Goal: Task Accomplishment & Management: Use online tool/utility

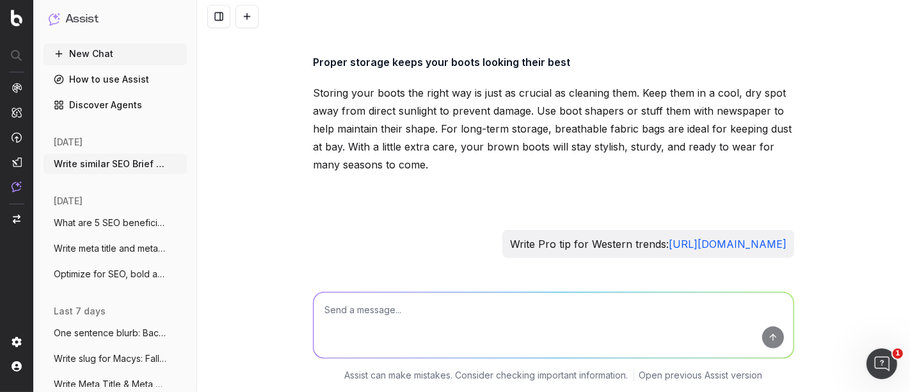
scroll to position [21889, 0]
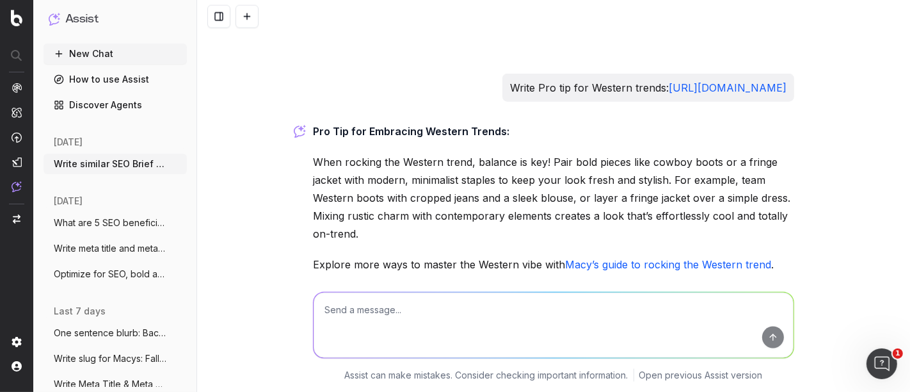
click at [378, 315] on textarea at bounding box center [554, 325] width 480 height 65
type textarea "Write one sentence western trends pro tip"
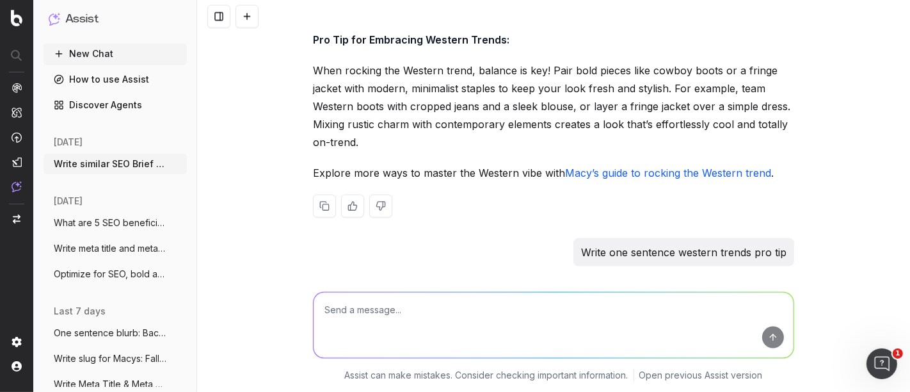
scroll to position [22029, 0]
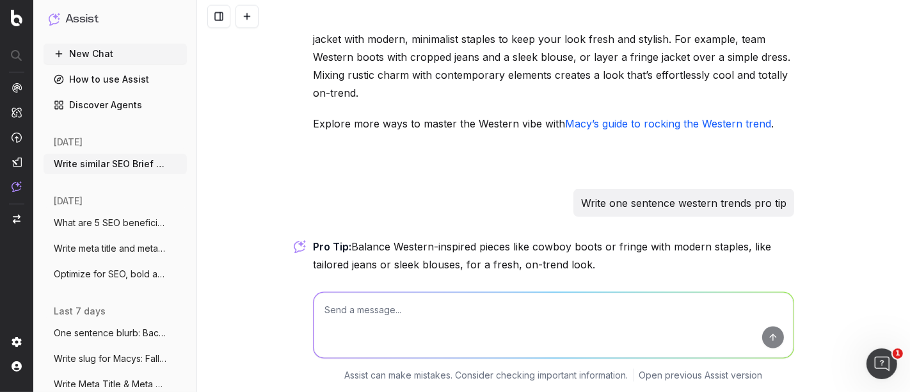
drag, startPoint x: 601, startPoint y: 204, endPoint x: 393, endPoint y: 192, distance: 208.4
click at [393, 238] on p "Pro Tip: Balance Western-inspired pieces like cowboy boots or fringe with moder…" at bounding box center [553, 256] width 481 height 36
click at [398, 315] on textarea at bounding box center [554, 325] width 480 height 65
click at [331, 312] on textarea "input Western trends" at bounding box center [554, 325] width 480 height 65
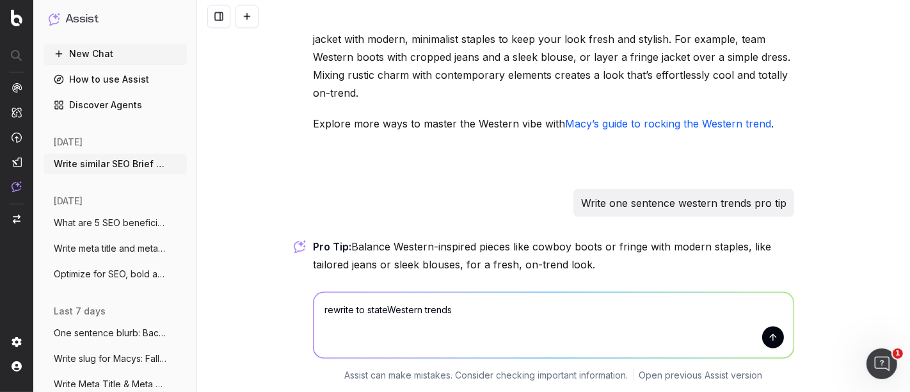
type textarea "rewrite to state Western trends"
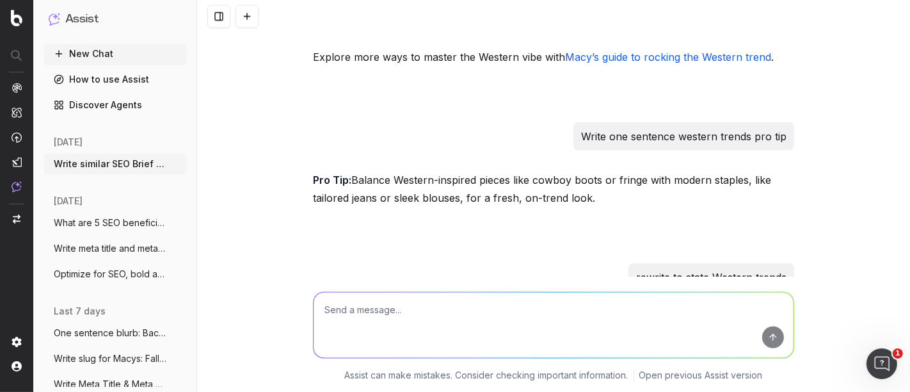
scroll to position [22167, 0]
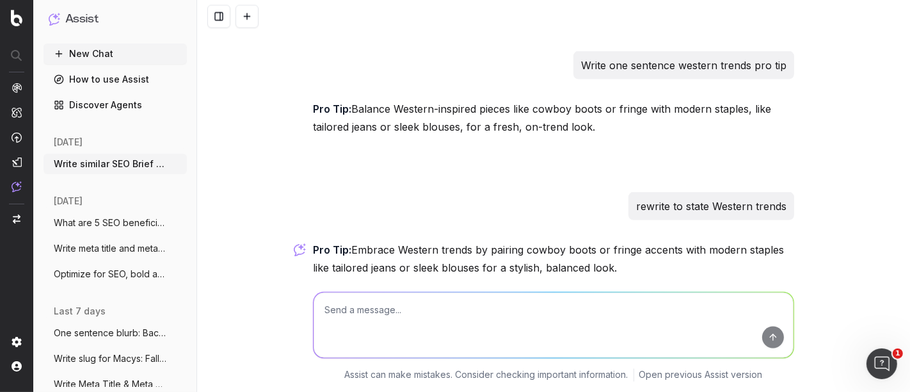
click at [415, 321] on textarea at bounding box center [554, 325] width 480 height 65
type textarea "put a fall clothing spin on it"
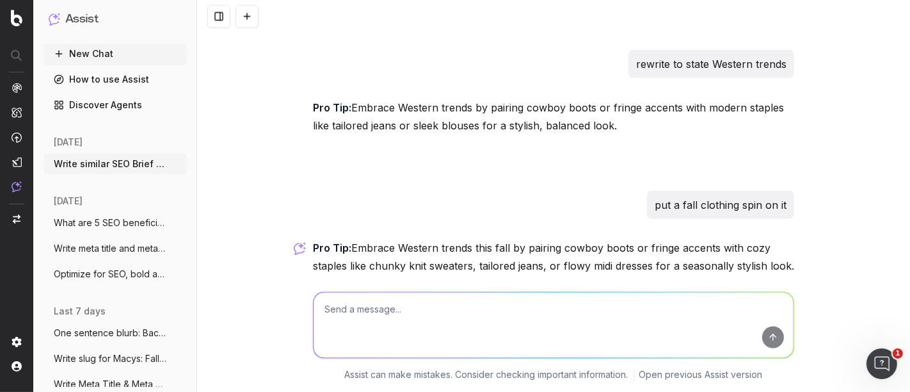
scroll to position [22311, 0]
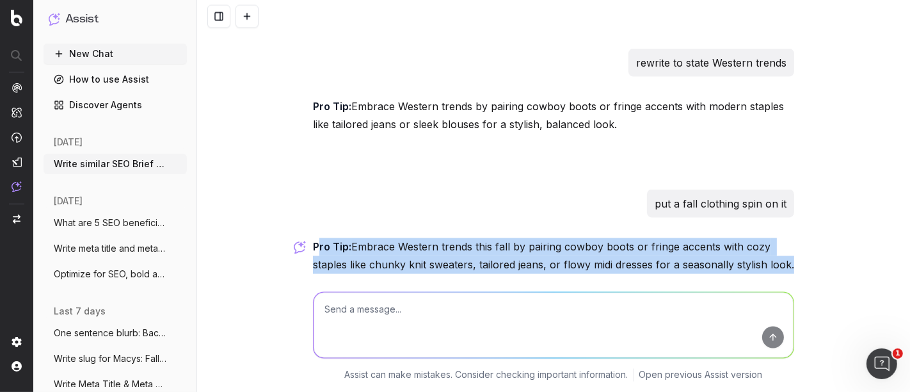
drag, startPoint x: 343, startPoint y: 193, endPoint x: 780, endPoint y: 204, distance: 437.4
click at [780, 238] on p "Pro Tip: Embrace Western trends this fall by pairing cowboy boots or fringe acc…" at bounding box center [553, 256] width 481 height 36
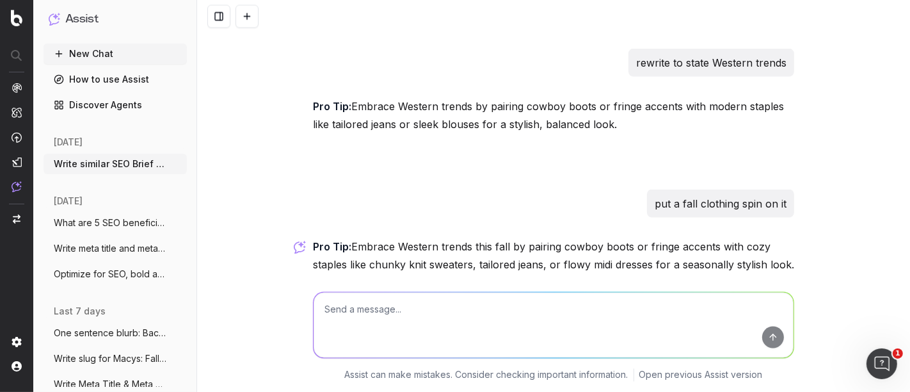
drag, startPoint x: 679, startPoint y: 218, endPoint x: 302, endPoint y: 195, distance: 377.8
click at [301, 195] on div "Write similar SEO Brief for SEO Briefs: Step Into Fall: A Guide to 5 Essential …" at bounding box center [553, 196] width 713 height 392
copy p "Pro Tip: Embrace Western trends this fall by pairing cowboy boots or fringe acc…"
click at [353, 321] on textarea at bounding box center [554, 325] width 480 height 65
paste textarea "Wardrobe shift: how to turn summer favorites into fall must-have"
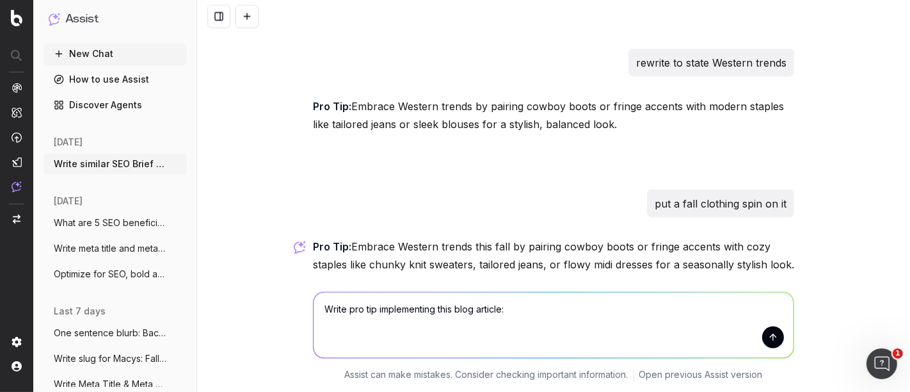
type textarea "Write pro tip implementing this blog article: Wardrobe shift: how to turn summe…"
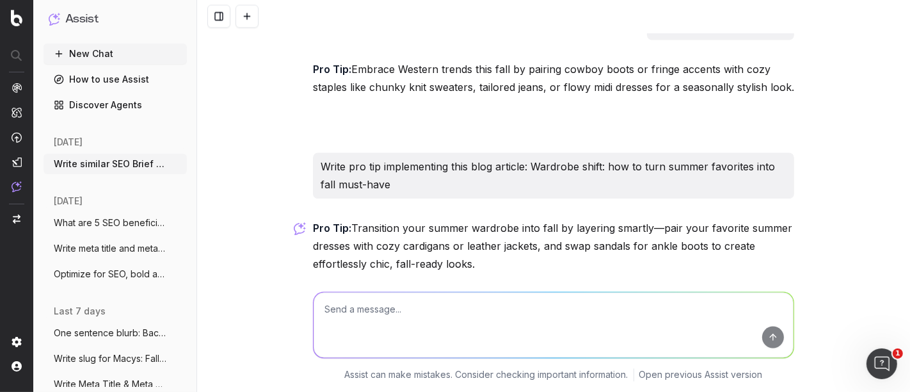
click at [570, 220] on p "Pro Tip: Transition your summer wardrobe into fall by layering smartly—pair you…" at bounding box center [553, 247] width 481 height 54
drag, startPoint x: 574, startPoint y: 206, endPoint x: 558, endPoint y: 192, distance: 21.8
click at [558, 220] on p "Pro Tip: Transition your summer wardrobe into fall by layering smartly—pair you…" at bounding box center [553, 247] width 481 height 54
copy p "swap sandals for ankle boots to create effortlessly chic, fall-ready looks."
click at [348, 310] on textarea at bounding box center [554, 325] width 480 height 65
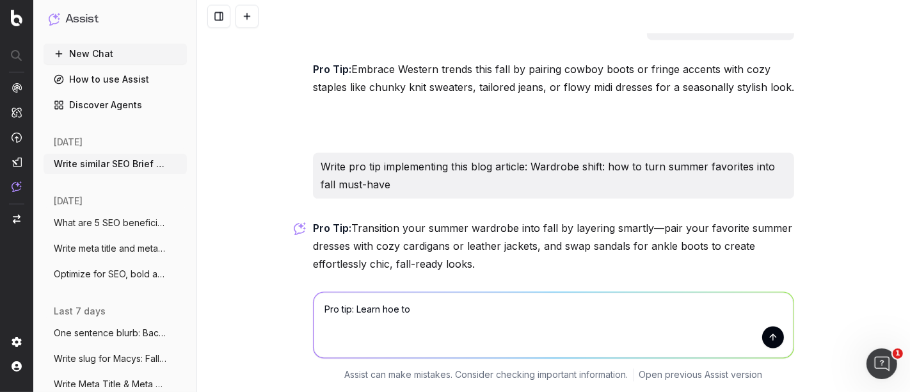
paste textarea "swap sandals for ankle boots to create effortlessly chic, fall-ready looks."
type textarea "Pro tip: Learn hoe to swap sandals for ankle boots to create effortlessly chic,…"
click at [766, 339] on button "submit" at bounding box center [773, 337] width 22 height 22
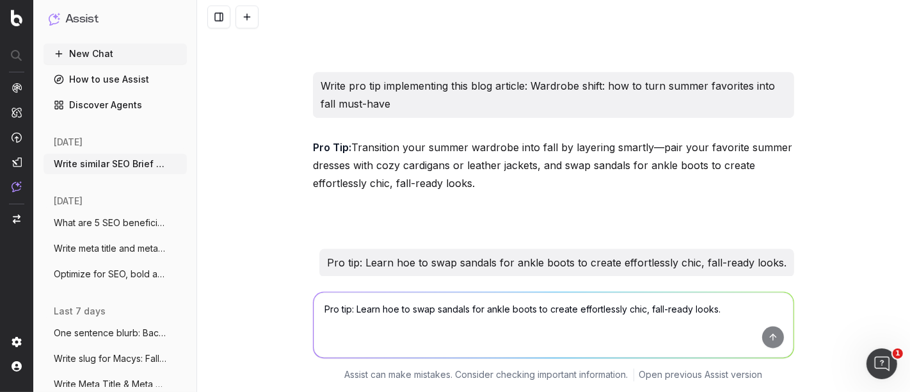
scroll to position [22629, 0]
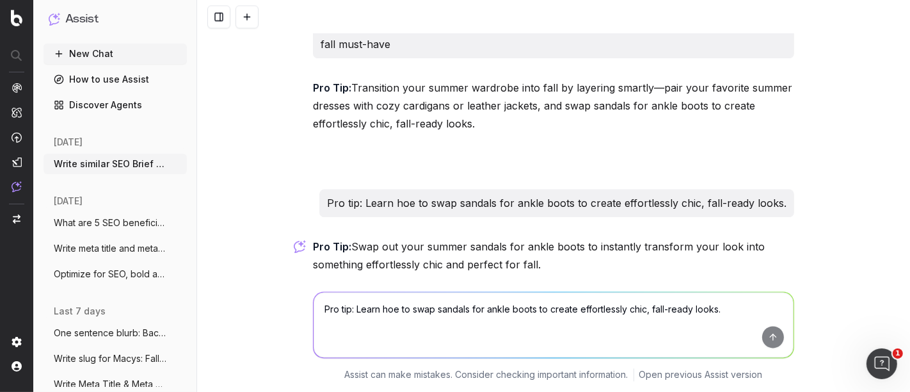
drag, startPoint x: 539, startPoint y: 213, endPoint x: 300, endPoint y: 193, distance: 240.2
copy div "Pro Tip: Swap out your summer sandals for ankle boots to instantly transform yo…"
click at [366, 326] on textarea "Pro tip: Learn hoe to swap sandals for ankle boots to create effortlessly chic,…" at bounding box center [554, 325] width 480 height 65
paste textarea "Pro Tip: Swap out your sandals for ankle boots to instantly transform your summ…"
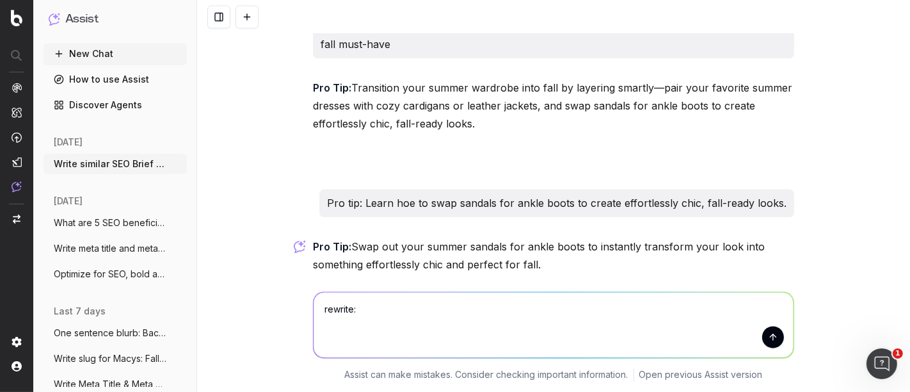
type textarea "rewrite: Pro Tip: Swap out your sandals for ankle boots to instantly transform …"
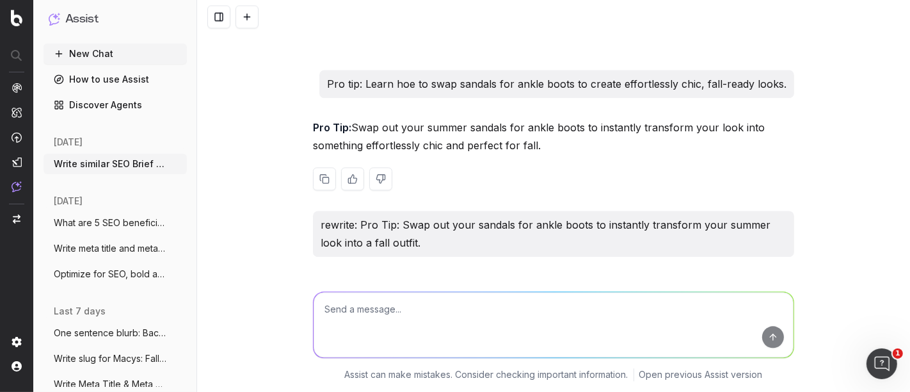
scroll to position [22787, 0]
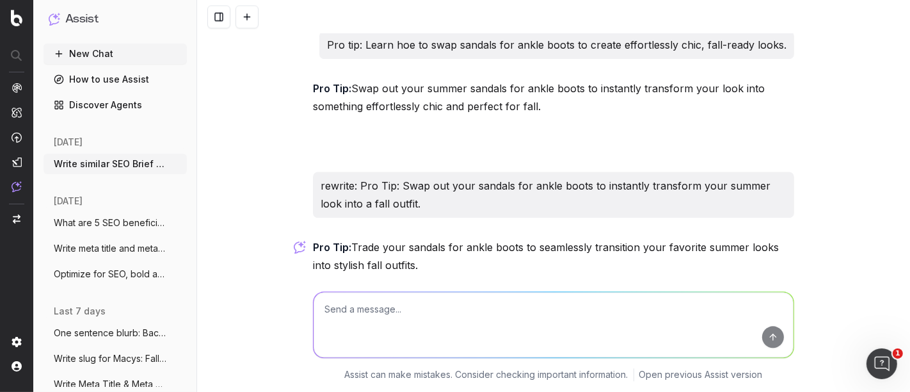
drag, startPoint x: 405, startPoint y: 205, endPoint x: 307, endPoint y: 185, distance: 100.1
click at [313, 238] on p "Pro Tip: Trade your sandals for ankle boots to seamlessly transition your favor…" at bounding box center [553, 256] width 481 height 36
copy p "Pro Tip: Trade your sandals for ankle boots to seamlessly transition your favor…"
click at [355, 325] on textarea at bounding box center [554, 325] width 480 height 65
click at [412, 313] on textarea "Write SEO Brief for" at bounding box center [554, 325] width 480 height 65
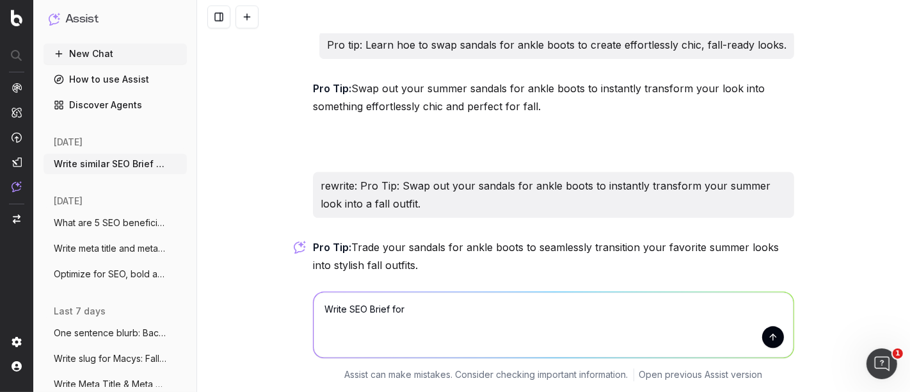
click at [420, 305] on textarea "Write SEO Brief for" at bounding box center [554, 325] width 480 height 65
paste textarea "Men's Fall Style Edit: Must-Have Looks for the Season"
type textarea "Write SEO Brief for Men's Fall Style Edit: Must-Have Looks for the Season"
click at [764, 340] on button "submit" at bounding box center [773, 337] width 22 height 22
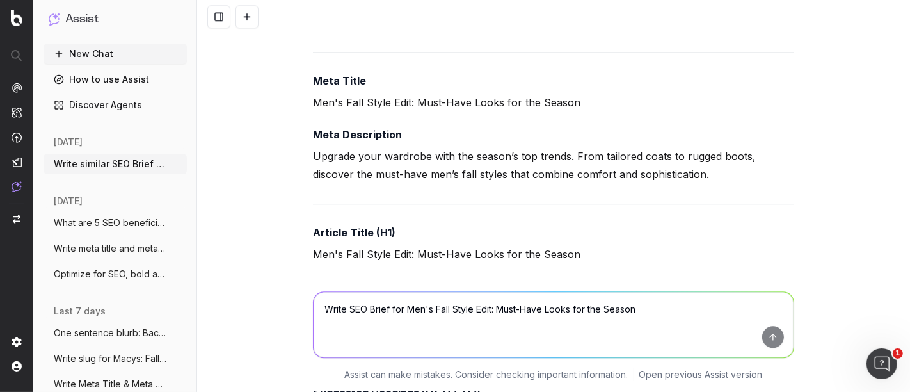
scroll to position [23078, 0]
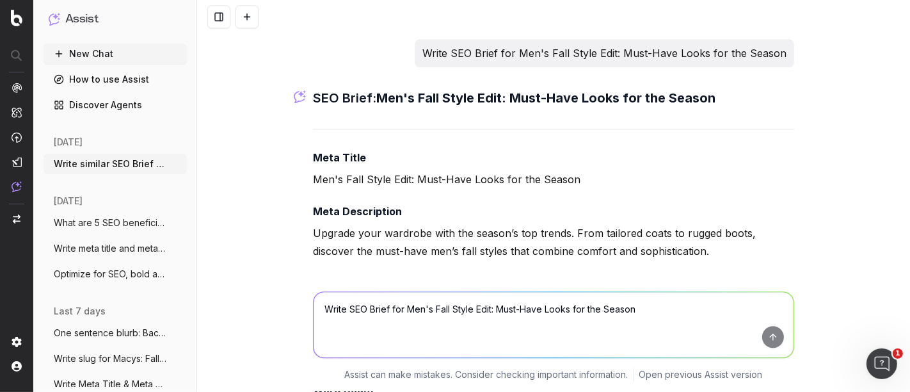
drag, startPoint x: 748, startPoint y: 154, endPoint x: 301, endPoint y: 117, distance: 449.0
click at [302, 109] on div "Write similar SEO Brief for SEO Briefs: Step Into Fall: A Guide to 5 Essential …" at bounding box center [553, 196] width 713 height 392
copy div "Meta Title Men's Fall Style Edit: Must-Have Looks for the Season Meta Descripti…"
click at [405, 330] on textarea "Write SEO Brief for Men's Fall Style Edit: Must-Have Looks for the Season" at bounding box center [554, 325] width 480 height 65
type textarea "Write SEO Blog Article"
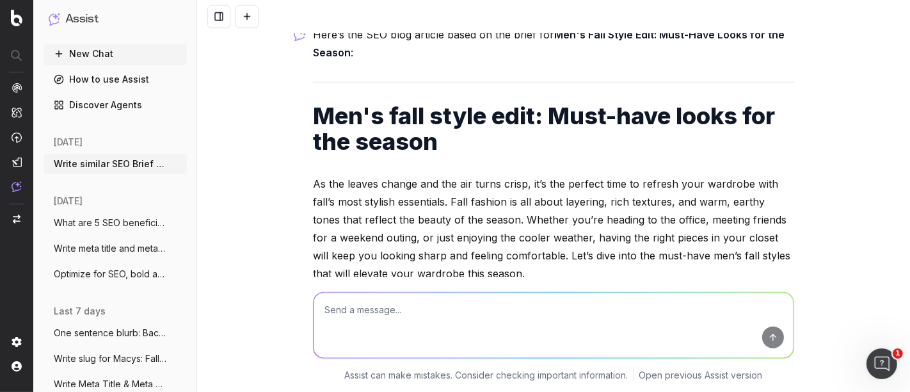
scroll to position [25710, 0]
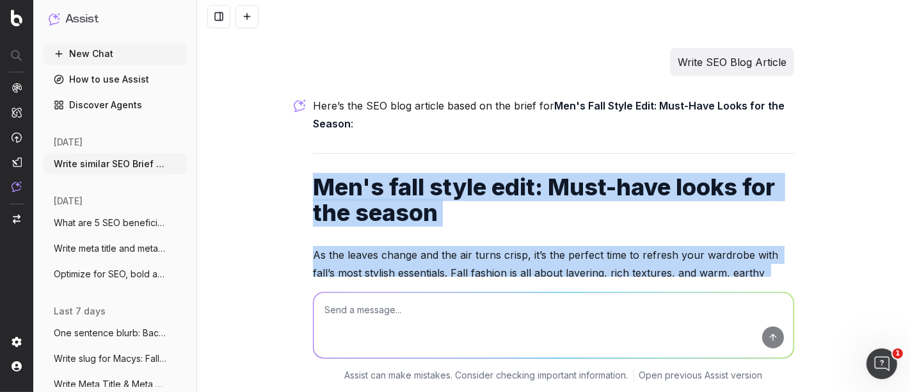
drag, startPoint x: 312, startPoint y: 130, endPoint x: 625, endPoint y: 235, distance: 330.8
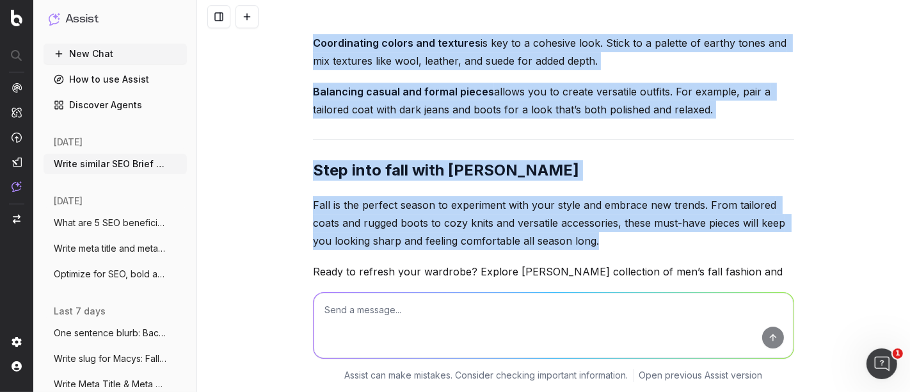
scroll to position [27986, 0]
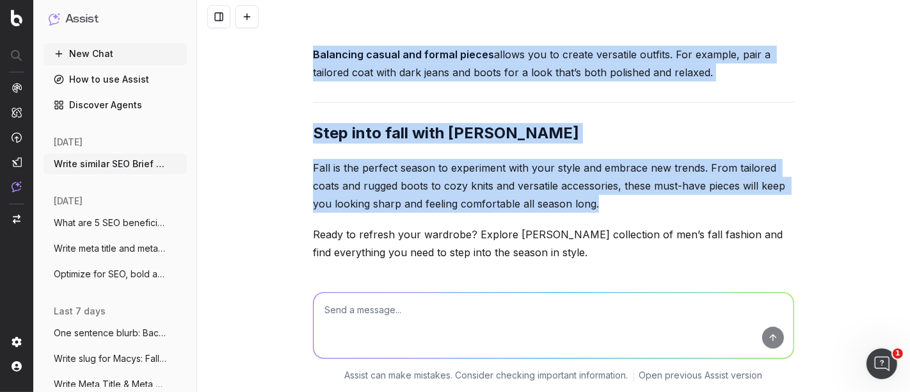
drag, startPoint x: 626, startPoint y: 235, endPoint x: 558, endPoint y: 208, distance: 73.6
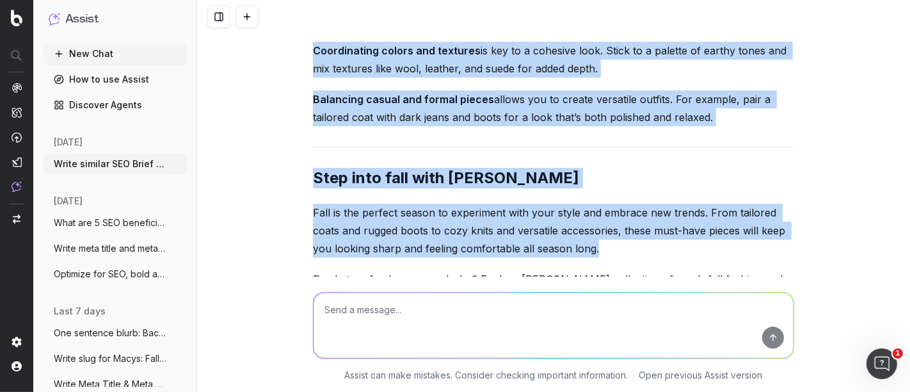
scroll to position [27915, 0]
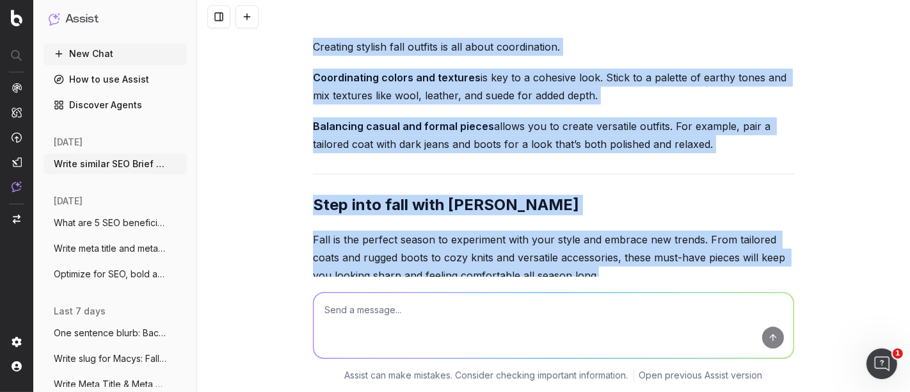
copy div "ssly with each other, making it easy to create cohesive outfits. The essential …"
click at [374, 319] on textarea at bounding box center [554, 325] width 480 height 65
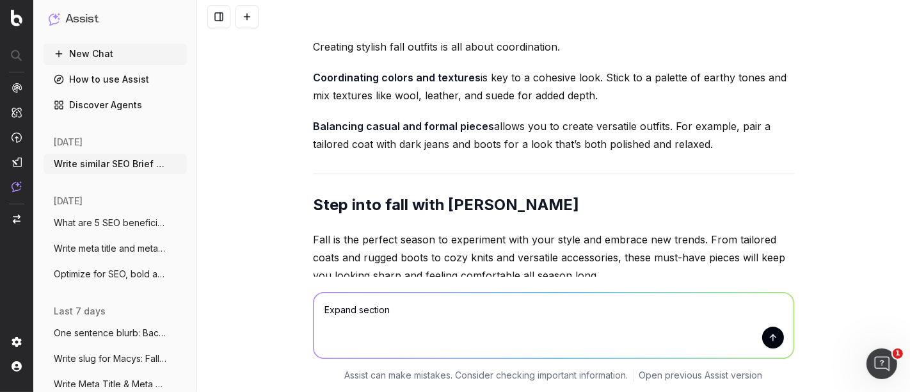
type textarea "Expand sections"
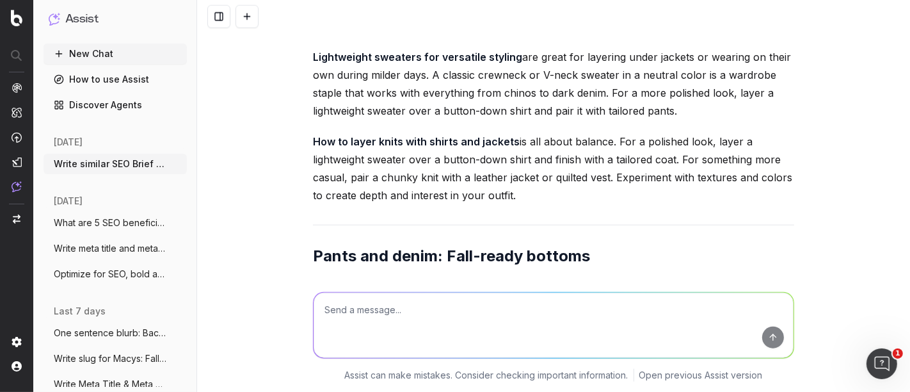
scroll to position [30124, 0]
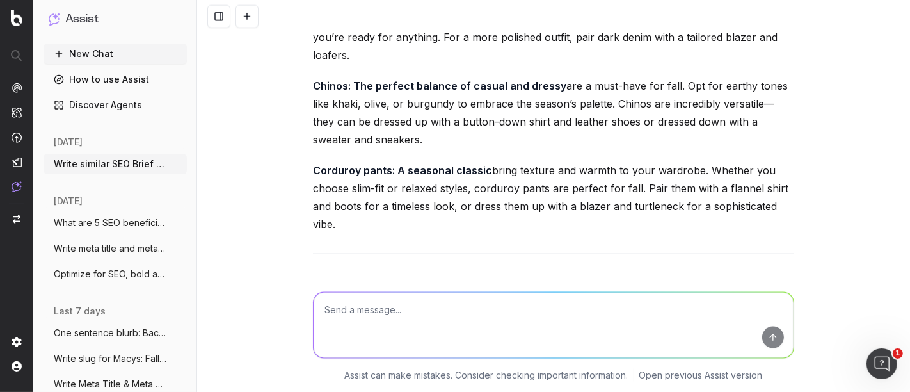
click at [423, 330] on textarea at bounding box center [554, 325] width 480 height 65
type textarea "W"
paste textarea "• All titles and section header are sentence case • Try to be mindful of repeti…"
type textarea "revise with this in mind: • All titles and section header are sentence case • T…"
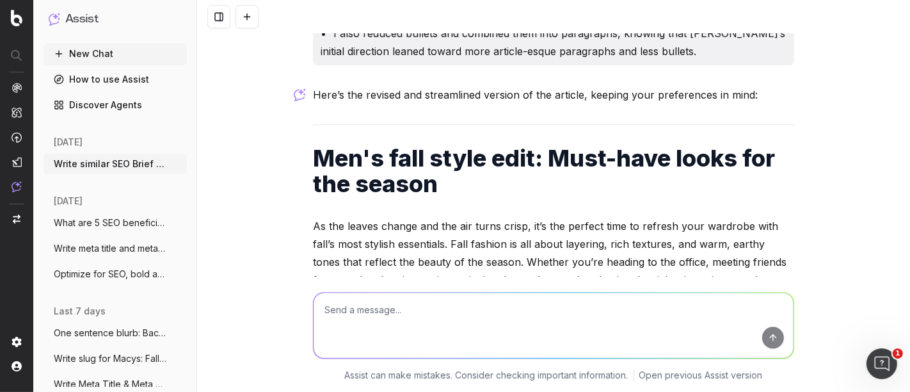
scroll to position [31628, 0]
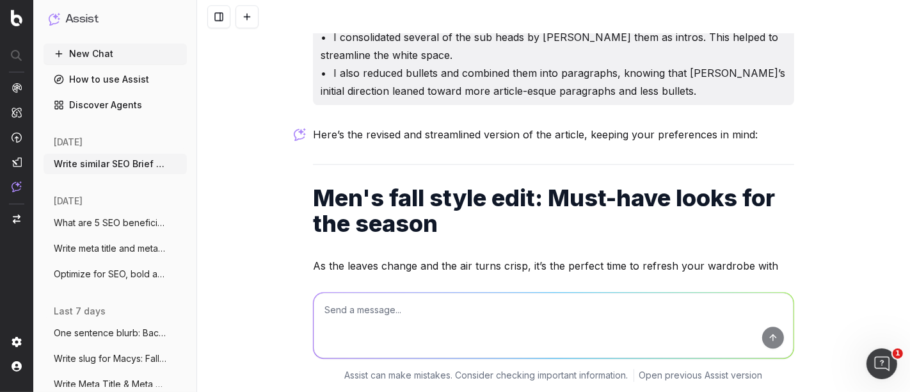
click at [397, 313] on textarea at bounding box center [554, 325] width 480 height 65
type textarea "Write in a friendly, breezy tone"
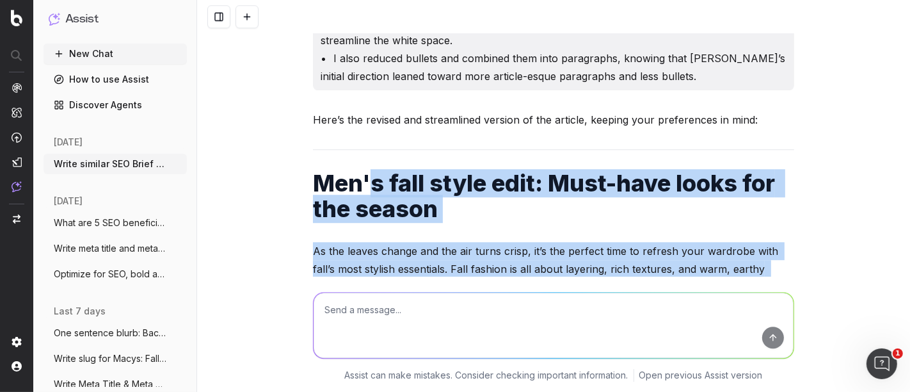
scroll to position [31557, 0]
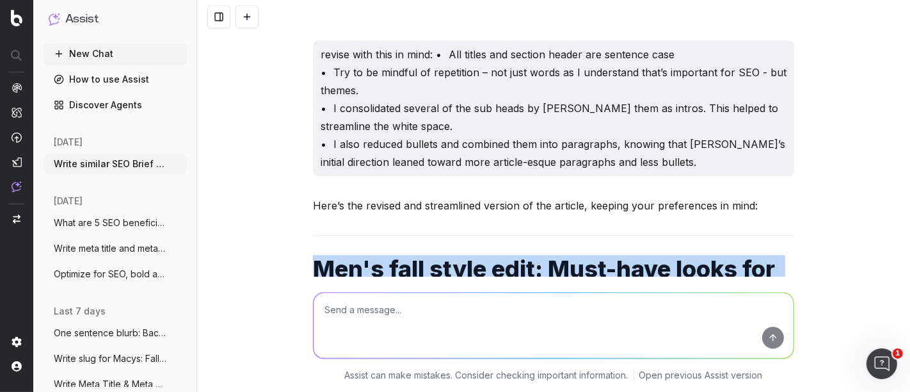
drag, startPoint x: 519, startPoint y: 179, endPoint x: 314, endPoint y: 188, distance: 205.0
copy div "Men's fall style edit: Must-have looks for the season As the leaves change and …"
click at [382, 312] on textarea at bounding box center [554, 325] width 480 height 65
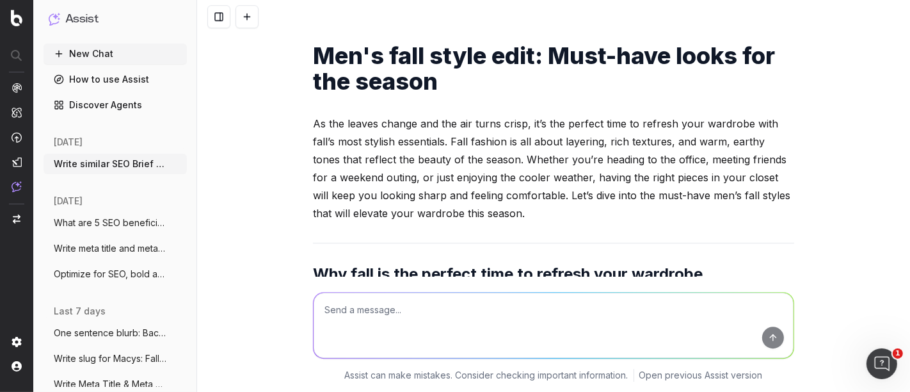
scroll to position [31628, 0]
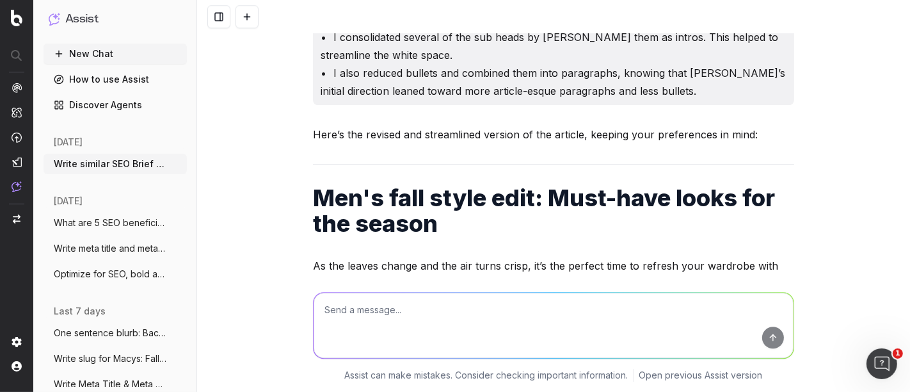
click at [373, 312] on textarea at bounding box center [554, 325] width 480 height 65
type textarea "o"
type textarea "put mor emphasis on Men's clothing"
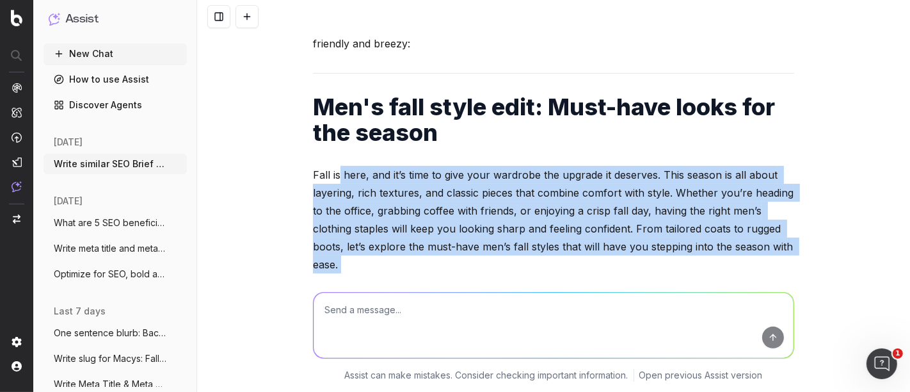
scroll to position [36990, 0]
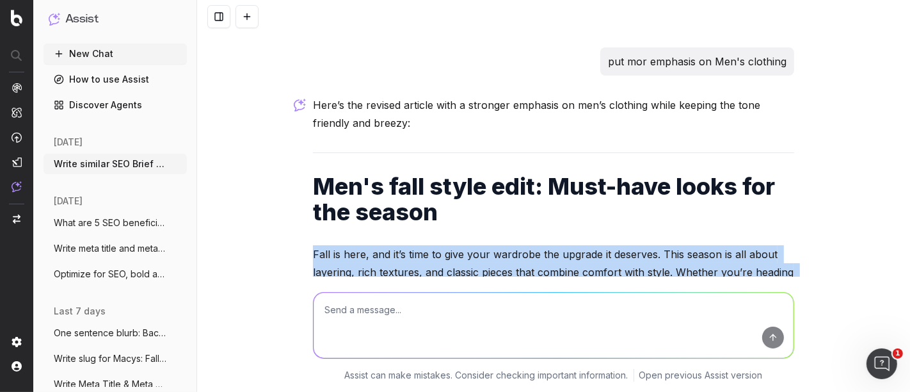
drag, startPoint x: 510, startPoint y: 141, endPoint x: 283, endPoint y: 114, distance: 228.9
click at [283, 114] on div "Write similar SEO Brief for SEO Briefs: Step Into Fall: A Guide to 5 Essential …" at bounding box center [553, 196] width 713 height 392
copy div "Fall is here, and it’s time to give your wardrobe the upgrade it deserves. This…"
click at [389, 245] on p "Fall is here, and it’s time to give your wardrobe the upgrade it deserves. This…" at bounding box center [553, 299] width 481 height 108
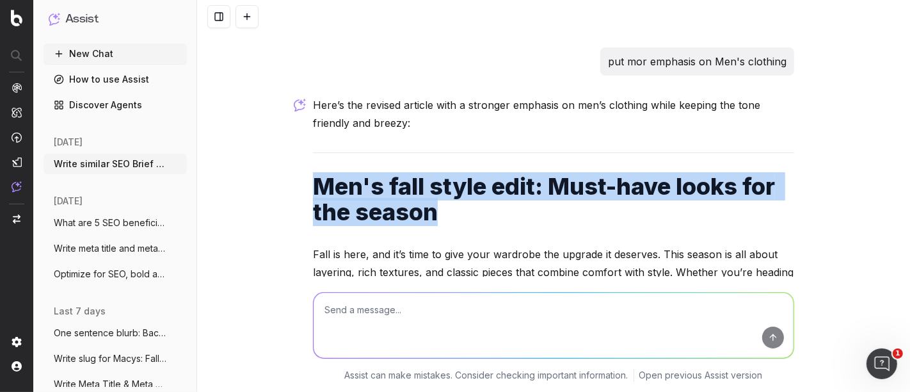
drag, startPoint x: 448, startPoint y: 92, endPoint x: 257, endPoint y: 52, distance: 194.7
click at [257, 52] on div "Write similar SEO Brief for SEO Briefs: Step Into Fall: A Guide to 5 Essential …" at bounding box center [553, 196] width 713 height 392
copy h1 "Men's fall style edit: Must-have looks for the season"
click at [358, 317] on textarea at bounding box center [554, 325] width 480 height 65
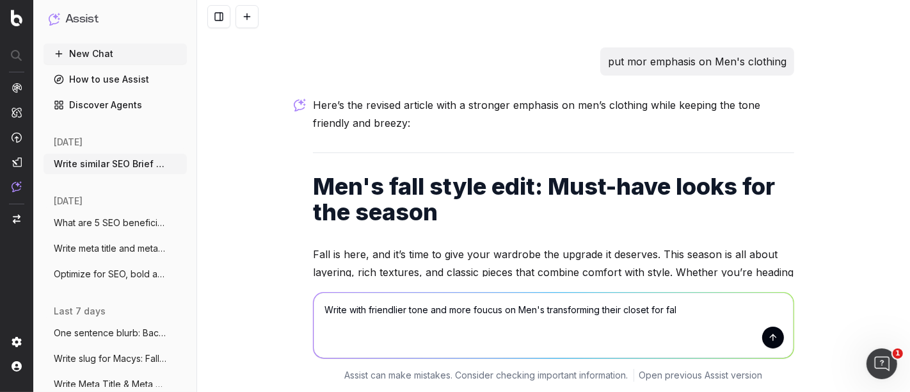
type textarea "Write with friendlier tone and more foucus on Men's transforming their closet f…"
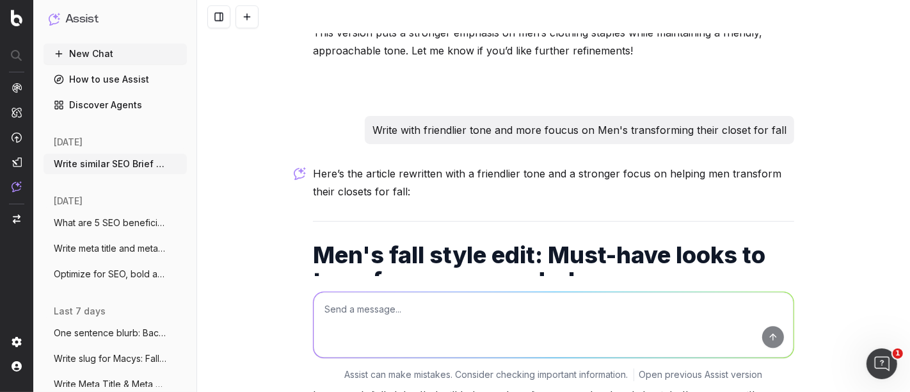
scroll to position [39734, 0]
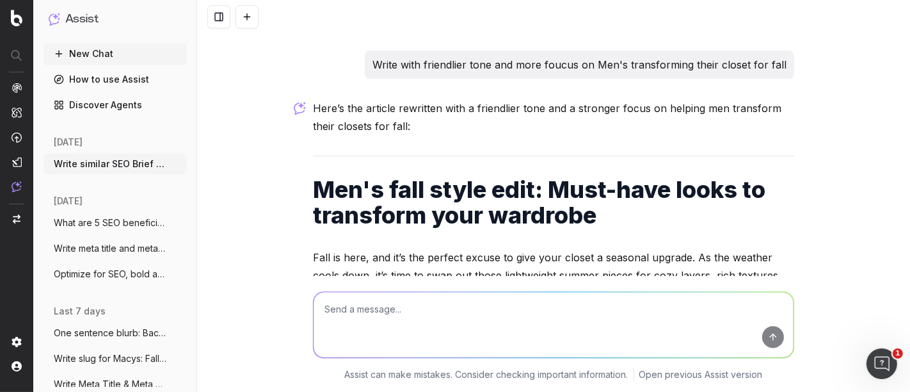
drag, startPoint x: 376, startPoint y: 222, endPoint x: 266, endPoint y: 134, distance: 141.3
click at [266, 134] on div "Write similar SEO Brief for SEO Briefs: Step Into Fall: A Guide to 5 Essential …" at bounding box center [553, 196] width 713 height 392
copy p "Fall is here, and it’s the perfect excuse to give your closet a seasonal upgrad…"
click at [373, 314] on textarea at bounding box center [554, 325] width 480 height 65
paste textarea "Fall is here, and it’s the perfect excuse to give your closet a seasonal upgrad…"
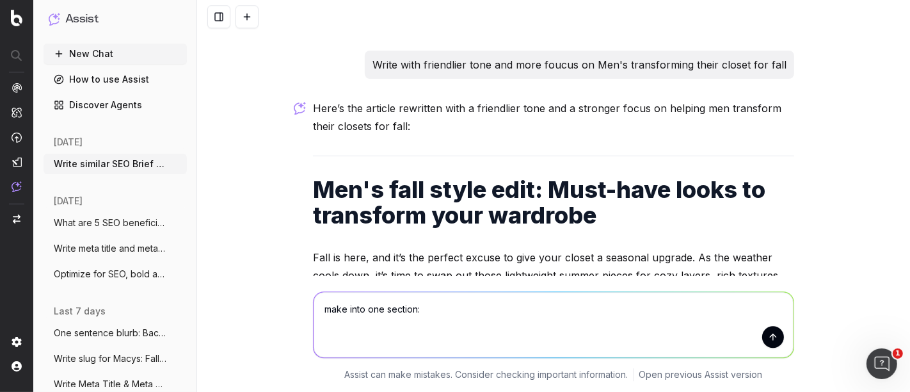
type textarea "make into one section: Fall is here, and it’s the perfect excuse to give your c…"
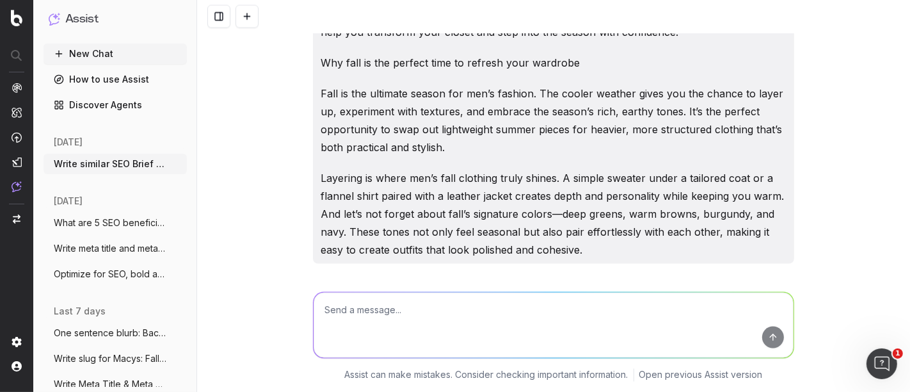
scroll to position [42704, 0]
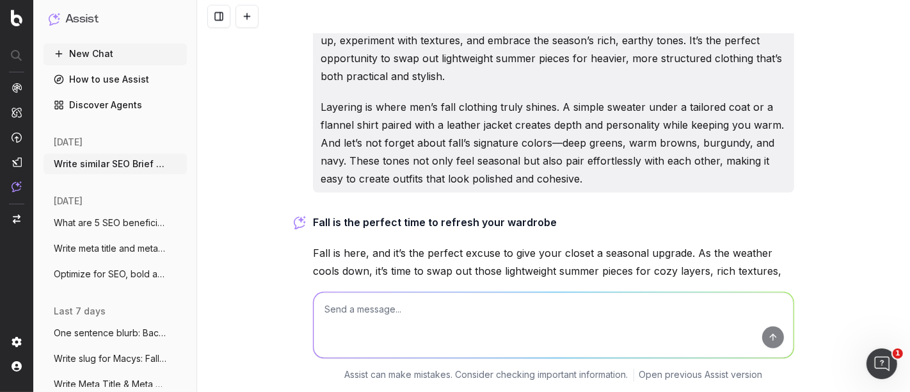
drag, startPoint x: 309, startPoint y: 122, endPoint x: 460, endPoint y: 195, distance: 167.5
click at [460, 244] on p "Fall is here, and it’s the perfect excuse to give your closet a seasonal upgrad…" at bounding box center [553, 289] width 481 height 90
click at [527, 244] on p "Fall is here, and it’s the perfect excuse to give your closet a seasonal upgrad…" at bounding box center [553, 289] width 481 height 90
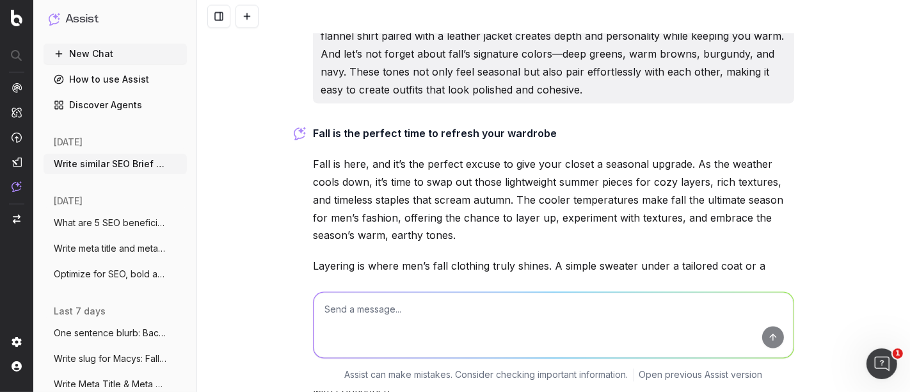
scroll to position [42775, 0]
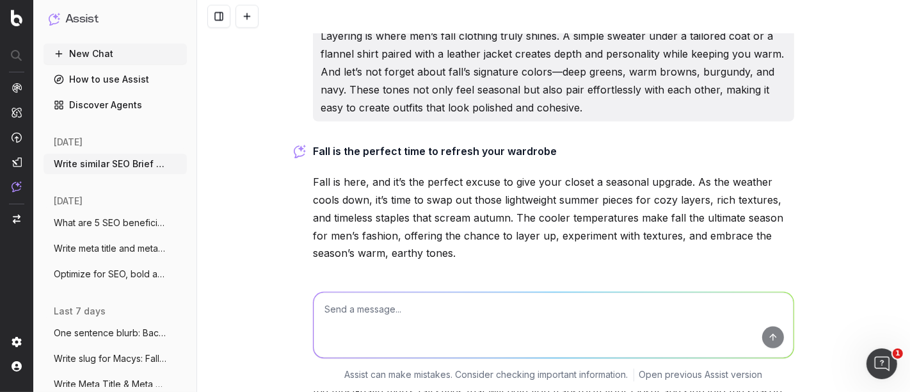
click at [529, 173] on p "Fall is here, and it’s the perfect excuse to give your closet a seasonal upgrad…" at bounding box center [553, 218] width 481 height 90
drag, startPoint x: 529, startPoint y: 129, endPoint x: 512, endPoint y: 90, distance: 42.4
click at [512, 173] on p "Fall is here, and it’s the perfect excuse to give your closet a seasonal upgrad…" at bounding box center [553, 218] width 481 height 90
click at [484, 173] on p "Fall is here, and it’s the perfect excuse to give your closet a seasonal upgrad…" at bounding box center [553, 218] width 481 height 90
click at [382, 321] on textarea at bounding box center [554, 325] width 480 height 65
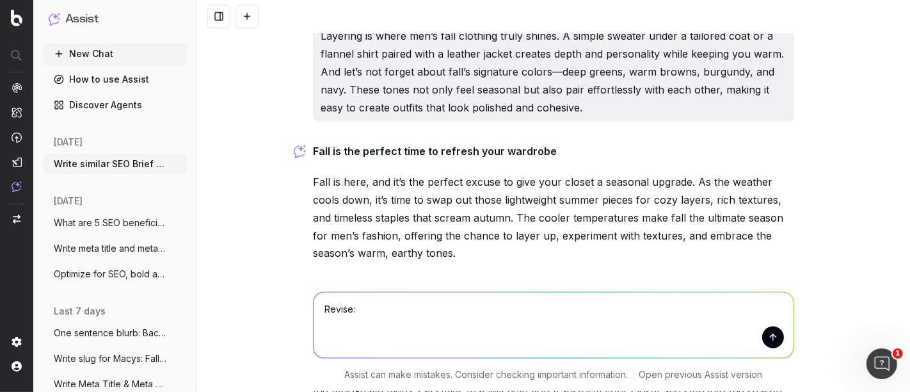
paste textarea "Chunky knits. Perfect for relaxed weekends and casual outings, chunky knits are…"
type textarea "Revise: Chunky knits. Perfect for relaxed weekends and casual outings, chunky k…"
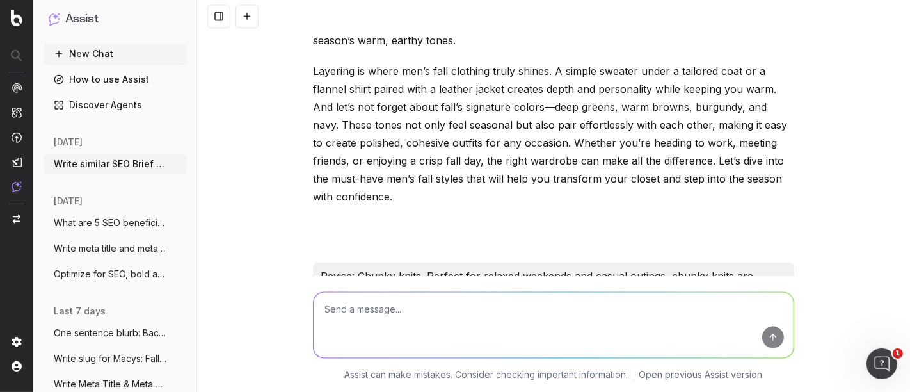
scroll to position [43090, 0]
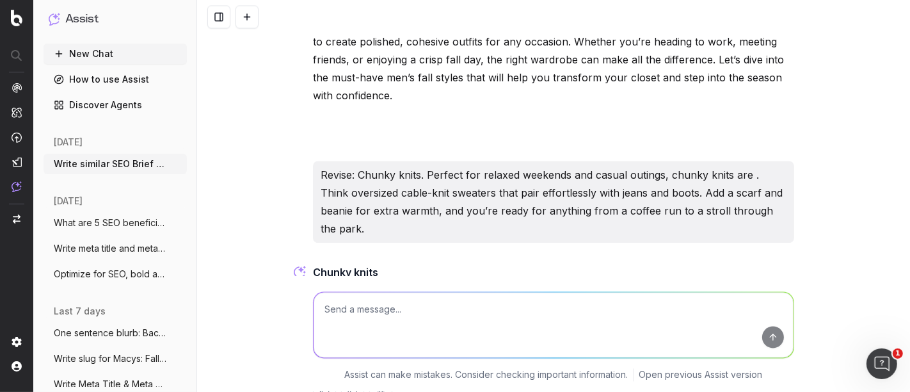
drag, startPoint x: 503, startPoint y: 211, endPoint x: 301, endPoint y: 161, distance: 207.6
click at [301, 161] on div "Write similar SEO Brief for SEO Briefs: Step Into Fall: A Guide to 5 Essential …" at bounding box center [553, 196] width 713 height 392
click at [380, 321] on textarea at bounding box center [554, 325] width 480 height 65
paste textarea "Lightweight sweaters are the unsung heroes of men’s fall clothing. A classic cr…"
type textarea "Revise: Lightweight sweaters are the unsung heroes of men’s fall clothing. A cl…"
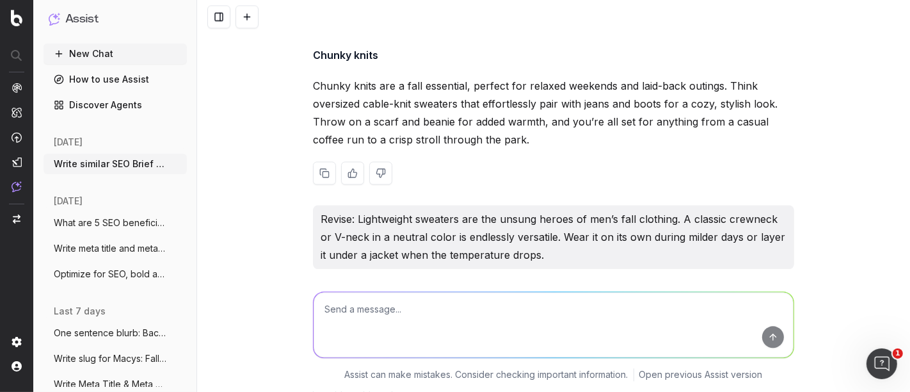
scroll to position [43315, 0]
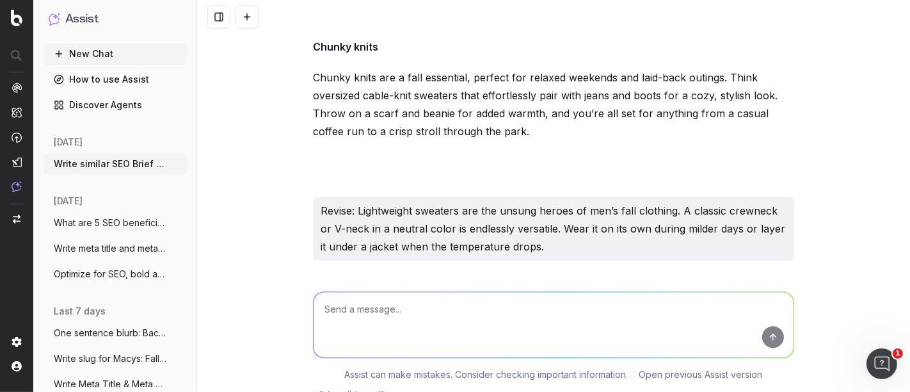
drag, startPoint x: 306, startPoint y: 172, endPoint x: 532, endPoint y: 192, distance: 226.9
click at [534, 312] on p "Lightweight sweaters are the quiet MVPs of men’s fall fashion. A classic crewne…" at bounding box center [553, 339] width 481 height 54
click at [366, 330] on textarea at bounding box center [554, 325] width 480 height 65
click at [318, 310] on textarea "Dark wash denim" at bounding box center [554, 325] width 480 height 65
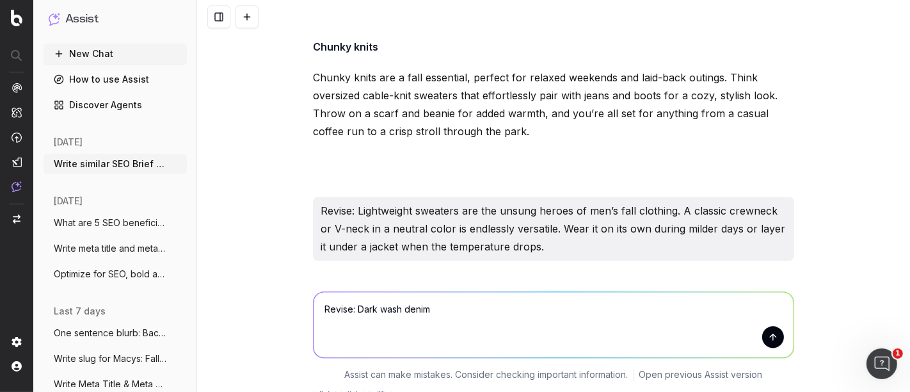
click at [439, 318] on textarea "Revise: Dark wash denim" at bounding box center [554, 325] width 480 height 65
paste textarea "s a no-brainer for fall. It’s sleek, versatile, and pairs well with just about …"
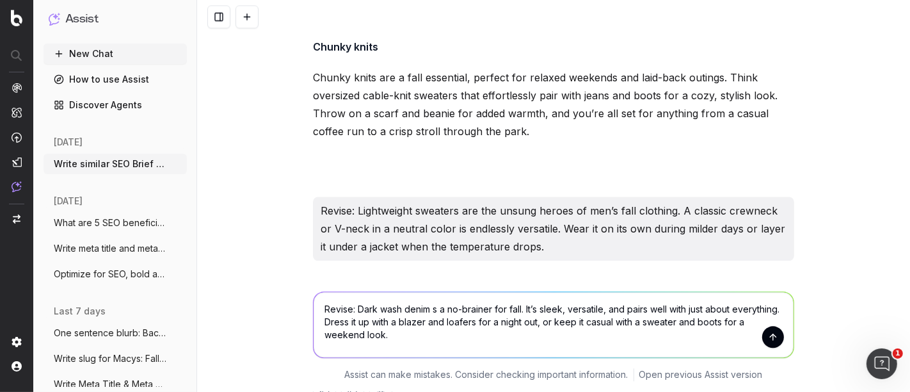
click at [427, 312] on textarea "Revise: Dark wash denim s a no-brainer for fall. It’s sleek, versatile, and pai…" at bounding box center [554, 325] width 480 height 65
type textarea "Revise: Dark wash denim is a no-brainer for fall. It’s sleek, versatile, and pa…"
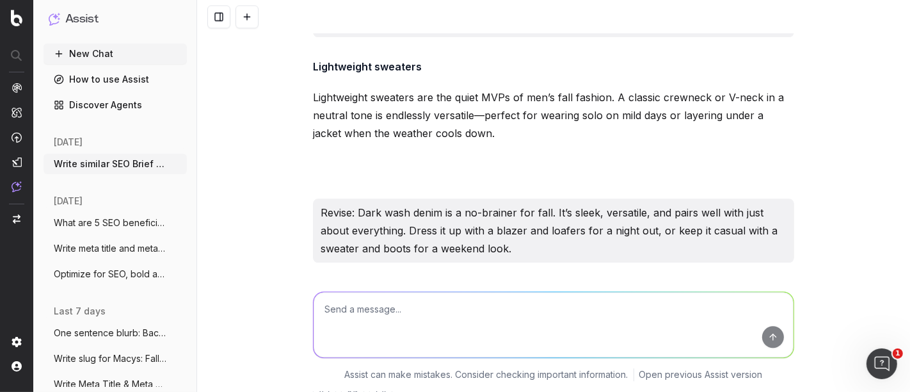
scroll to position [43540, 0]
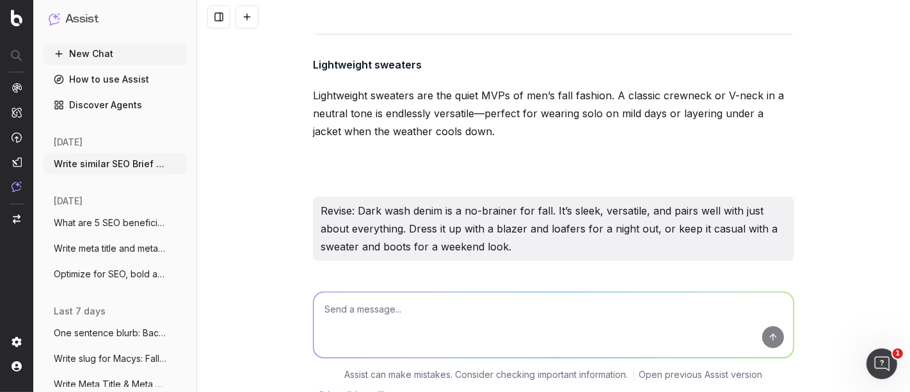
click at [484, 312] on p "Dark-wash denim is a fall essential that’s as sleek as it is versatile. It pair…" at bounding box center [553, 339] width 481 height 54
click at [377, 312] on p "Dark-wash denim is a fall essential that’s as sleek as it is versatile. It pair…" at bounding box center [553, 339] width 481 height 54
drag, startPoint x: 392, startPoint y: 172, endPoint x: 302, endPoint y: 173, distance: 90.3
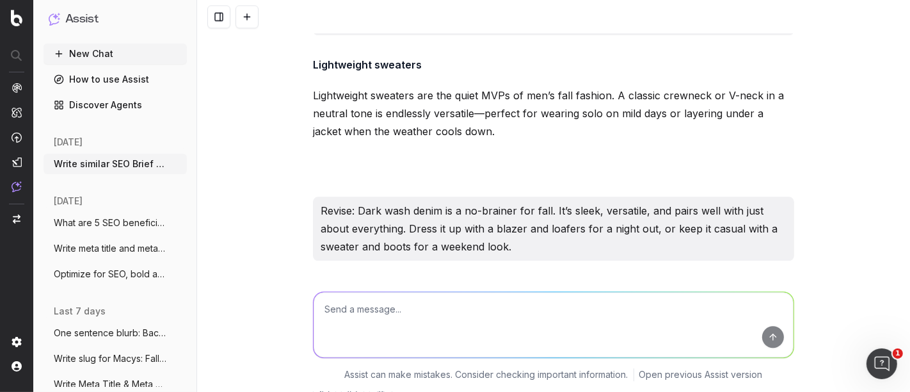
drag, startPoint x: 351, startPoint y: 337, endPoint x: 358, endPoint y: 329, distance: 10.9
click at [351, 337] on textarea at bounding box center [554, 325] width 480 height 65
paste textarea "Rugged boots. are a fall staple. Whether you’re hiking or just strolling throug…"
type textarea "Revise: Rugged boots. are a fall staple. Whether you’re hiking or just strollin…"
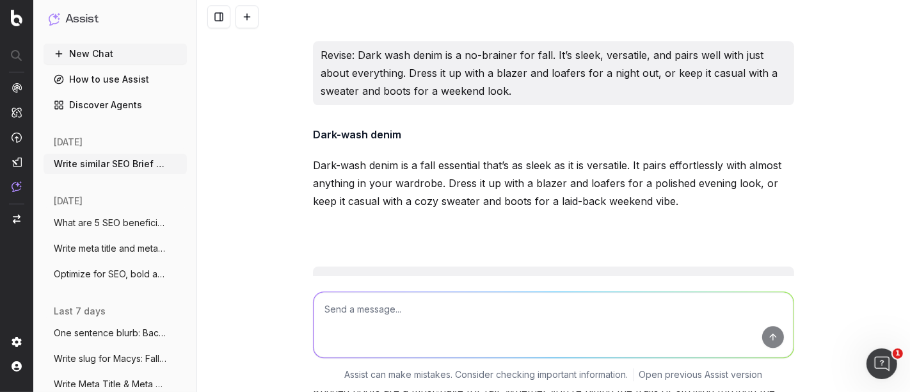
scroll to position [43765, 0]
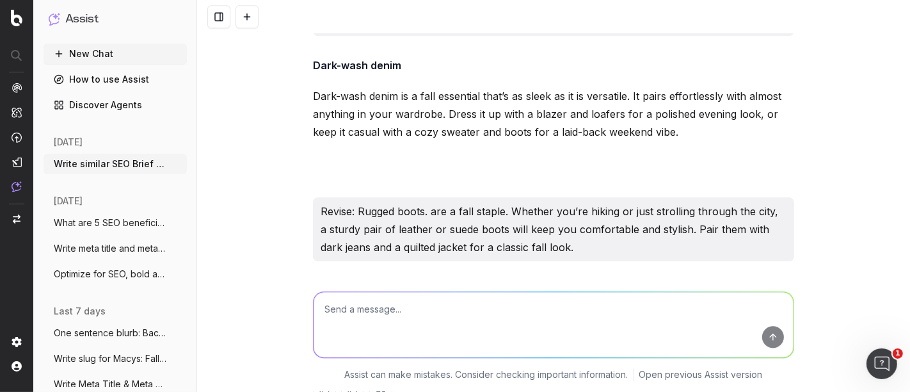
click at [353, 312] on p "Rugged boots are a must-have for fall. Whether you’re hitting the trails or str…" at bounding box center [553, 339] width 481 height 54
drag, startPoint x: 375, startPoint y: 175, endPoint x: 310, endPoint y: 175, distance: 65.3
click at [313, 312] on p "Rugged boots are a must-have for fall. Whether you’re hitting the trails or str…" at bounding box center [553, 339] width 481 height 54
click at [369, 332] on textarea at bounding box center [554, 325] width 480 height 65
paste textarea "Ideal for formal occasions or the office, Loafers and dress shoe. Leather or su…"
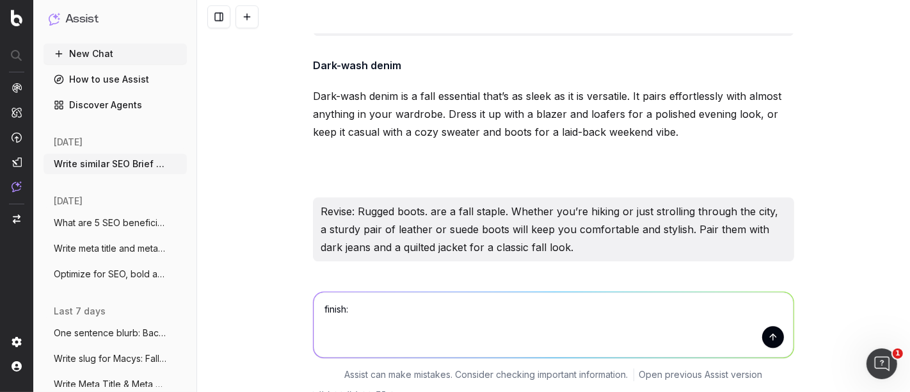
type textarea "finish: Ideal for formal occasions or the office, Loafers and dress shoe. Leath…"
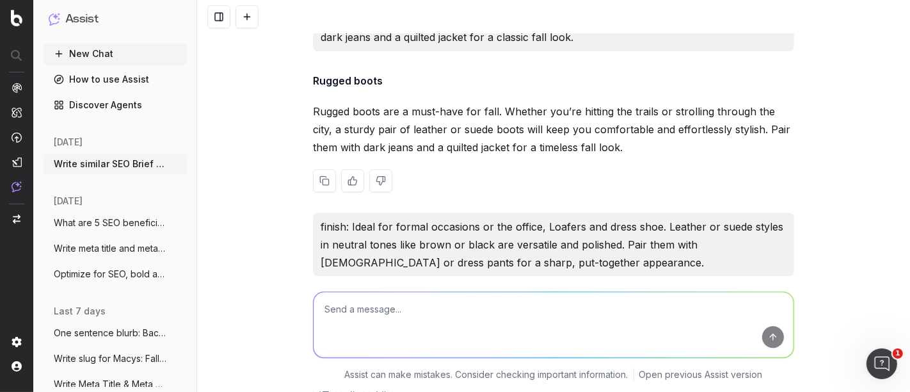
scroll to position [43978, 0]
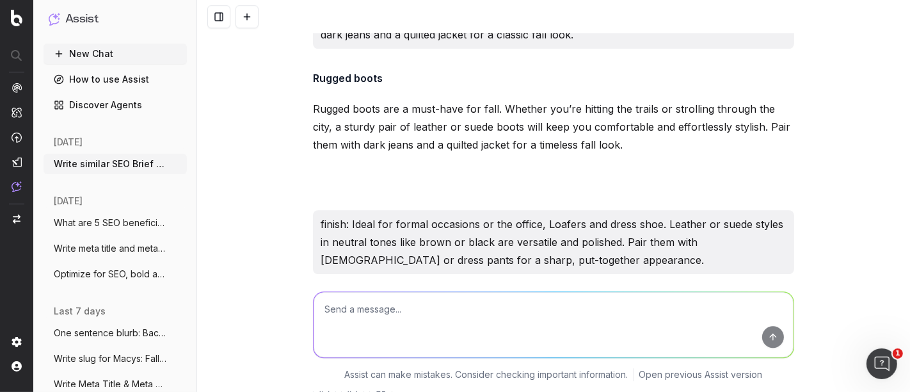
drag, startPoint x: 664, startPoint y: 209, endPoint x: 310, endPoint y: 161, distance: 356.6
click at [313, 294] on p "Ideal for formal occasions or the office, loafers and dress shoes are a fall wa…" at bounding box center [553, 330] width 481 height 72
drag, startPoint x: 307, startPoint y: 157, endPoint x: 753, endPoint y: 268, distance: 459.1
click at [753, 294] on div "Ideal for formal occasions or the office, loafers and dress shoes are a fall wa…" at bounding box center [553, 358] width 481 height 128
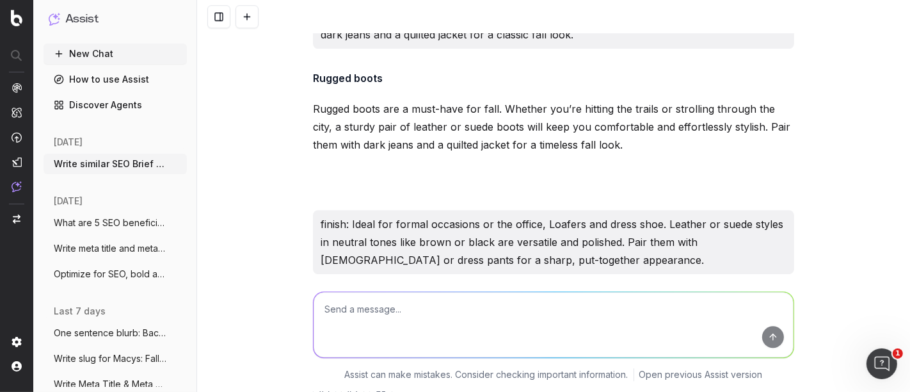
click at [358, 312] on textarea at bounding box center [554, 325] width 480 height 65
paste textarea "Scarves and beanies. are fall essentials that keep you warm while adding a styl…"
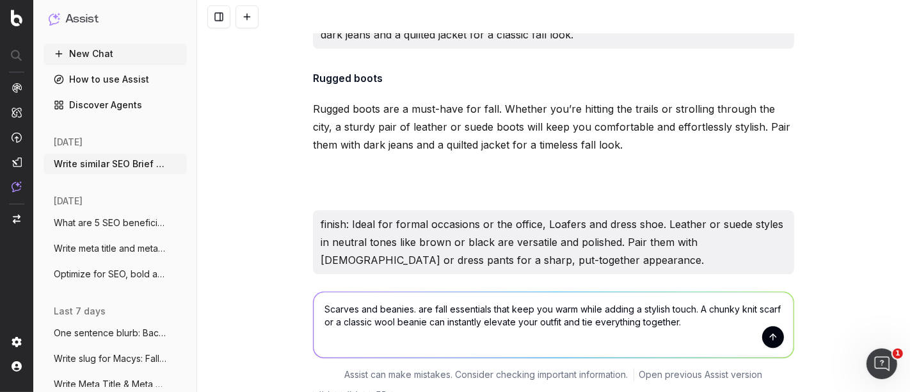
click at [316, 310] on textarea "Scarves and beanies. are fall essentials that keep you warm while adding a styl…" at bounding box center [554, 325] width 480 height 65
type textarea "Rewrite: Scarves and beanies. are fall essentials that keep you warm while addi…"
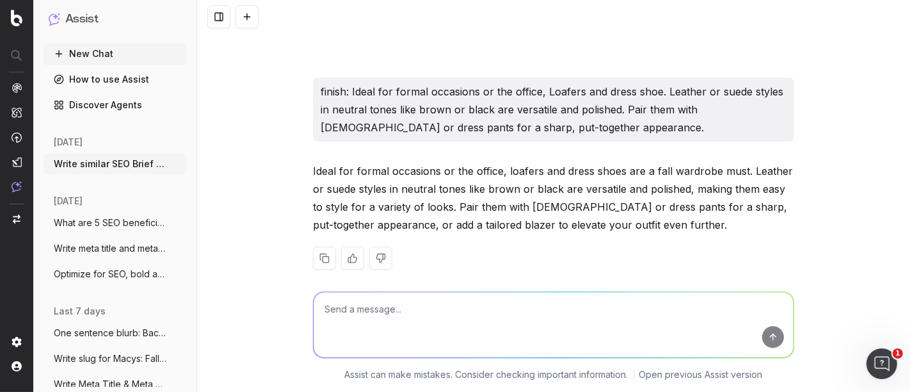
scroll to position [44203, 0]
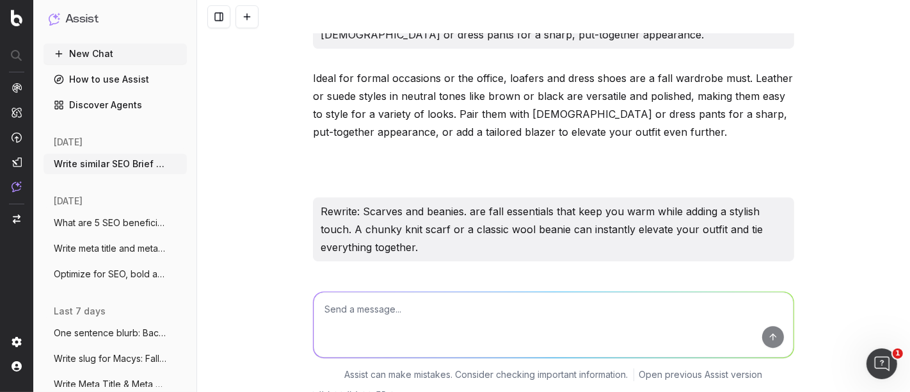
click at [318, 312] on p "Scarves and beanies are must-haves for fall, combining warmth with effortless s…" at bounding box center [553, 339] width 481 height 54
click at [385, 315] on textarea at bounding box center [554, 325] width 480 height 65
paste textarea "Perfect finishing touches, leather belts and gloves are small but impactful. A …"
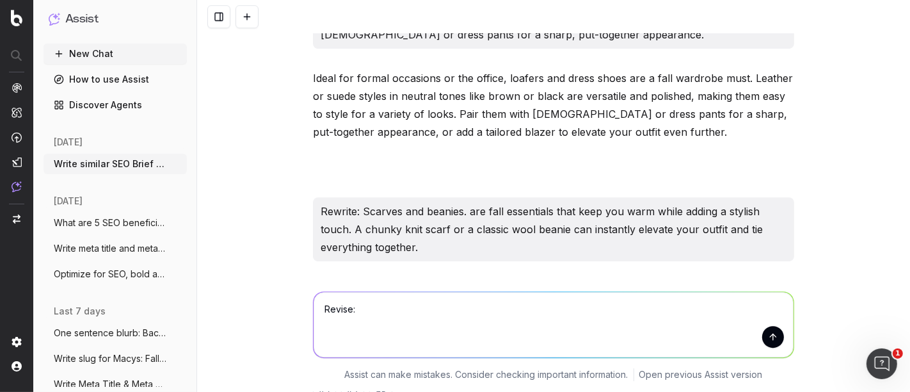
type textarea "Revise: Perfect finishing touches, leather belts and gloves are small but impac…"
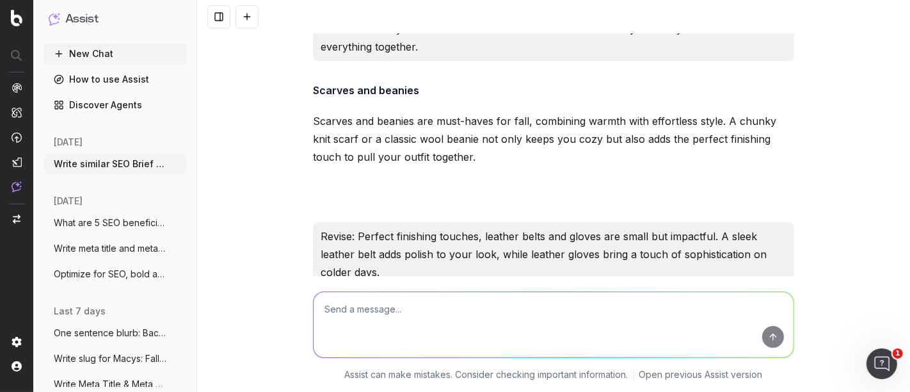
scroll to position [44428, 0]
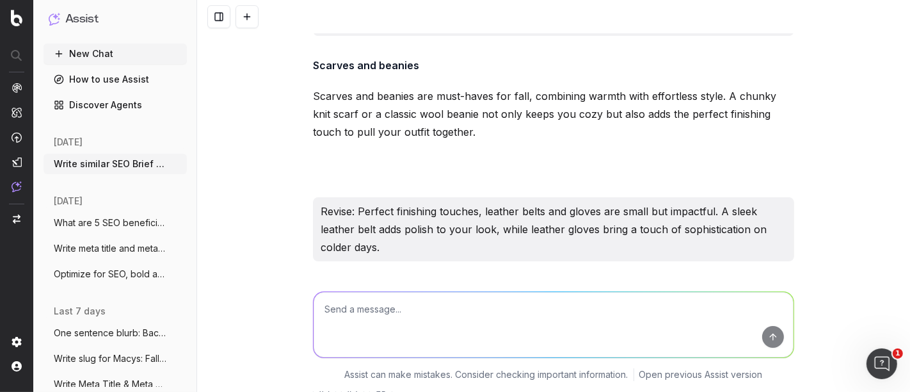
drag, startPoint x: 421, startPoint y: 214, endPoint x: 291, endPoint y: 165, distance: 138.6
click at [291, 165] on div "Write similar SEO Brief for SEO Briefs: Step Into Fall: A Guide to 5 Essential …" at bounding box center [553, 196] width 713 height 392
click at [348, 319] on textarea at bounding box center [554, 325] width 480 height 65
paste textarea "Perfect finishing touches, leather belts and gloves are small but impactful. A …"
type textarea "Rewrite; Perfect finishing touches, leather belts and gloves are small but impa…"
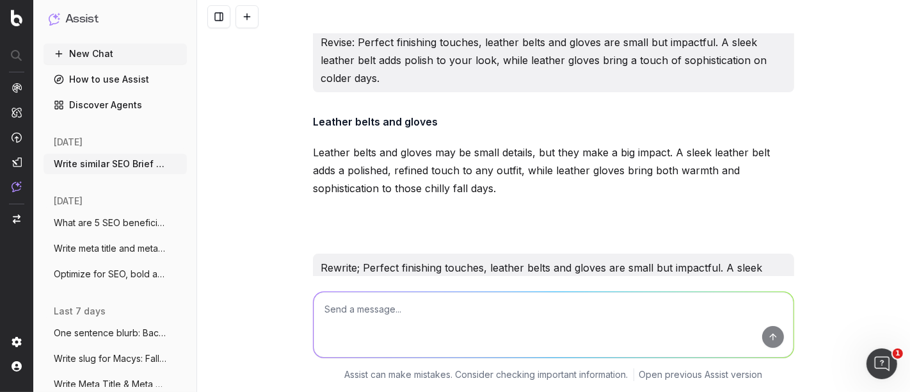
scroll to position [44654, 0]
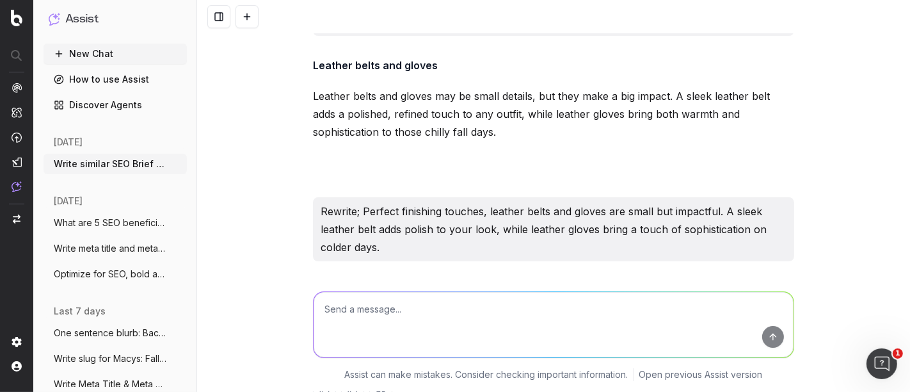
click at [339, 312] on p "Leather belts and gloves are the perfect finishing touches that elevate your fa…" at bounding box center [553, 339] width 481 height 54
click at [318, 312] on p "Leather belts and gloves are the perfect finishing touches that elevate your fa…" at bounding box center [553, 339] width 481 height 54
drag, startPoint x: 309, startPoint y: 174, endPoint x: 576, endPoint y: 226, distance: 272.6
click at [576, 282] on div "Leather belts and gloves Leather belts and gloves are the perfect finishing tou…" at bounding box center [553, 352] width 481 height 141
click at [504, 312] on p "Leather belts and gloves are the perfect finishing touches that elevate your fa…" at bounding box center [553, 339] width 481 height 54
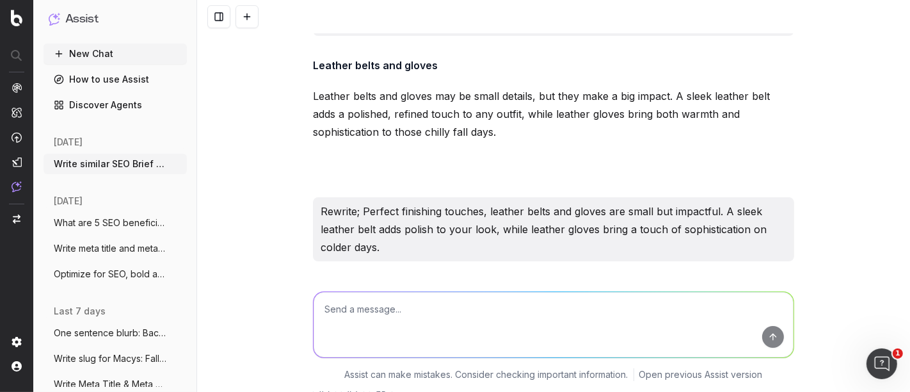
drag, startPoint x: 311, startPoint y: 175, endPoint x: 718, endPoint y: 176, distance: 406.5
click at [718, 312] on p "Leather belts and gloves are the perfect finishing touches that elevate your fa…" at bounding box center [553, 339] width 481 height 54
click at [376, 300] on textarea at bounding box center [554, 325] width 480 height 65
paste textarea "Bags and backpacks. are both practical and stylish. Opt for a leather or canvas…"
type textarea "Retructure: Bags and backpacks. are both practical and stylish. Opt for a leath…"
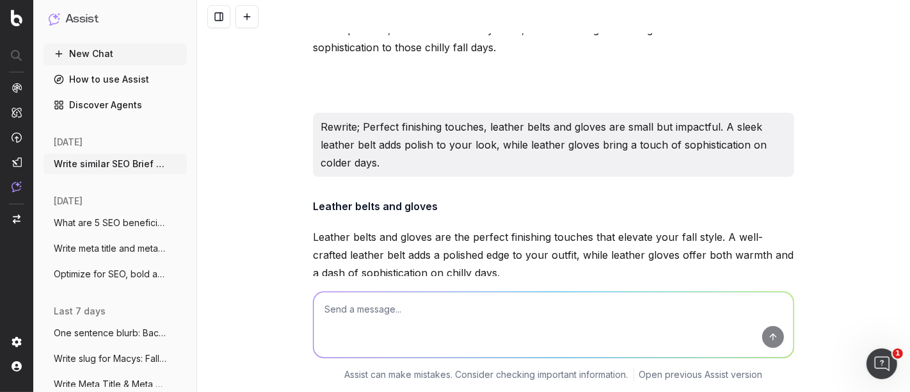
scroll to position [44861, 0]
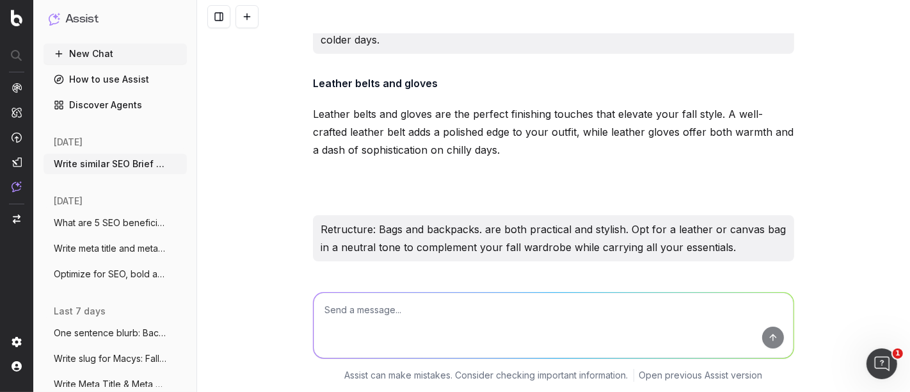
drag, startPoint x: 352, startPoint y: 207, endPoint x: 300, endPoint y: 156, distance: 73.8
click at [300, 156] on div "Write similar SEO Brief for SEO Briefs: Step Into Fall: A Guide to 5 Essential …" at bounding box center [553, 196] width 713 height 392
click at [399, 317] on textarea at bounding box center [554, 325] width 480 height 65
paste textarea "How to mix and match fall essentials"
type textarea "Rewrite and expand: How to mix and match fall essentials"
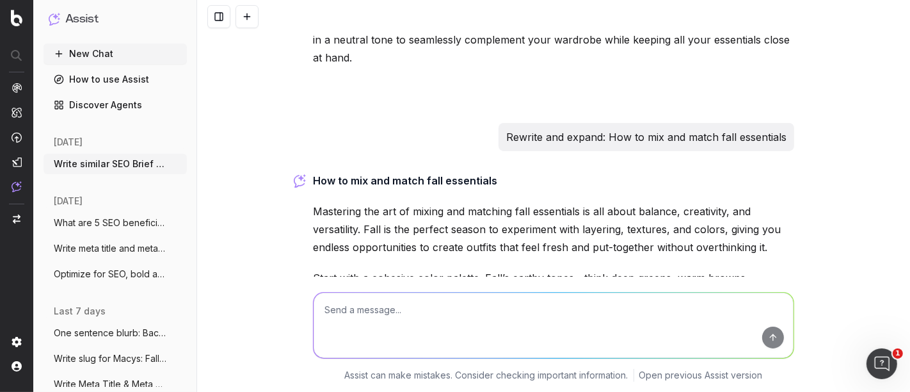
scroll to position [45141, 0]
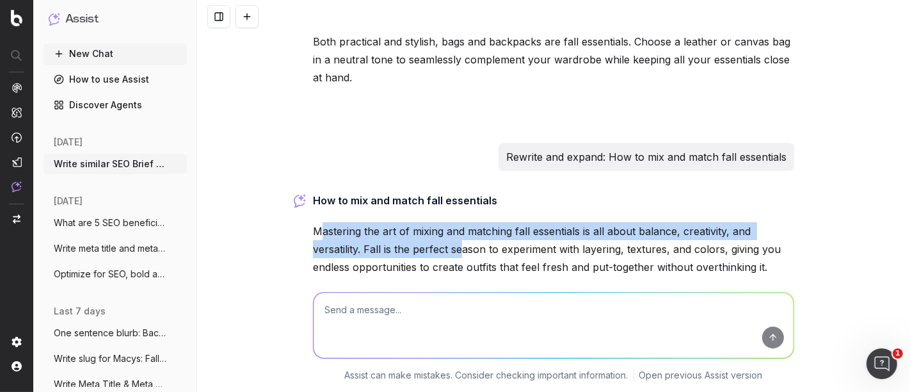
drag, startPoint x: 316, startPoint y: 85, endPoint x: 455, endPoint y: 109, distance: 141.0
click at [455, 222] on p "Mastering the art of mixing and matching fall essentials is all about balance, …" at bounding box center [553, 249] width 481 height 54
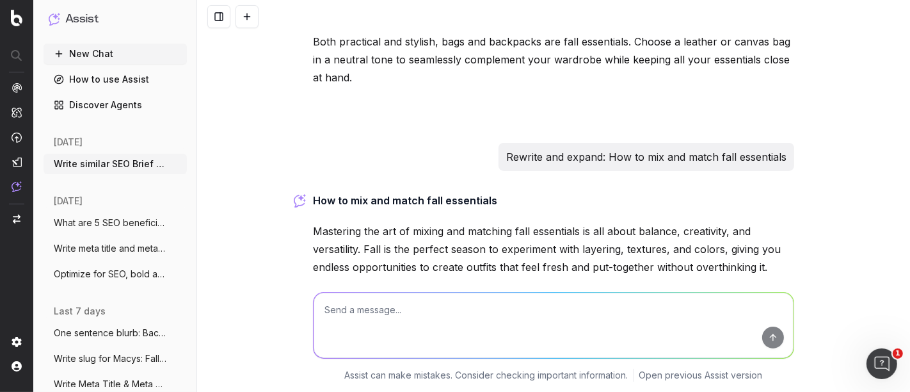
click at [321, 222] on p "Mastering the art of mixing and matching fall essentials is all about balance, …" at bounding box center [553, 249] width 481 height 54
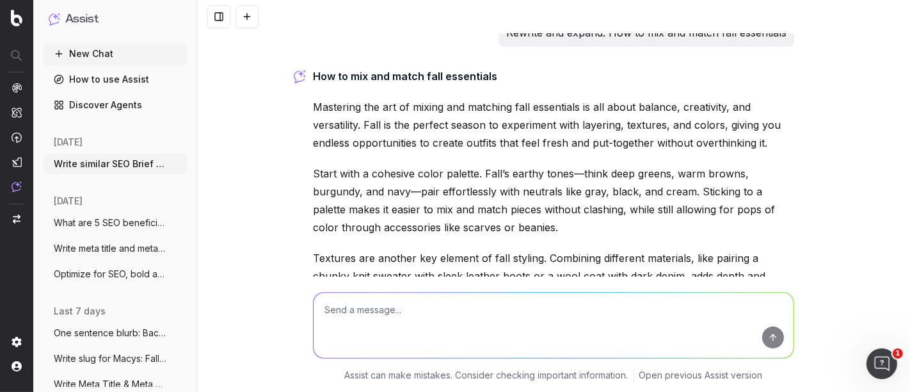
scroll to position [45284, 0]
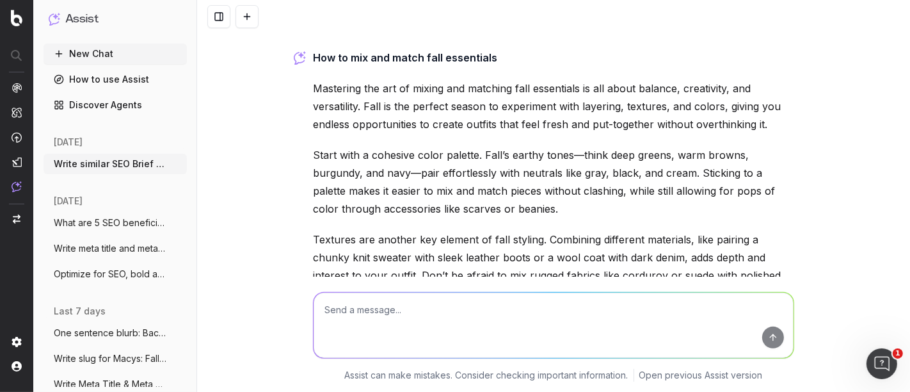
drag, startPoint x: 323, startPoint y: 86, endPoint x: 704, endPoint y: 145, distance: 384.8
click at [705, 145] on div "How to mix and match fall essentials Mastering the art of mixing and matching f…" at bounding box center [553, 312] width 481 height 527
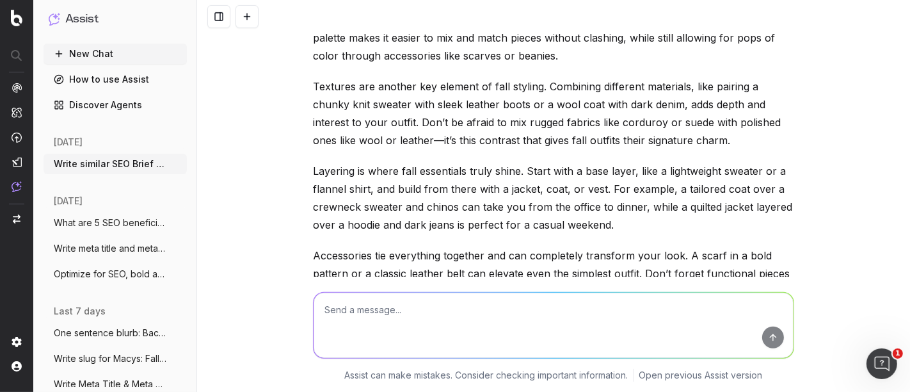
scroll to position [45437, 0]
click at [362, 310] on textarea at bounding box center [554, 325] width 480 height 65
type textarea "make into two paragraphs"
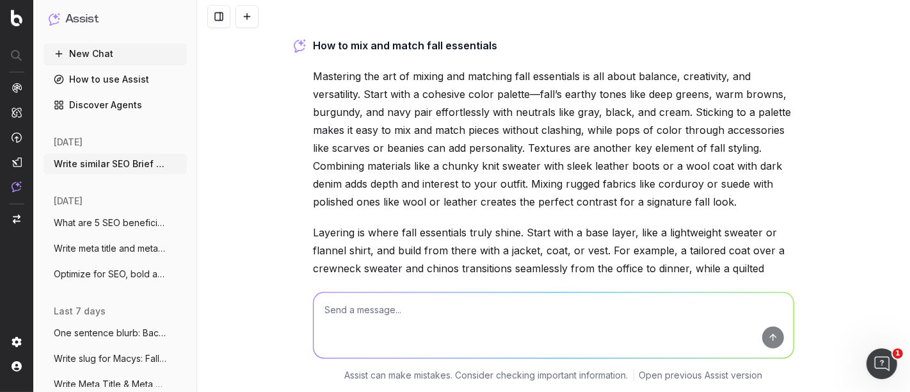
scroll to position [45730, 0]
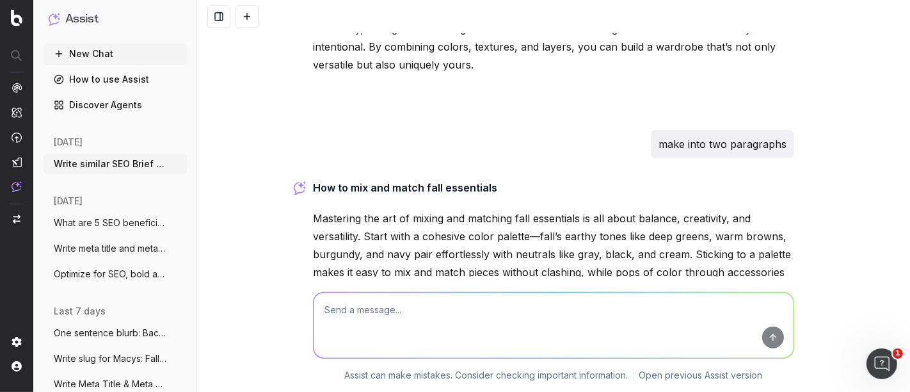
click at [380, 315] on textarea at bounding box center [554, 325] width 480 height 65
type textarea "make shorter"
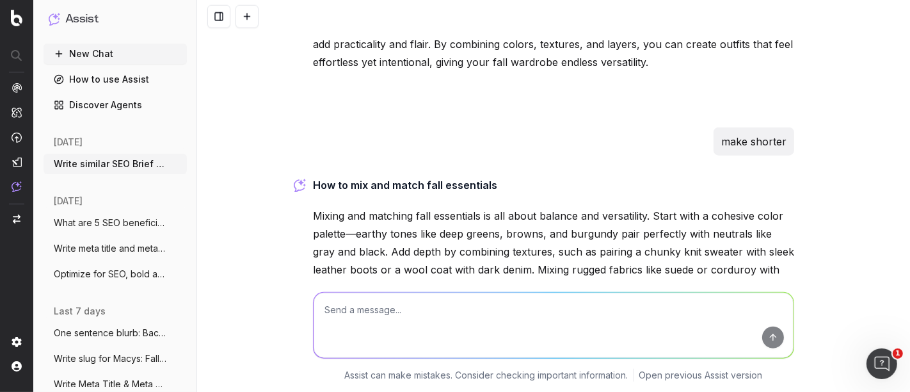
scroll to position [46200, 0]
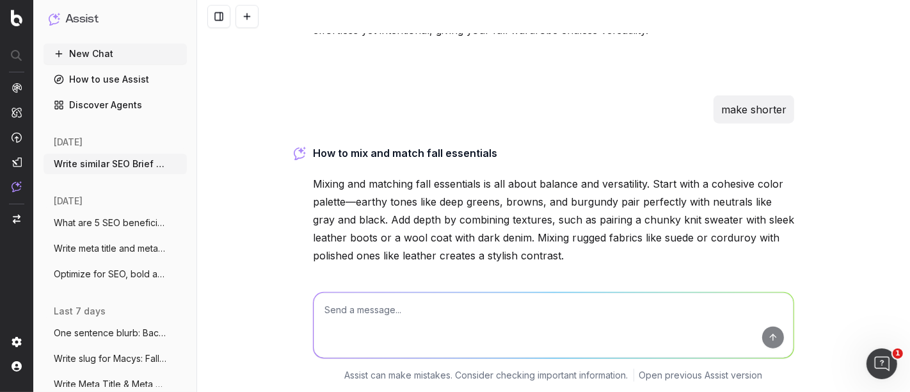
click at [536, 277] on p "Layering is key to fall fashion. Begin with a base like a lightweight sweater o…" at bounding box center [553, 322] width 481 height 90
drag, startPoint x: 312, startPoint y: 39, endPoint x: 765, endPoint y: 114, distance: 459.4
click at [765, 175] on p "Mixing and matching fall essentials is all about balance and versatility. Start…" at bounding box center [553, 220] width 481 height 90
click at [702, 277] on p "Layering is key to fall fashion. Begin with a base like a lightweight sweater o…" at bounding box center [553, 322] width 481 height 90
click at [362, 318] on textarea at bounding box center [554, 325] width 480 height 65
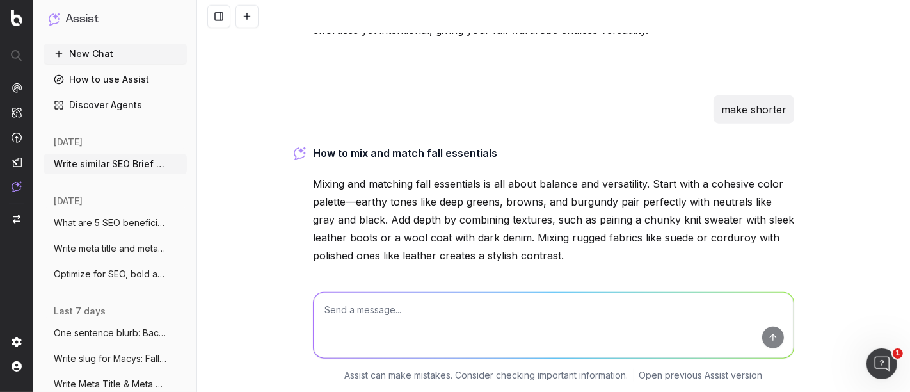
paste textarea "expand: Mixing textures—like wool, leather, suede, or corduroy—adds visual inte…"
type textarea "expand: Mixing textures—like wool, leather, suede, or corduroy—adds visual inte…"
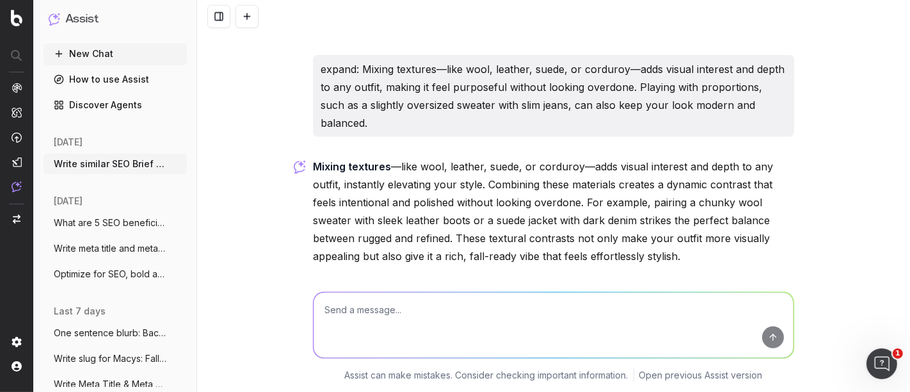
scroll to position [46497, 0]
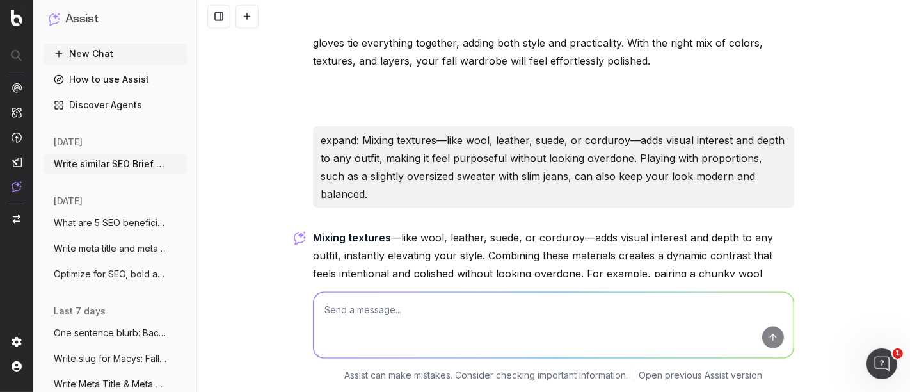
drag, startPoint x: 764, startPoint y: 220, endPoint x: 304, endPoint y: 78, distance: 481.1
click at [400, 310] on textarea at bounding box center [554, 325] width 480 height 65
type textarea "W"
paste textarea "Mixing textures—like wool, leather, suede, or corduroy—adds visual interest and…"
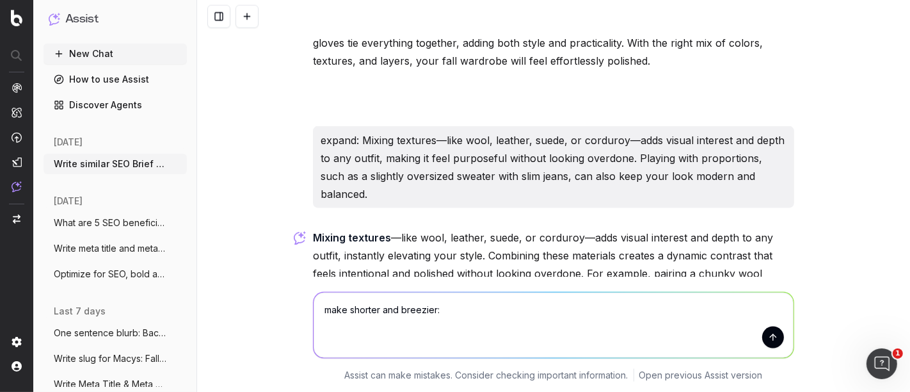
type textarea "make shorter and breezier: Mixing textures—like wool, leather, suede, or cordur…"
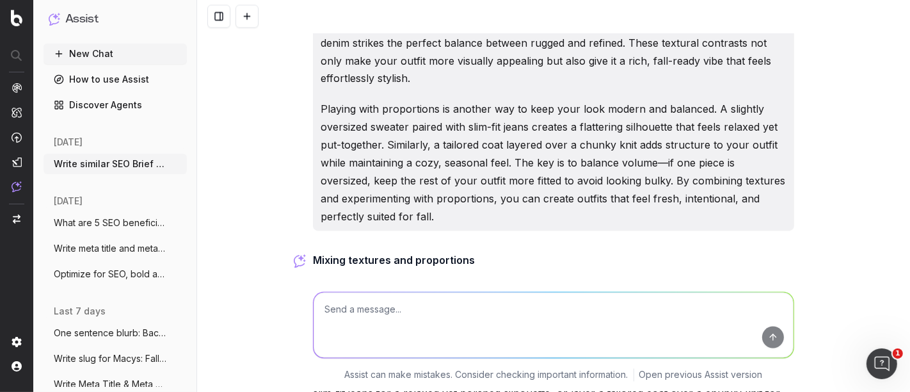
scroll to position [47123, 0]
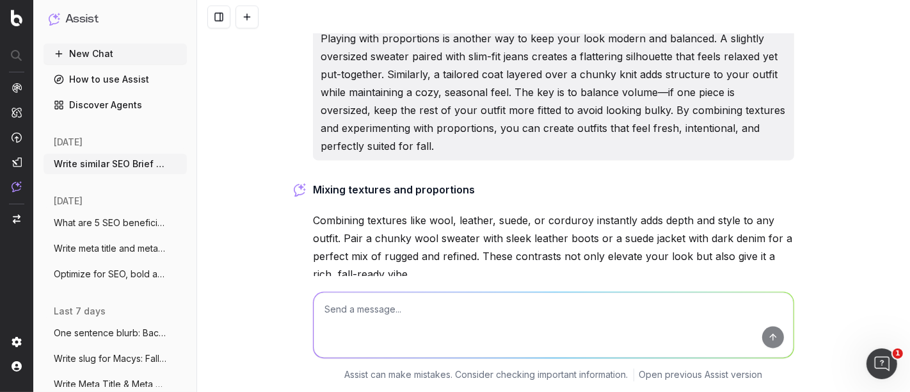
drag, startPoint x: 392, startPoint y: 204, endPoint x: 280, endPoint y: 50, distance: 190.1
click at [280, 50] on div "Write similar SEO Brief for SEO Briefs: Step Into Fall: A Guide to 5 Essential …" at bounding box center [553, 196] width 713 height 392
click at [352, 328] on textarea at bounding box center [554, 325] width 480 height 65
click at [343, 312] on textarea "Write pro tips" at bounding box center [554, 325] width 480 height 65
click at [446, 317] on textarea "Write one sentence pro tips" at bounding box center [554, 325] width 480 height 65
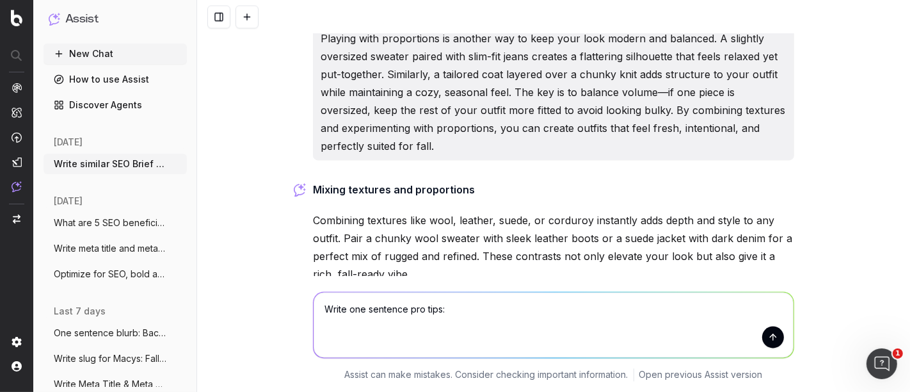
click at [453, 316] on textarea "Write one sentence pro tips:" at bounding box center [554, 325] width 480 height 65
paste textarea "The essential outerwear pieces every man needs When it comes to men’s fall clot…"
type textarea "Write one sentence pro tips: The essential outerwear pieces every man needs Whe…"
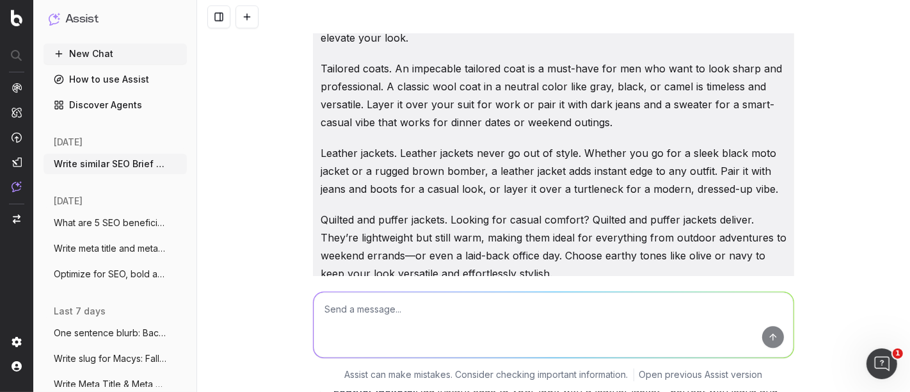
scroll to position [47679, 0]
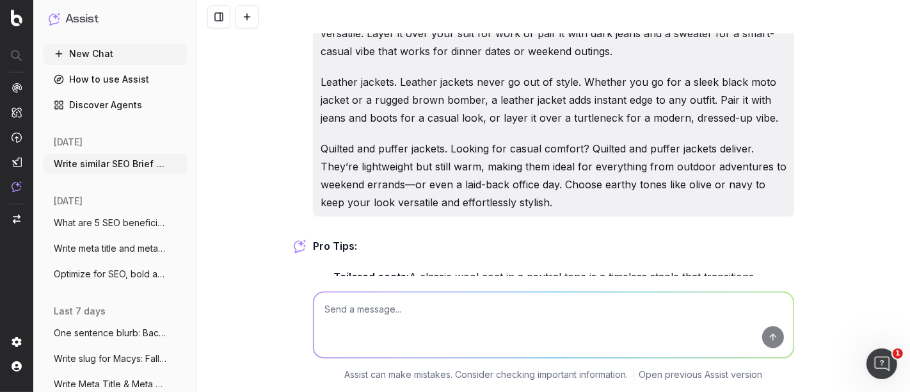
drag, startPoint x: 411, startPoint y: 149, endPoint x: 635, endPoint y: 164, distance: 224.6
click at [635, 309] on li "Leather jackets: Add instant edge to your look with a leather jacket—perfect wi…" at bounding box center [562, 327] width 465 height 36
click at [634, 309] on li "Leather jackets: Add instant edge to your look with a leather jacket—perfect wi…" at bounding box center [562, 327] width 465 height 36
drag, startPoint x: 586, startPoint y: 209, endPoint x: 469, endPoint y: 192, distance: 117.7
click at [469, 350] on li "Quilted and puffer jackets: Opt for lightweight quilted or puffer jackets in ea…" at bounding box center [562, 368] width 465 height 36
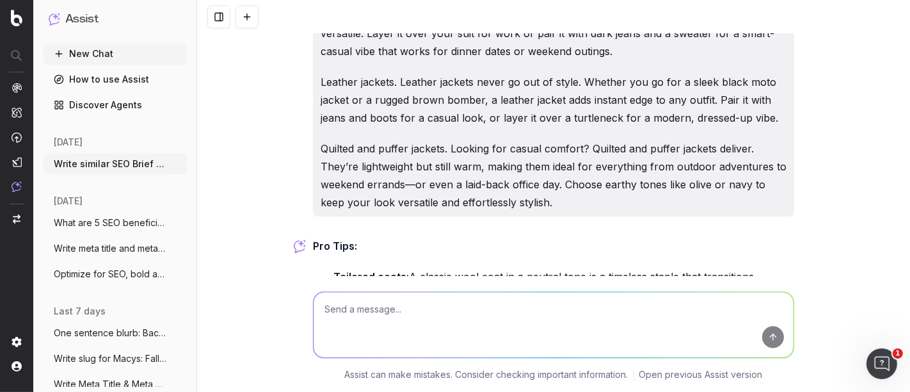
click at [470, 350] on li "Quilted and puffer jackets: Opt for lightweight quilted or puffer jackets in ea…" at bounding box center [562, 368] width 465 height 36
drag, startPoint x: 504, startPoint y: 123, endPoint x: 404, endPoint y: 113, distance: 100.3
click at [404, 268] on li "Tailored coats: A classic wool coat in a neutral tone is a timeless staple that…" at bounding box center [562, 286] width 465 height 36
click at [353, 314] on textarea at bounding box center [554, 325] width 480 height 65
click at [439, 312] on textarea "What are some pro tips for" at bounding box center [554, 325] width 480 height 65
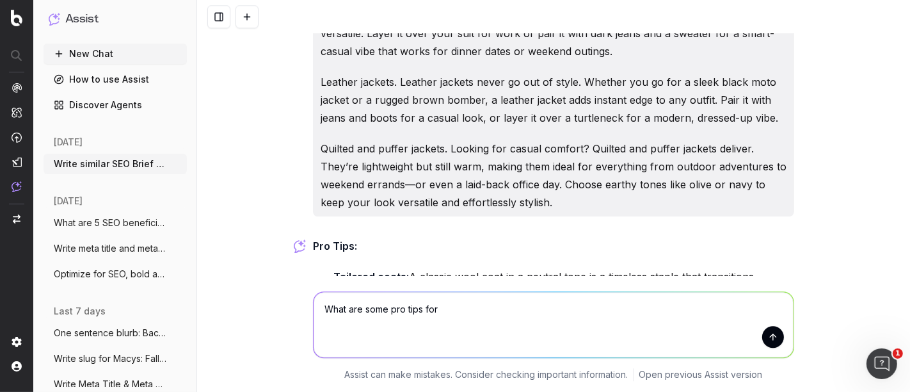
paste textarea "Men's fall style edit: must-have looks for the season Fall is the ultimate seas…"
type textarea "What are some pro tips for Men's fall style edit: must-have looks for the seaso…"
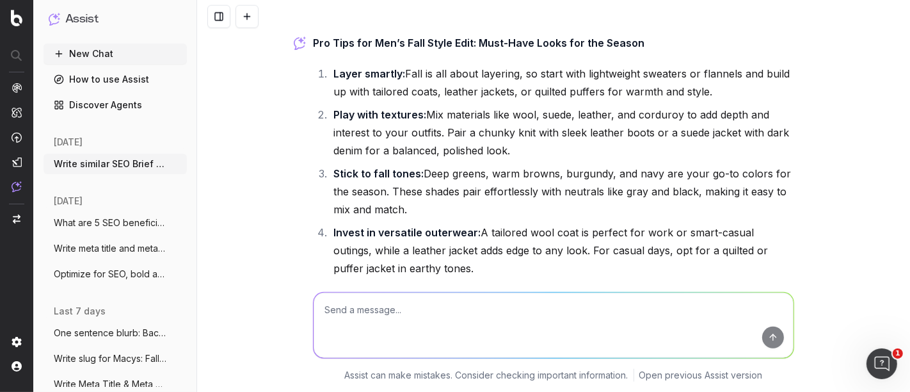
scroll to position [50141, 0]
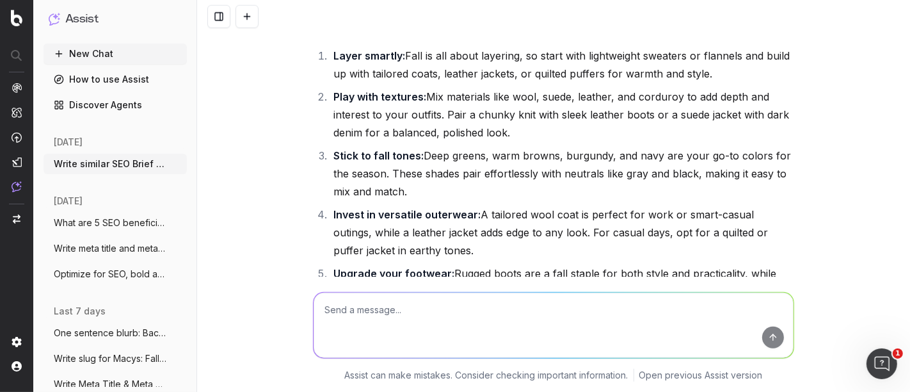
drag, startPoint x: 403, startPoint y: 191, endPoint x: 320, endPoint y: 141, distance: 96.2
click at [330, 323] on li "Don’t skip the accessories: Scarves, beanies, leather belts, and gloves not onl…" at bounding box center [562, 350] width 465 height 54
click at [369, 321] on textarea at bounding box center [554, 325] width 480 height 65
type textarea "Pro tip to other sections of the macys men pages"
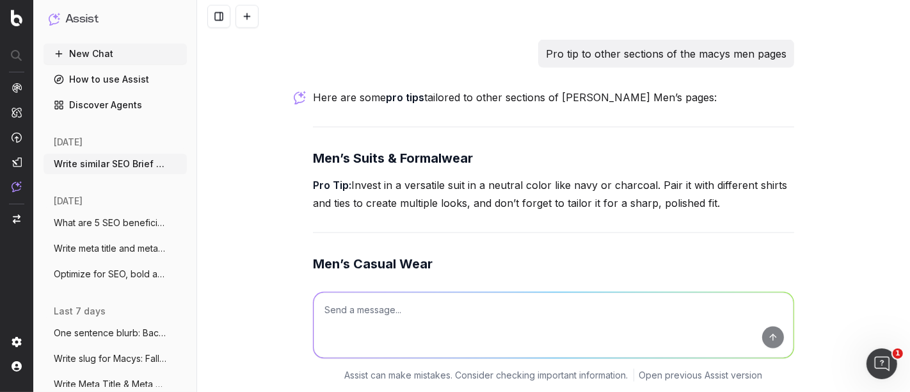
scroll to position [50765, 0]
click at [330, 327] on textarea at bounding box center [554, 325] width 480 height 65
type textarea "c"
type textarea "tie back to fall fashion"
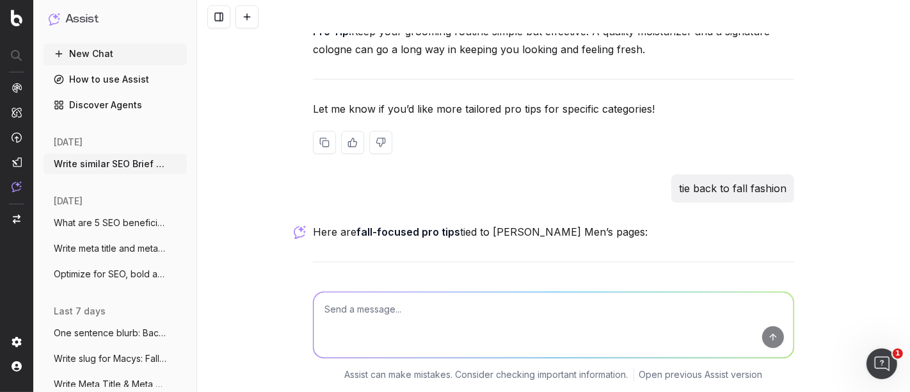
scroll to position [51667, 0]
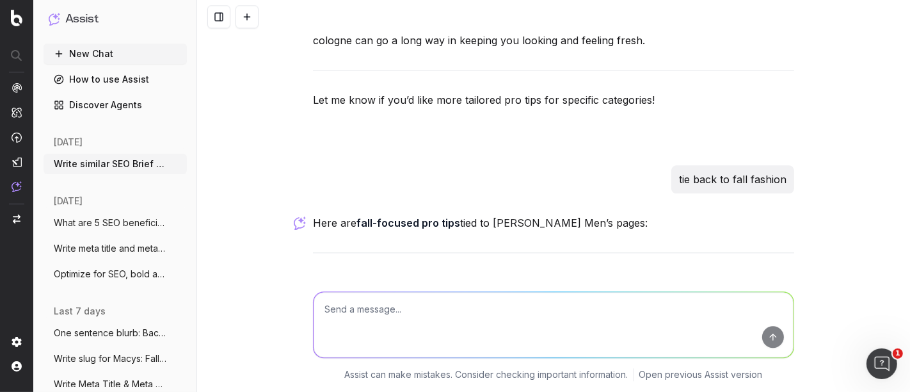
drag, startPoint x: 462, startPoint y: 142, endPoint x: 764, endPoint y: 143, distance: 302.2
click at [764, 302] on p "Pro Tip: Transition your formalwear for fall by layering a tailored wool coat o…" at bounding box center [553, 329] width 481 height 54
click at [779, 302] on p "Pro Tip: Transition your formalwear for fall by layering a tailored wool coat o…" at bounding box center [553, 329] width 481 height 54
drag, startPoint x: 780, startPoint y: 161, endPoint x: 387, endPoint y: 134, distance: 393.3
click at [387, 302] on p "Pro Tip: Transition your formalwear for fall by layering a tailored wool coat o…" at bounding box center [553, 329] width 481 height 54
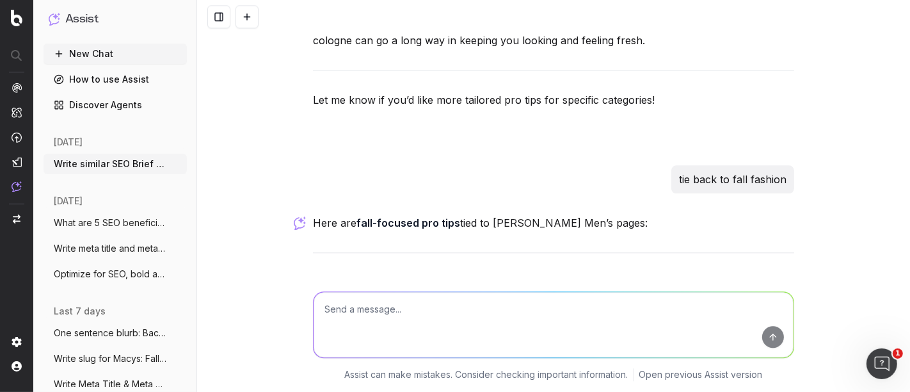
drag, startPoint x: 739, startPoint y: 141, endPoint x: 294, endPoint y: 141, distance: 444.3
click at [294, 141] on div "Write similar SEO Brief for SEO Briefs: Step Into Fall: A Guide to 5 Essential …" at bounding box center [553, 196] width 713 height 392
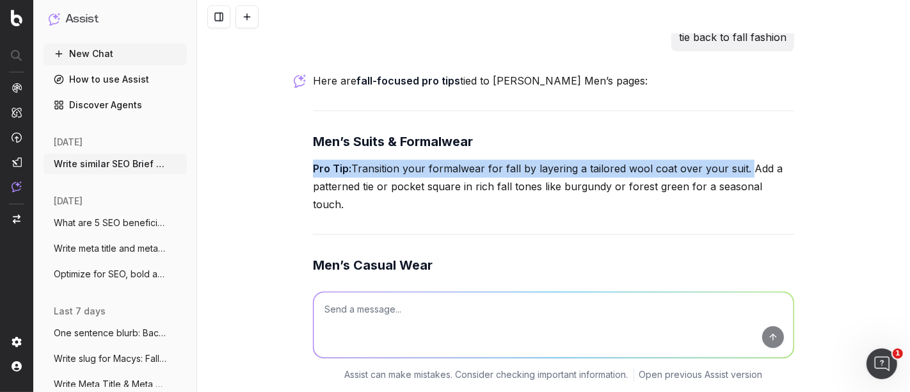
click at [651, 283] on p "Pro Tip: Fall is all about layering. Pair flannel shirts with lightweight sweat…" at bounding box center [553, 301] width 481 height 36
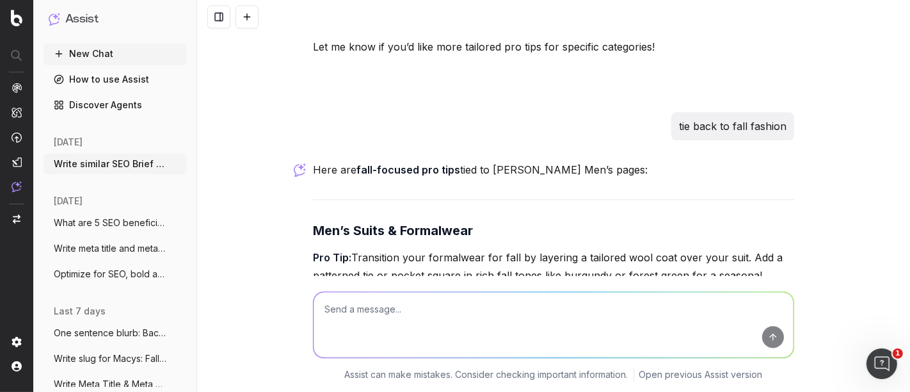
scroll to position [51738, 0]
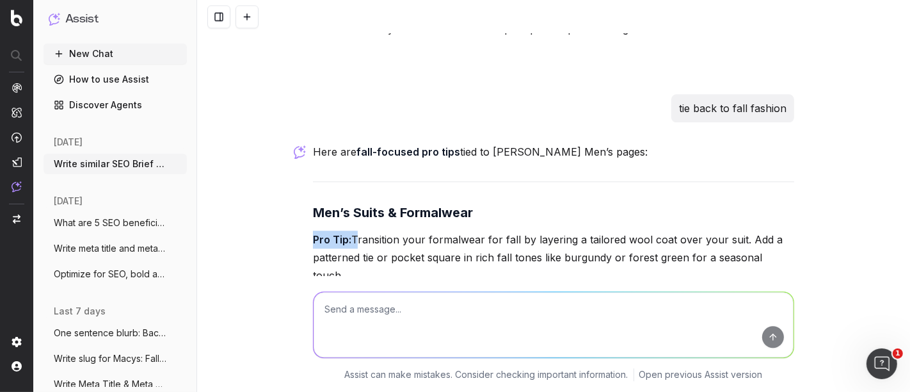
drag, startPoint x: 351, startPoint y: 70, endPoint x: 791, endPoint y: 99, distance: 440.7
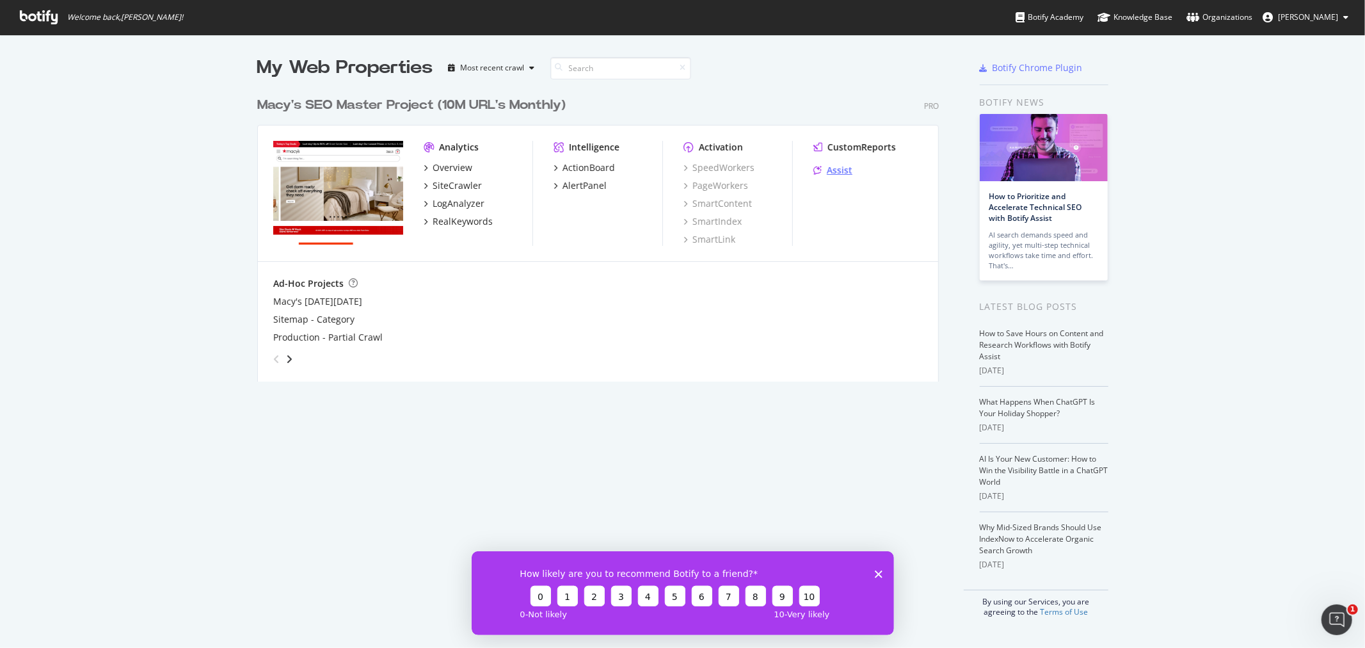
click at [831, 169] on div "Assist" at bounding box center [840, 170] width 26 height 13
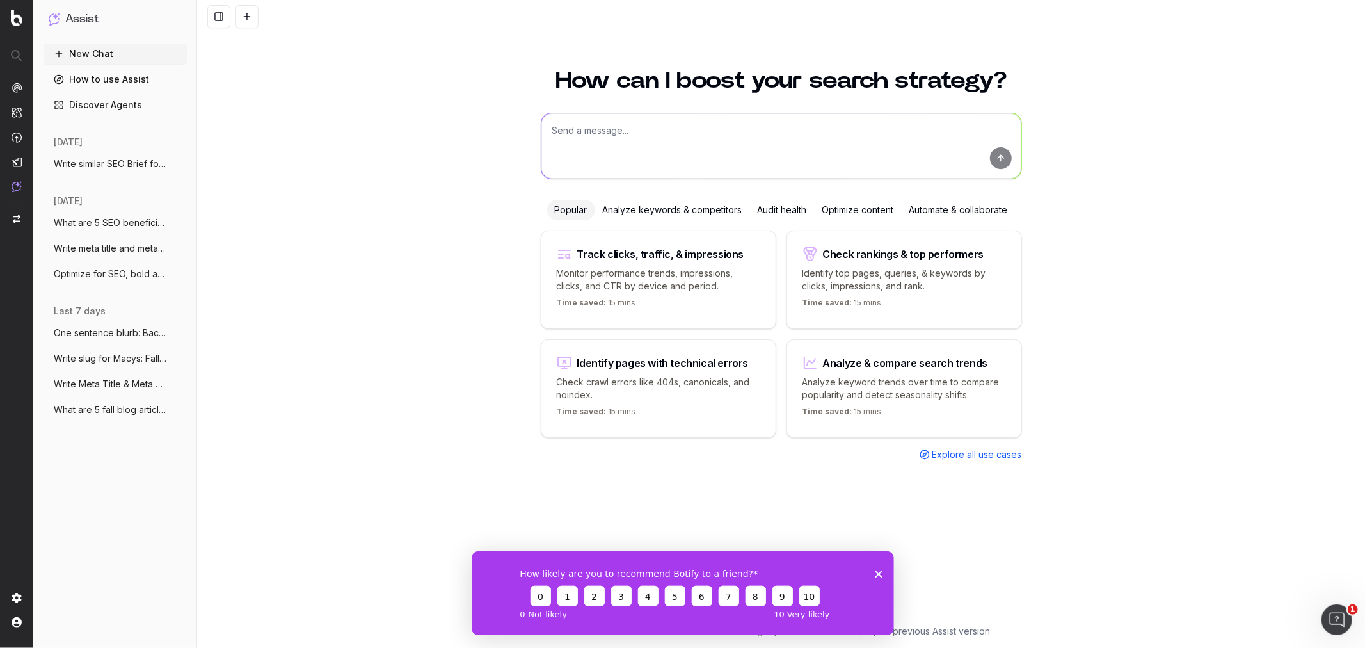
click at [101, 159] on span "Write similar SEO Brief for SEO Briefs:" at bounding box center [110, 163] width 113 height 13
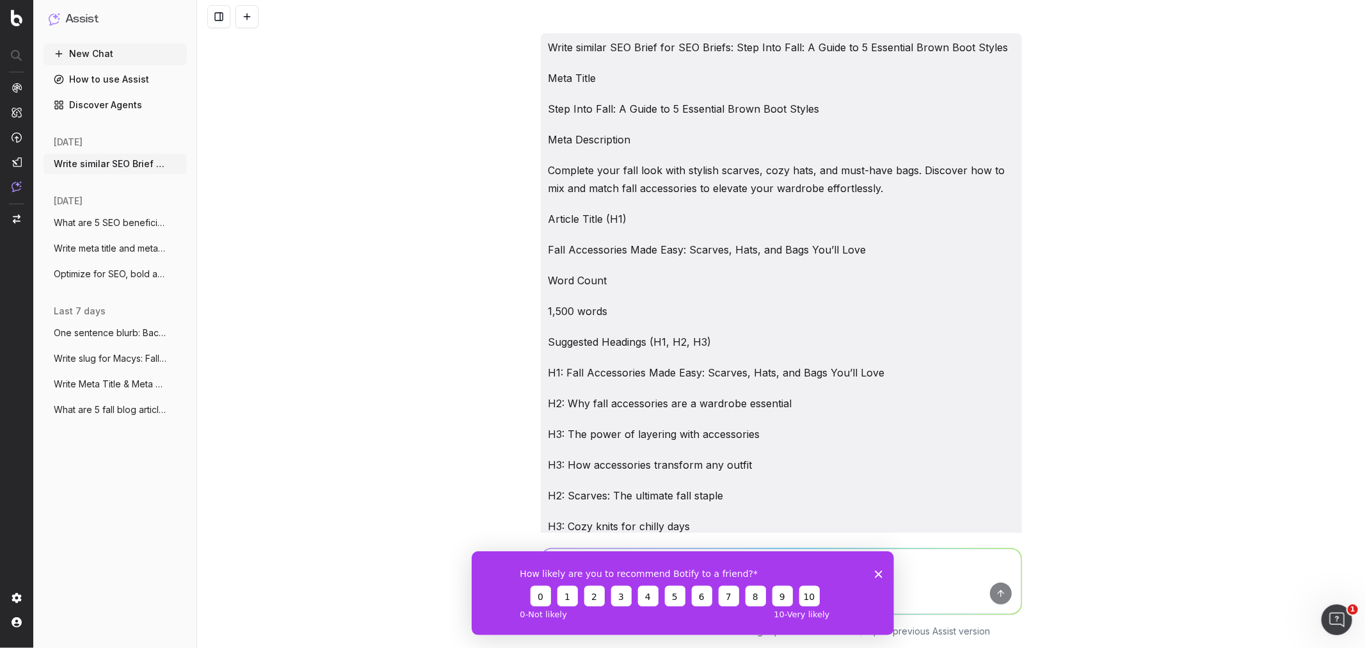
scroll to position [52228, 0]
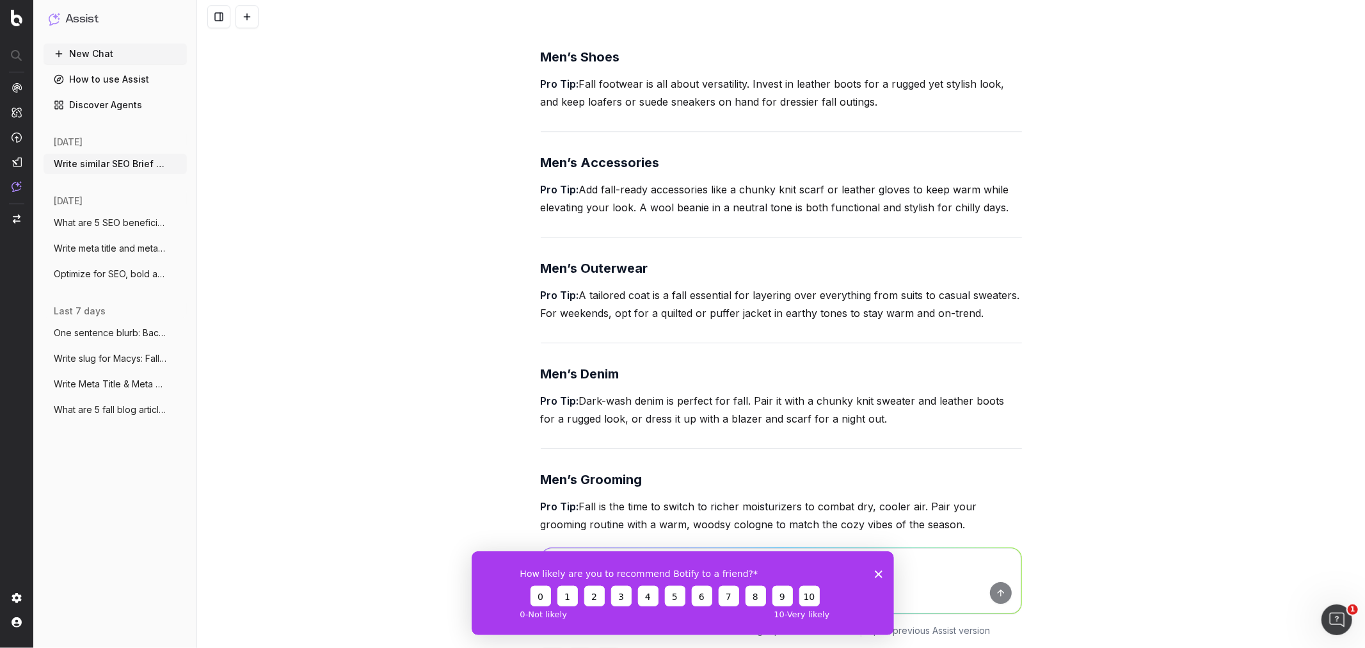
click at [878, 570] on icon "Close survey" at bounding box center [878, 574] width 8 height 8
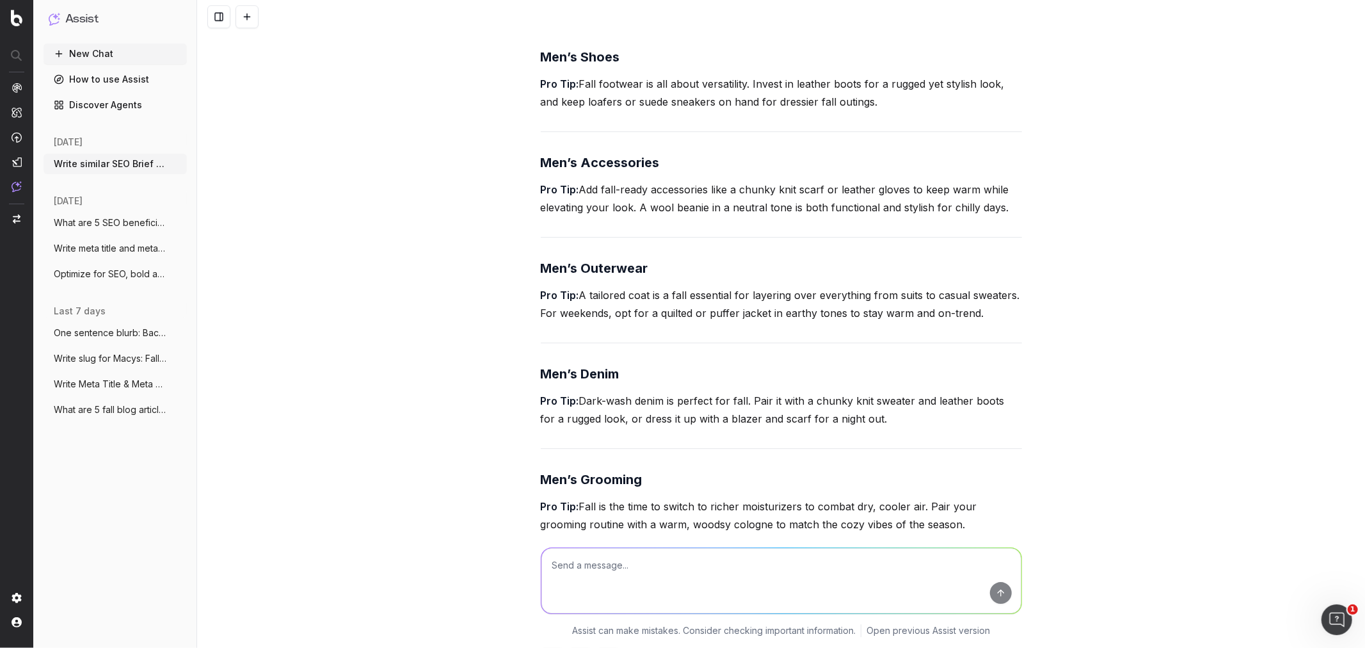
click at [699, 570] on textarea at bounding box center [782, 581] width 480 height 65
paste textarea "https://macysinc-my.sharepoint.com/:w:/r/personal/corinne_tynan_macys_com/Docum…"
paste textarea "How to Build the Ultimate Cozy Corner at Home"
type textarea "Write SEO Brief for How to Build the Ultimate Cozy Corner at Home"
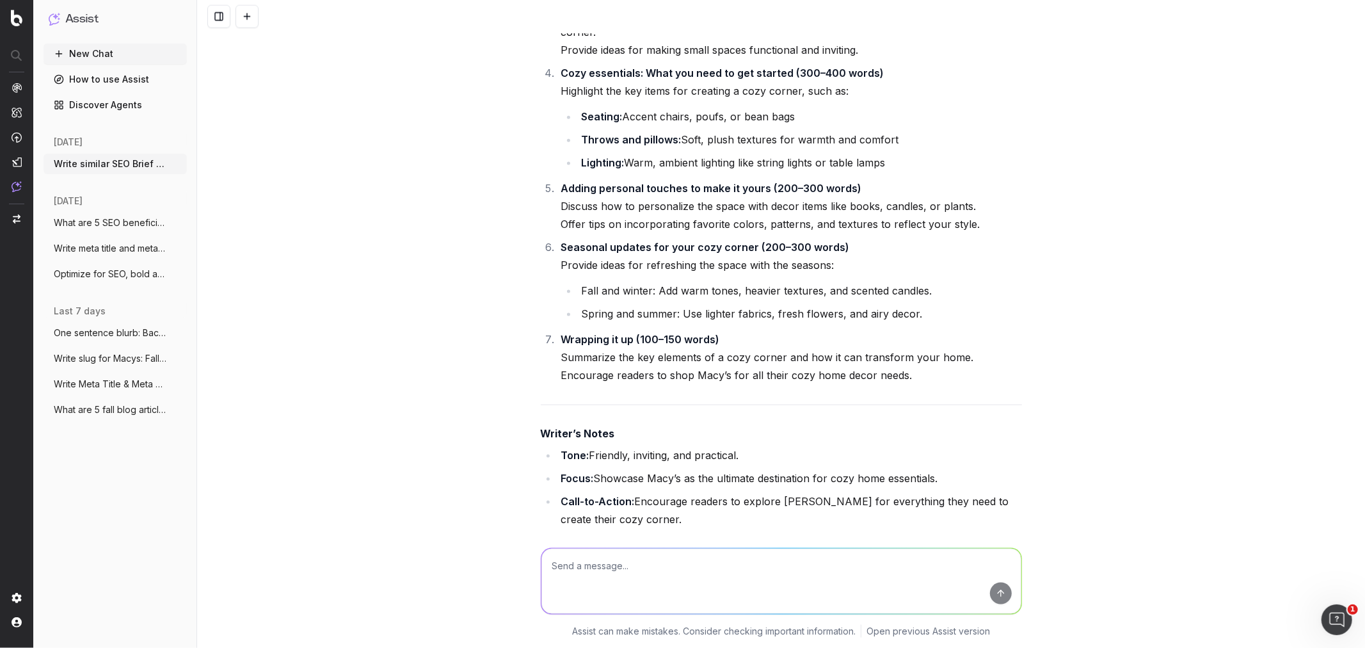
scroll to position [54629, 0]
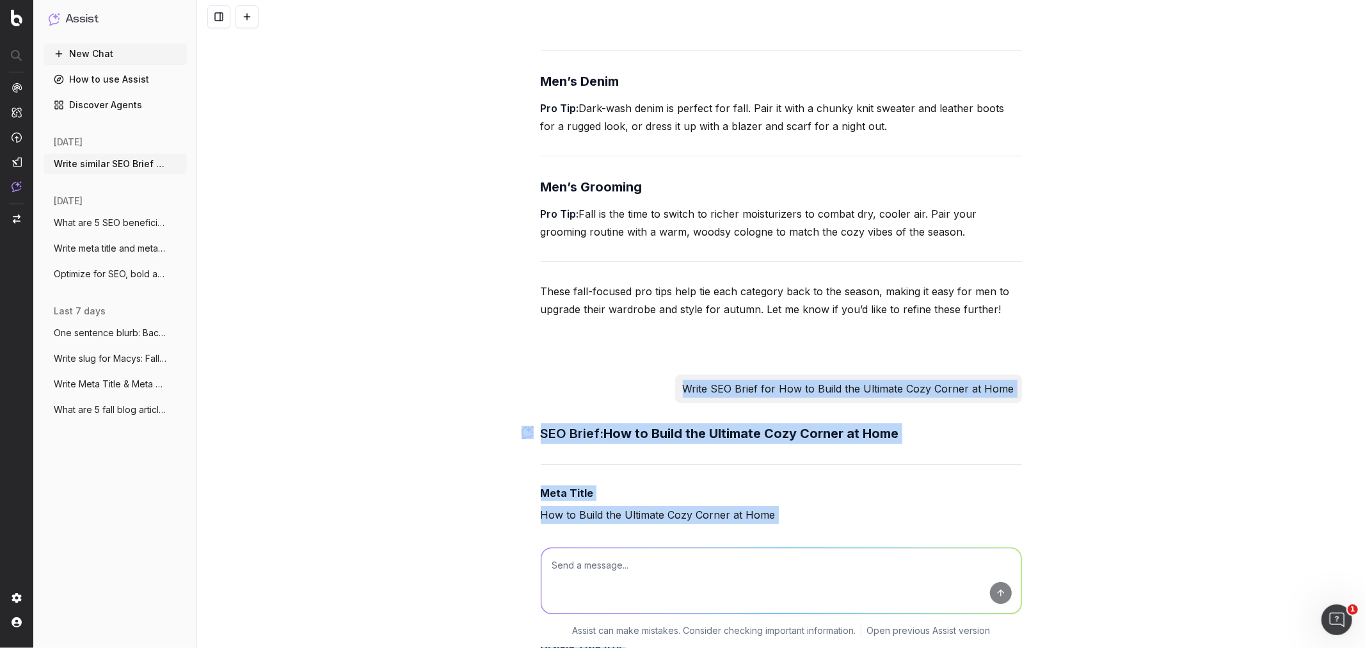
scroll to position [52495, 0]
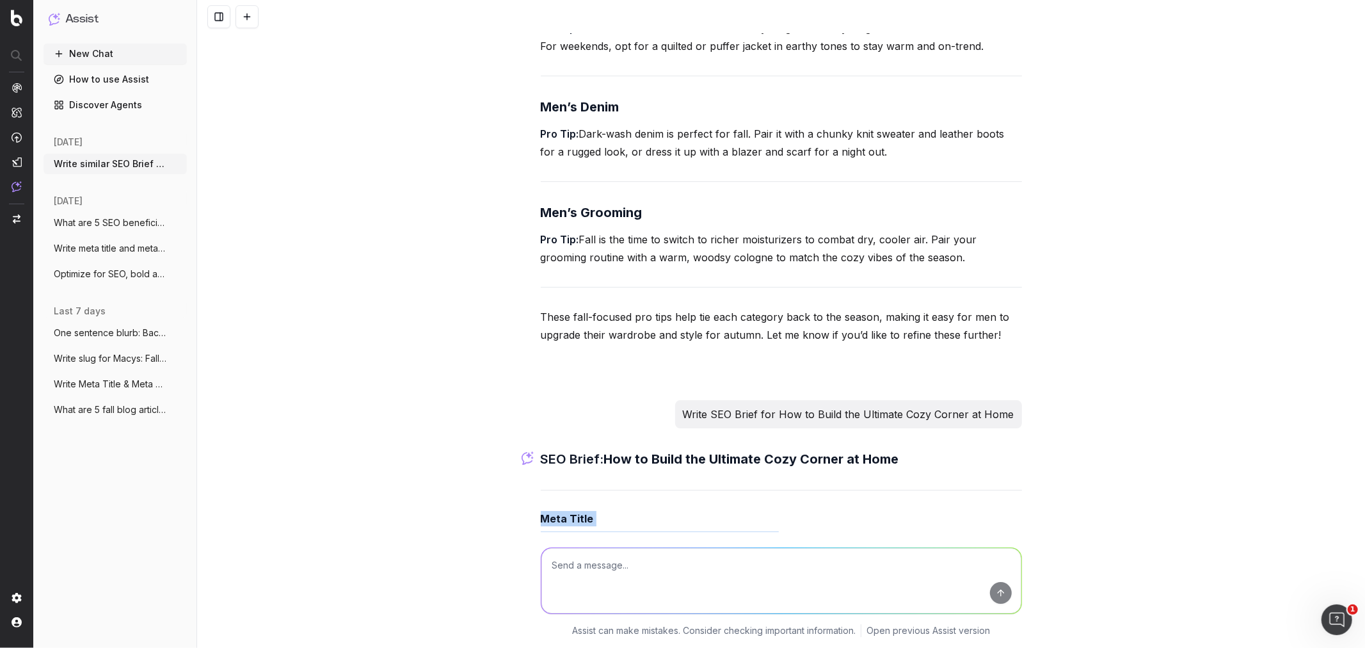
drag, startPoint x: 627, startPoint y: 384, endPoint x: 483, endPoint y: 385, distance: 144.0
click at [483, 385] on div "Write similar SEO Brief for SEO Briefs: Step Into Fall: A Guide to 5 Essential …" at bounding box center [781, 324] width 1168 height 648
copy div "Meta Title How to Build the Ultimate Cozy Corner at Home Meta Description Trans…"
click at [613, 561] on textarea at bounding box center [782, 581] width 480 height 65
type textarea "What is the SEO value for this blog topic?"
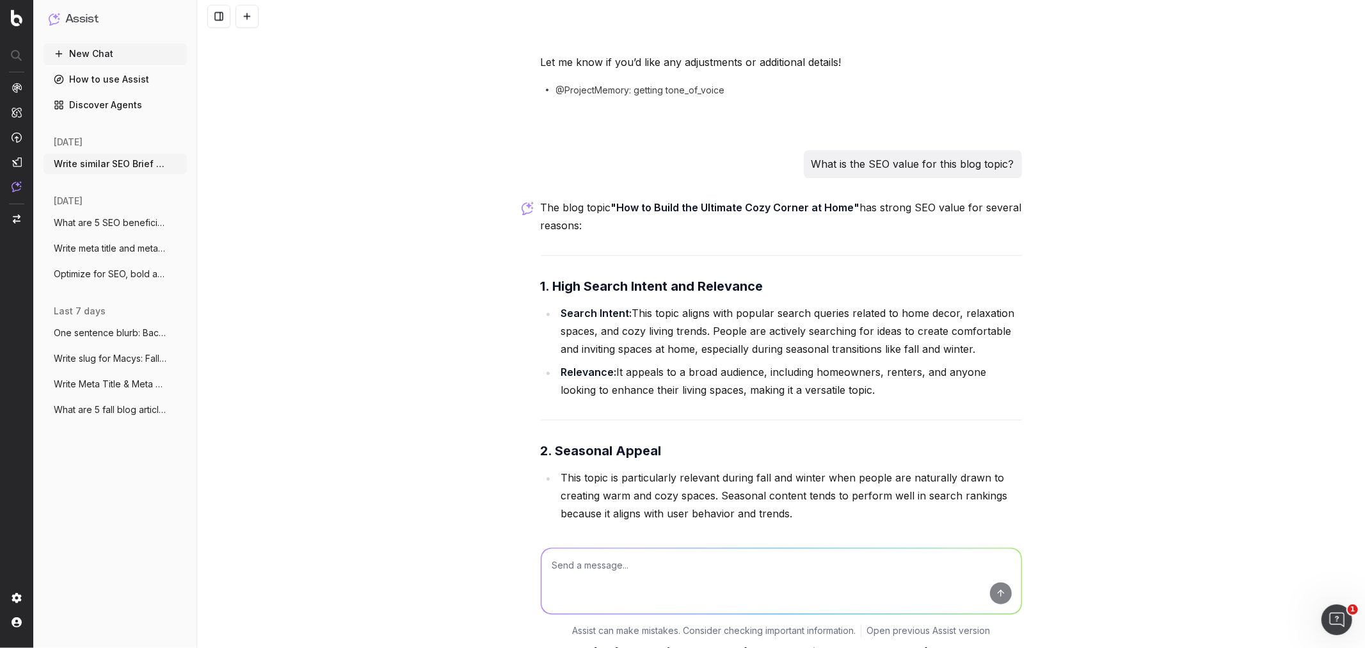
scroll to position [55074, 0]
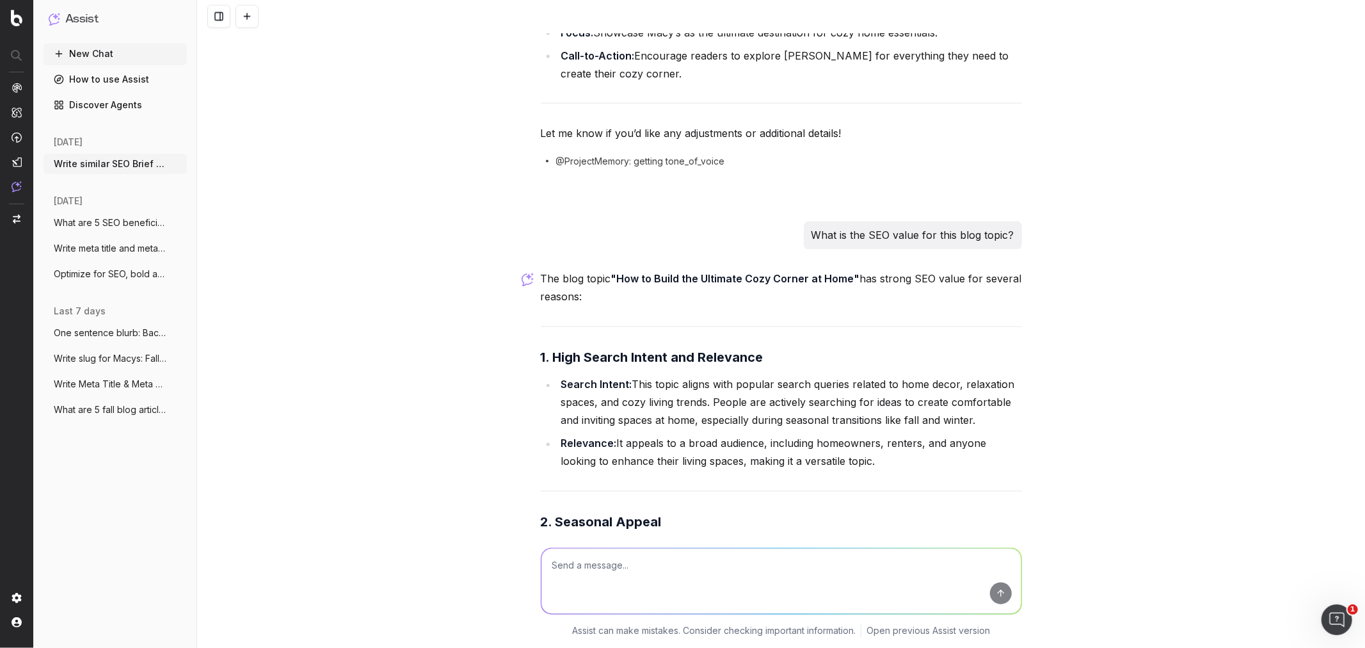
drag, startPoint x: 641, startPoint y: 250, endPoint x: 694, endPoint y: 250, distance: 52.5
click at [649, 376] on li "Search Intent: This topic aligns with popular search queries related to home de…" at bounding box center [790, 403] width 465 height 54
drag, startPoint x: 821, startPoint y: 250, endPoint x: 896, endPoint y: 336, distance: 114.3
click at [896, 376] on ul "Search Intent: This topic aligns with popular search queries related to home de…" at bounding box center [781, 423] width 481 height 95
click at [896, 435] on li "Relevance: It appeals to a broad audience, including homeowners, renters, and a…" at bounding box center [790, 453] width 465 height 36
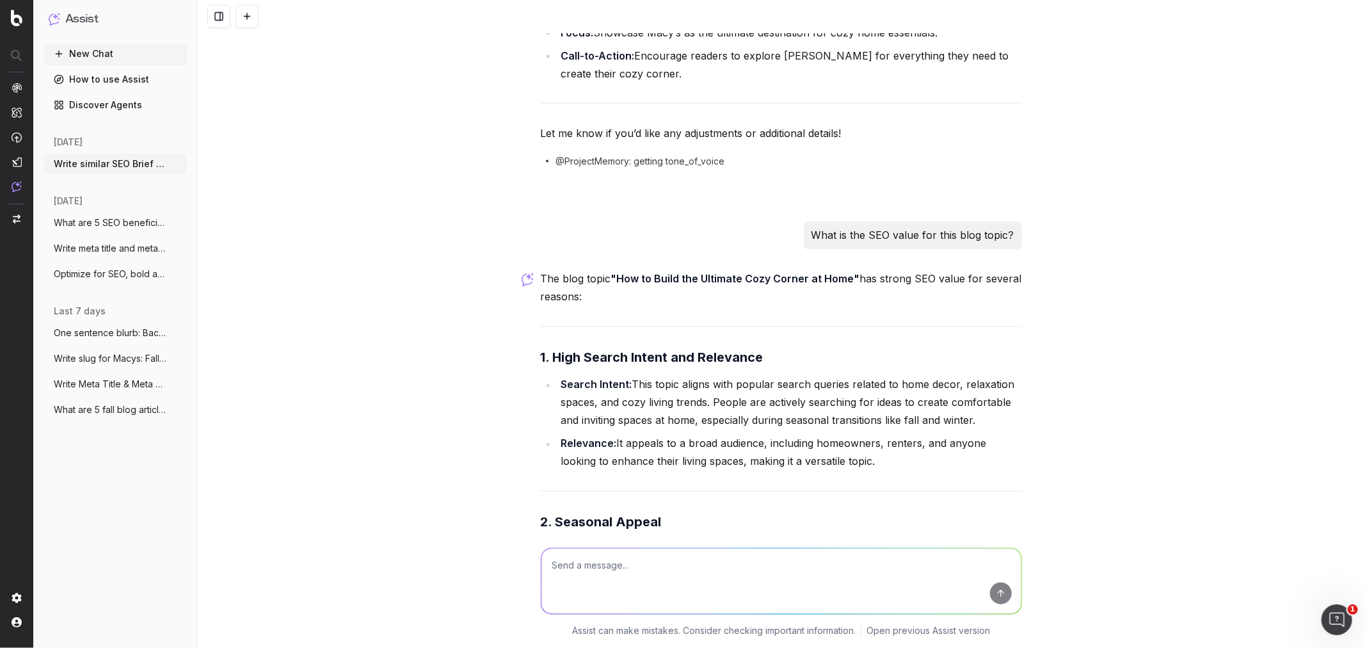
click at [590, 571] on textarea at bounding box center [782, 581] width 480 height 65
drag, startPoint x: 590, startPoint y: 571, endPoint x: 644, endPoint y: 560, distance: 54.9
click at [644, 560] on textarea "Write SEO Content Hub:" at bounding box center [782, 581] width 480 height 65
paste textarea "How to Build the Ultimate Cozy Reading Nook"
type textarea "Write SEO Brief: How to Build the Ultimate Cozy Reading Nook"
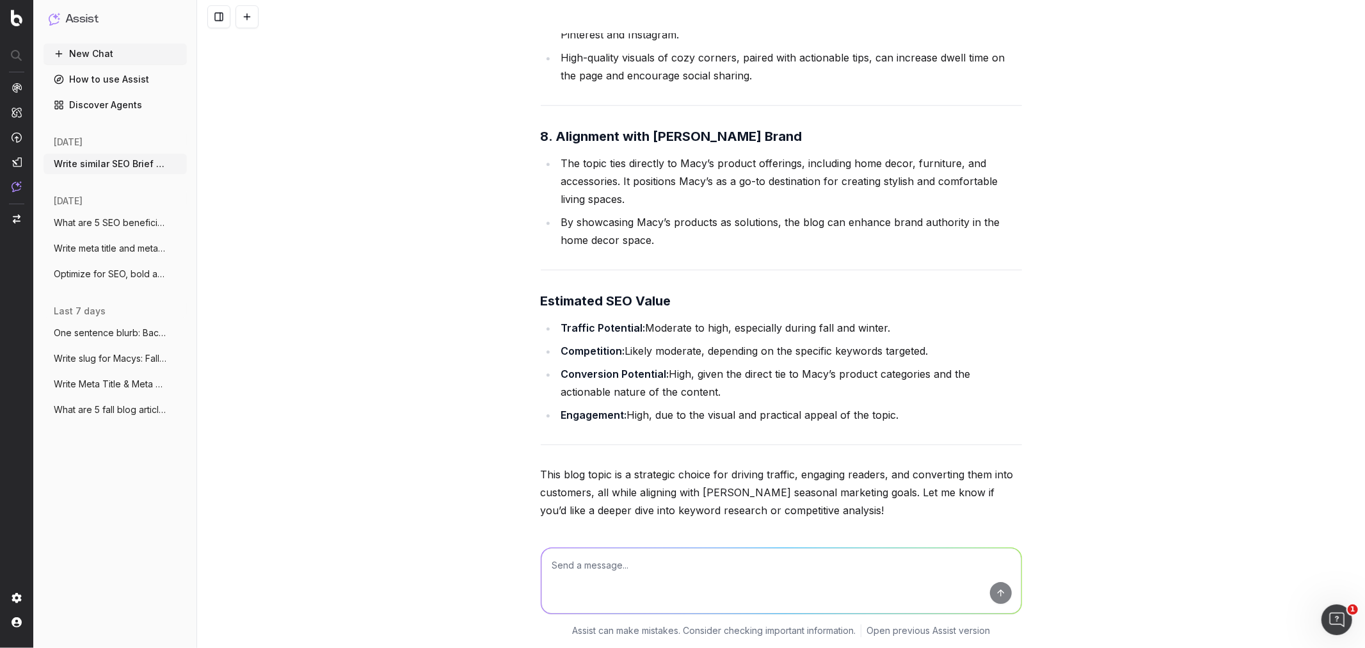
scroll to position [56392, 0]
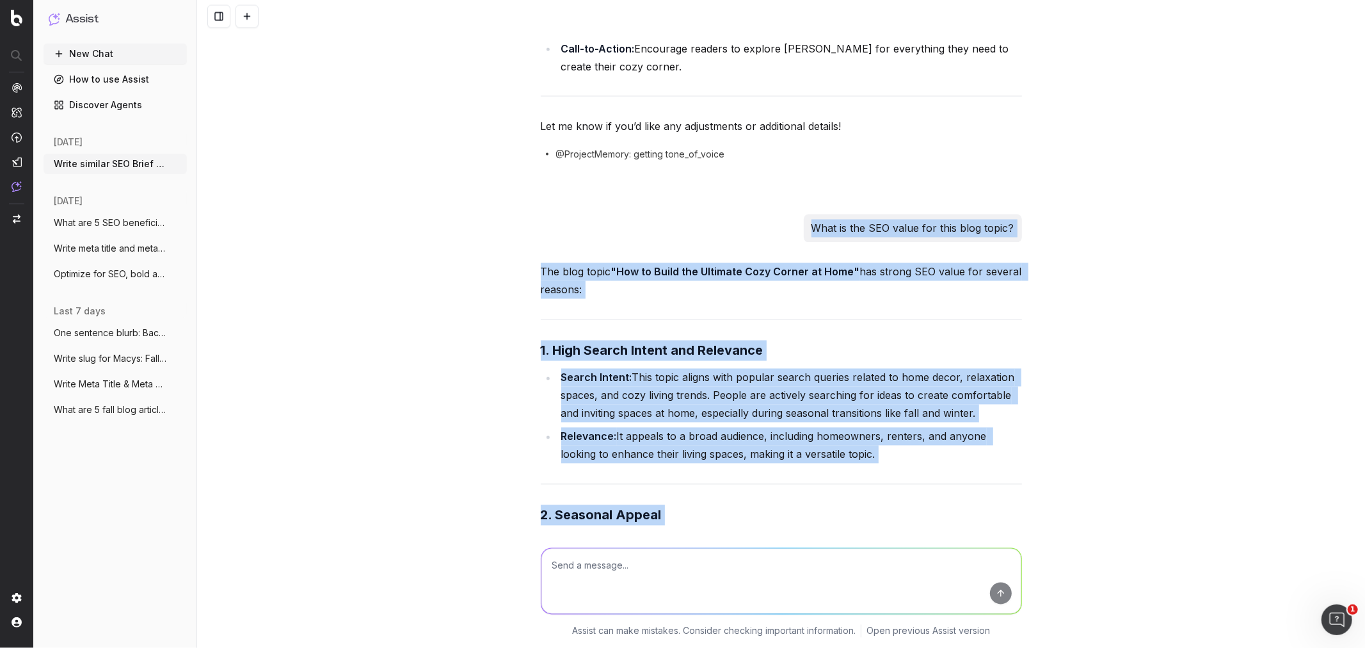
scroll to position [54898, 0]
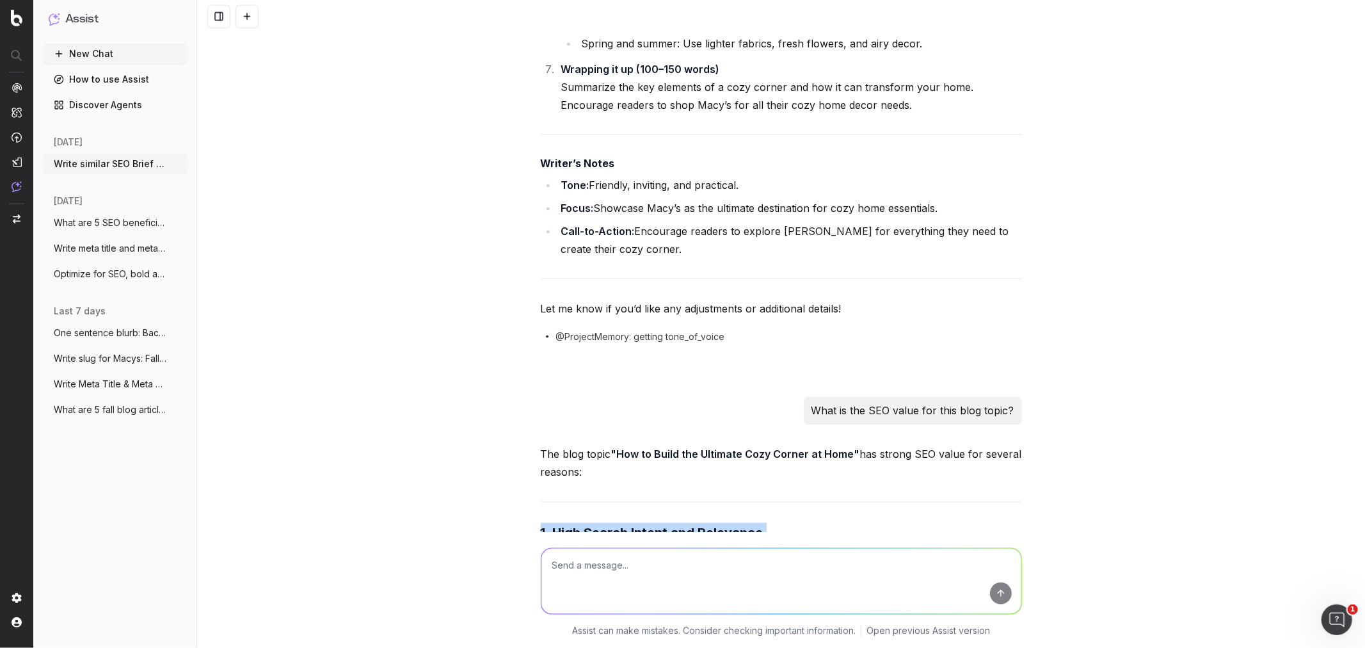
drag, startPoint x: 1057, startPoint y: 335, endPoint x: 517, endPoint y: 396, distance: 543.7
click at [517, 396] on div "Write similar SEO Brief for SEO Briefs: Step Into Fall: A Guide to 5 Essential …" at bounding box center [781, 324] width 1168 height 648
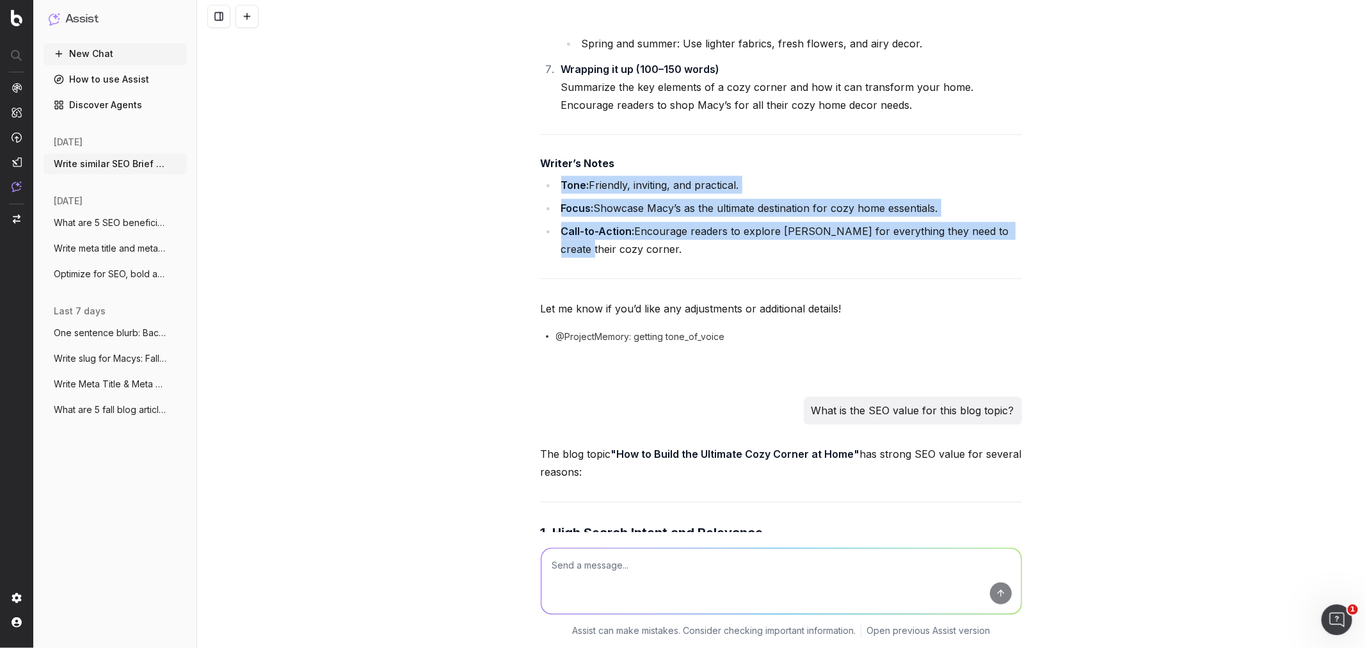
drag, startPoint x: 1033, startPoint y: 143, endPoint x: 584, endPoint y: 138, distance: 448.8
click at [526, 111] on div "Write similar SEO Brief for SEO Briefs: Step Into Fall: A Guide to 5 Essential …" at bounding box center [781, 324] width 1168 height 648
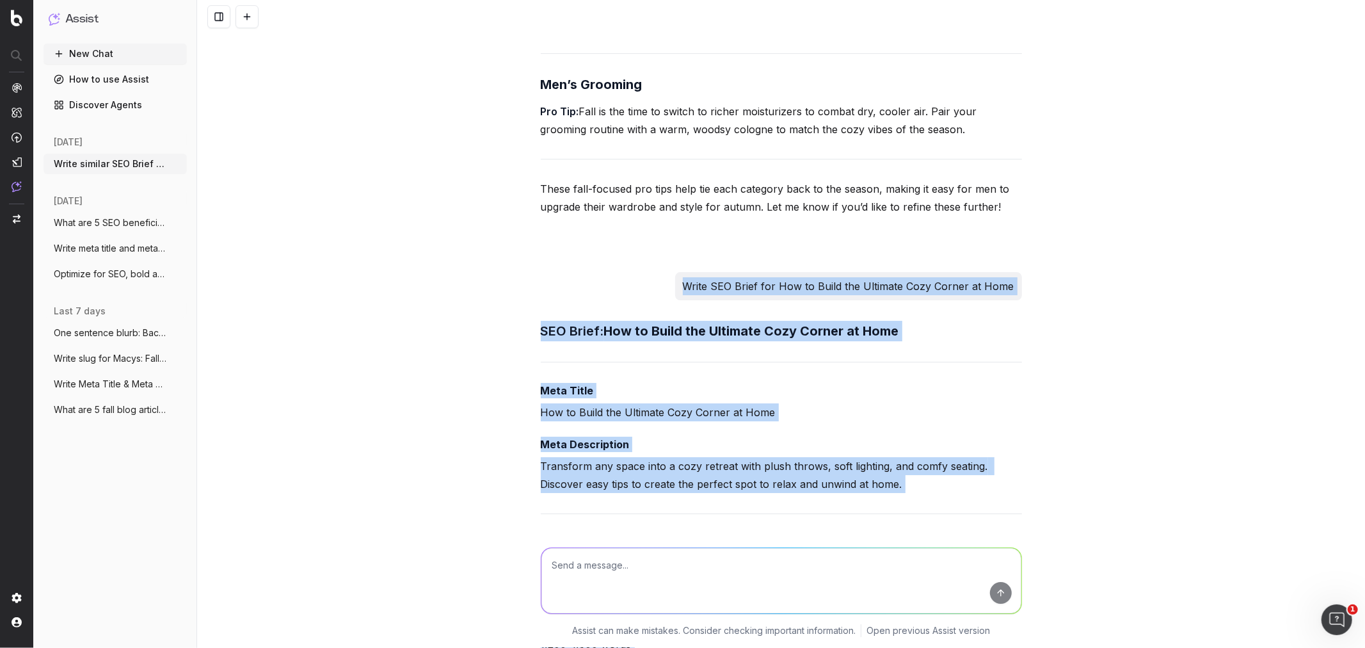
scroll to position [52622, 0]
drag, startPoint x: 624, startPoint y: 119, endPoint x: 526, endPoint y: 205, distance: 129.7
click at [526, 205] on div "Write similar SEO Brief for SEO Briefs: Step Into Fall: A Guide to 5 Essential …" at bounding box center [781, 324] width 1168 height 648
copy div "SEO Brief: How to Build the Ultimate Cozy Corner at Home Meta Title How to Buil…"
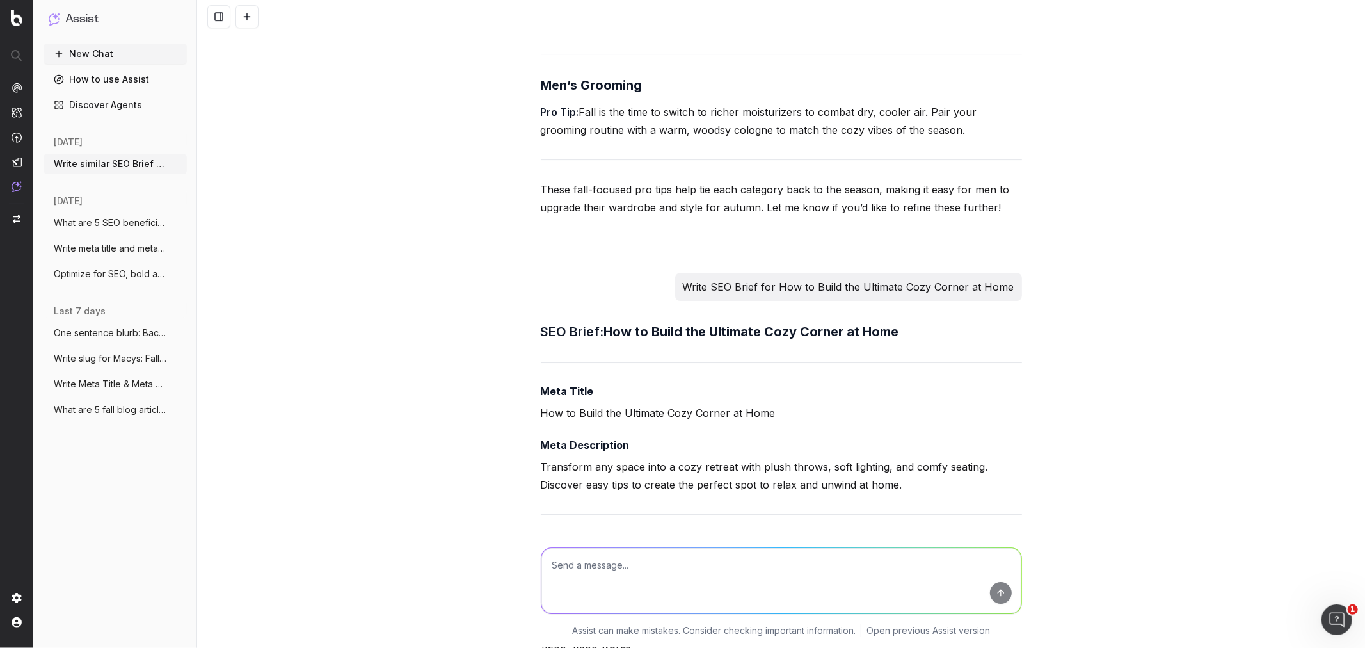
click at [596, 576] on textarea at bounding box center [782, 581] width 480 height 65
paste textarea "SEO Brief: How to Build the Ultimate Cozy Corner at Home Meta Title How to Buil…"
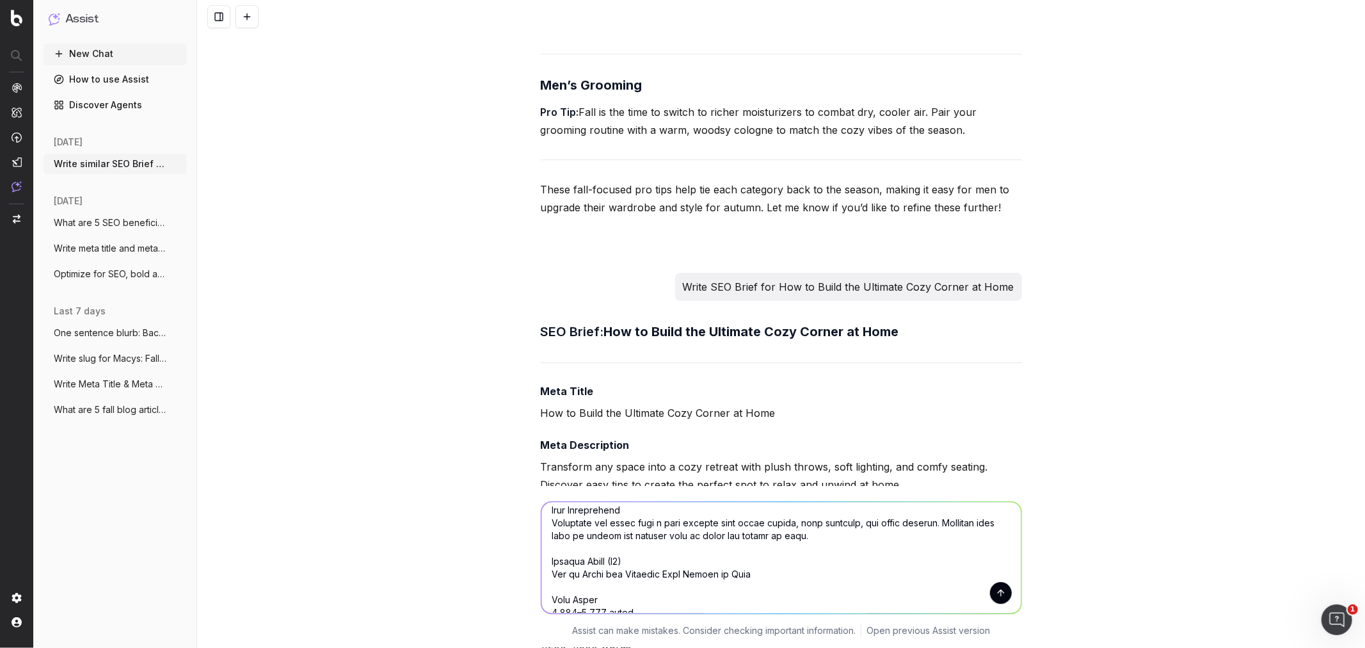
scroll to position [0, 0]
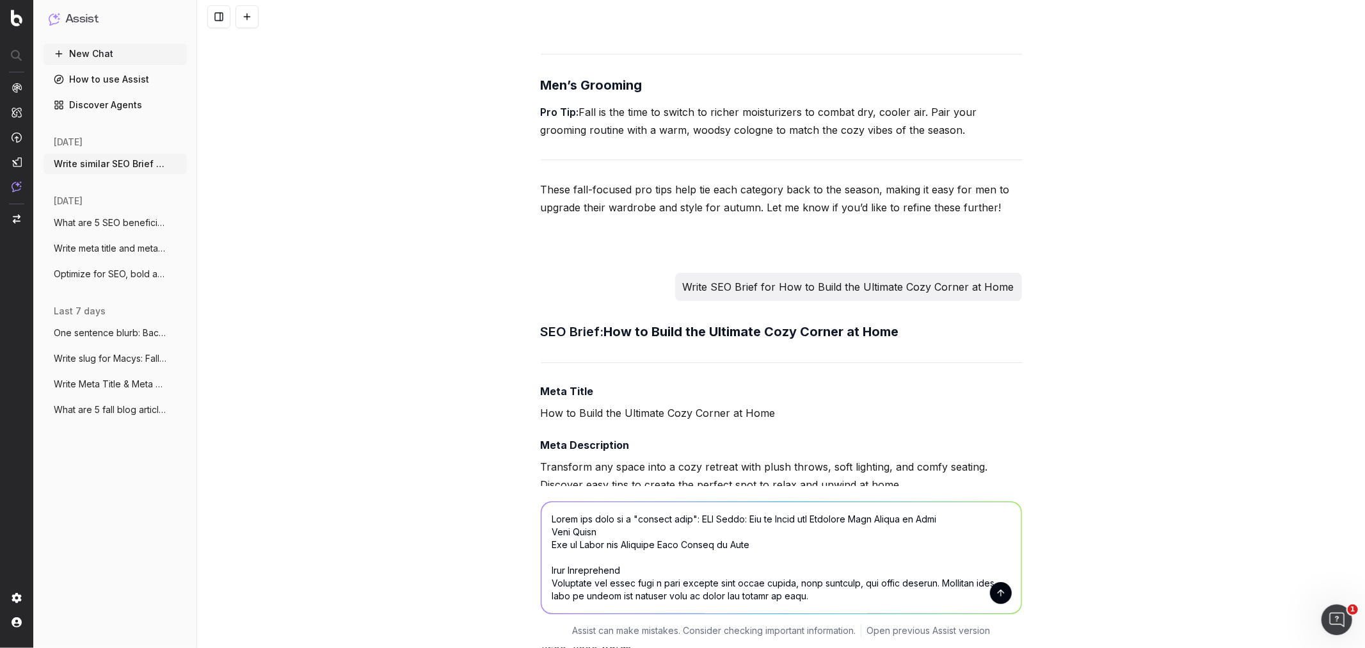
click at [560, 515] on textarea at bounding box center [782, 558] width 480 height 111
type textarea "integrate the idea of a "reading nook": SEO Brief: How to Build the Ultimate Co…"
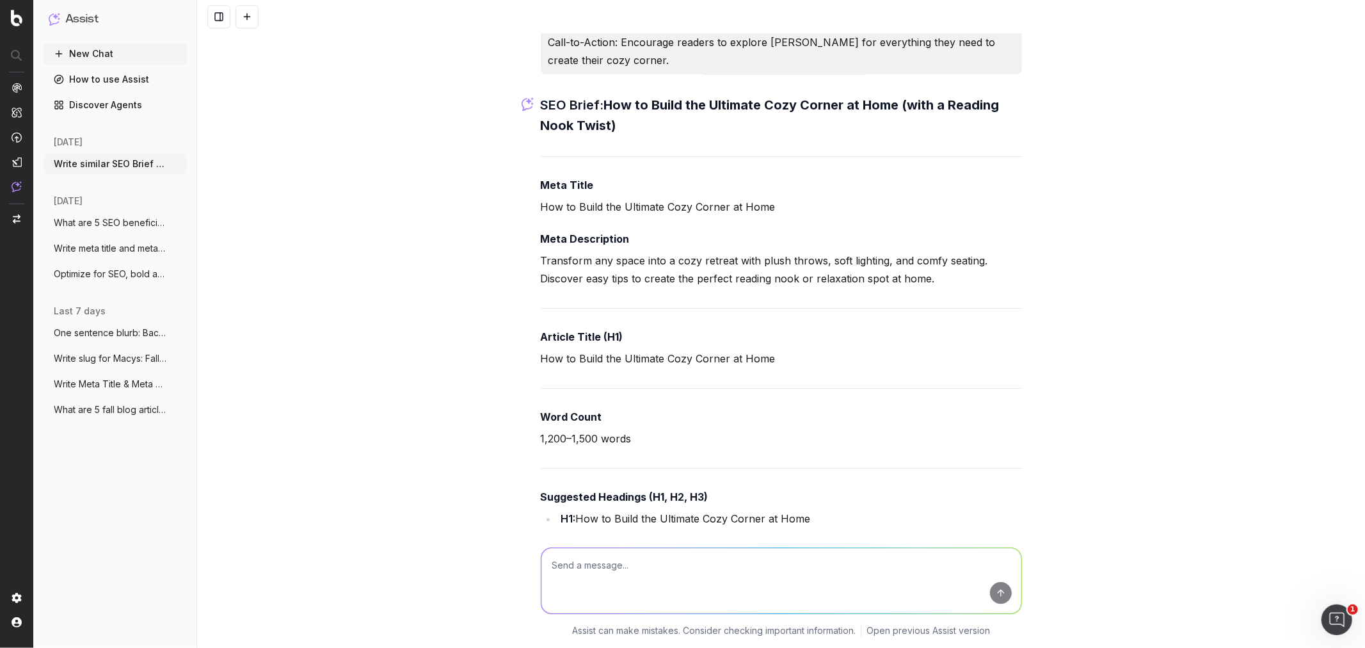
scroll to position [61046, 0]
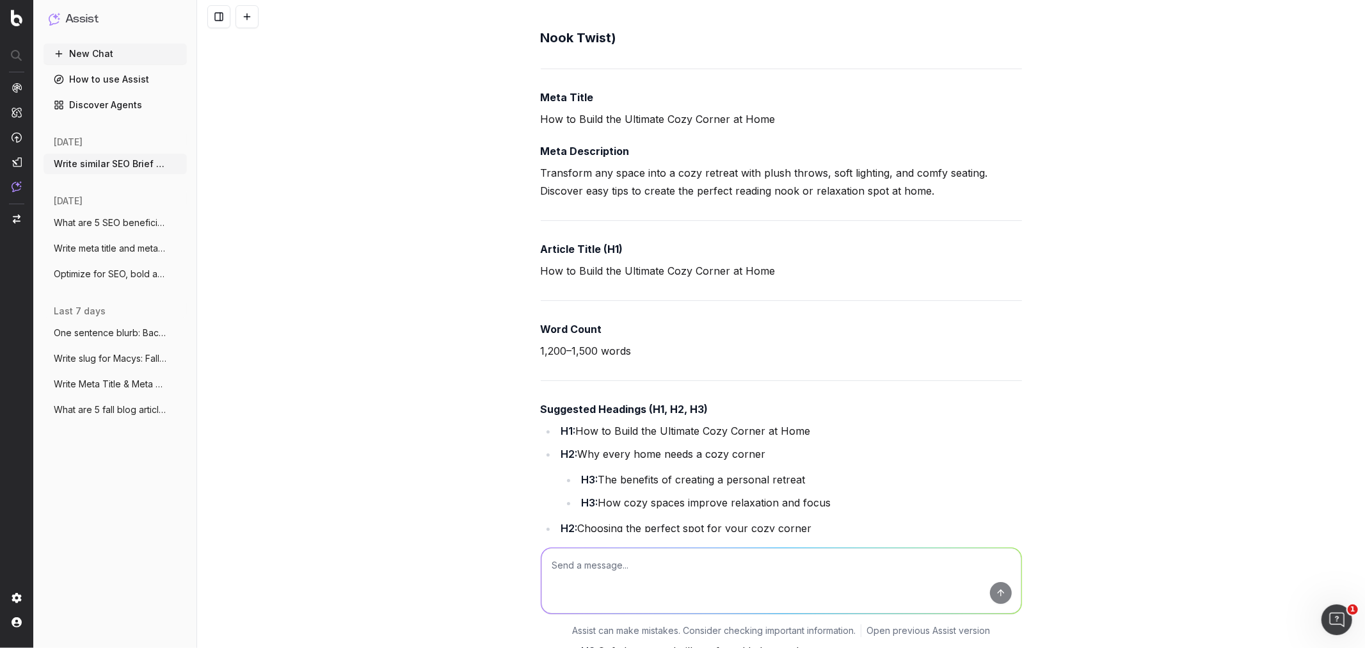
drag, startPoint x: 577, startPoint y: 325, endPoint x: 873, endPoint y: 499, distance: 342.7
click at [839, 619] on li "H3: Comfortable seating options for lounging or reading" at bounding box center [800, 628] width 444 height 18
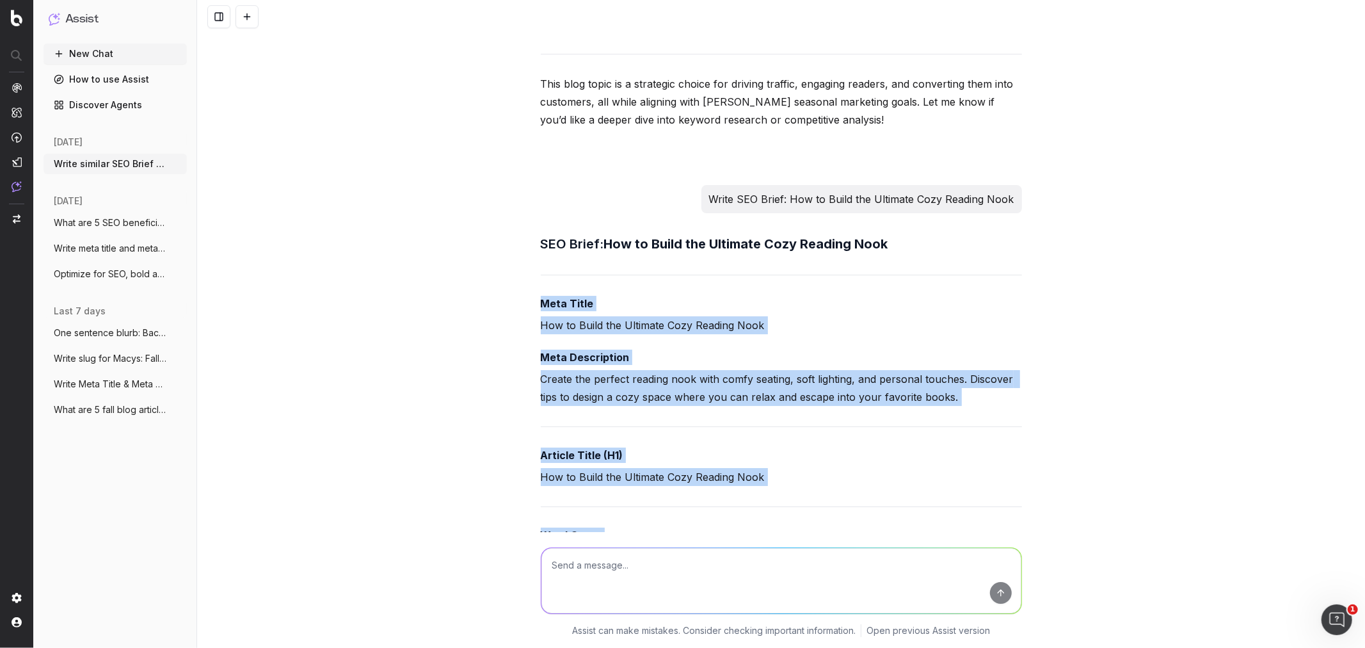
scroll to position [56778, 0]
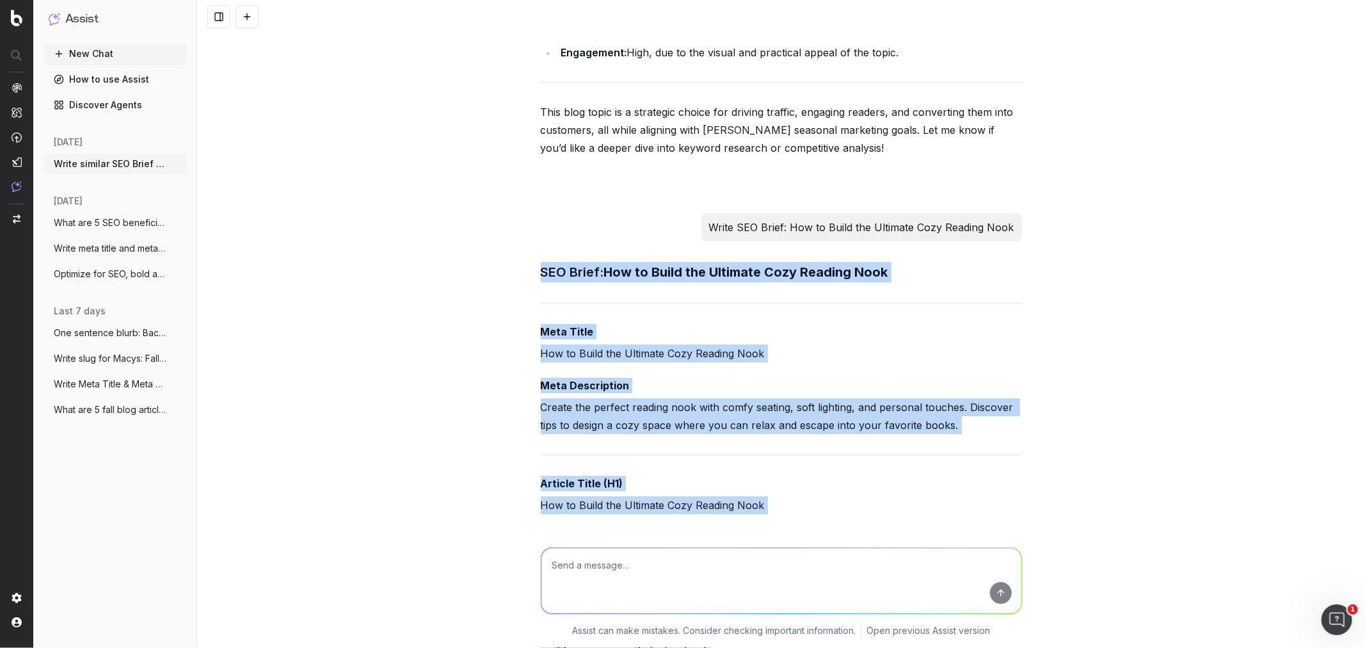
drag, startPoint x: 668, startPoint y: 298, endPoint x: 520, endPoint y: 170, distance: 195.1
click at [520, 169] on div "Write similar SEO Brief for SEO Briefs: Step Into Fall: A Guide to 5 Essential …" at bounding box center [781, 324] width 1168 height 648
copy div "SEO Brief: How to Build the Ultimate Cozy Reading Nook Meta Title How to Build …"
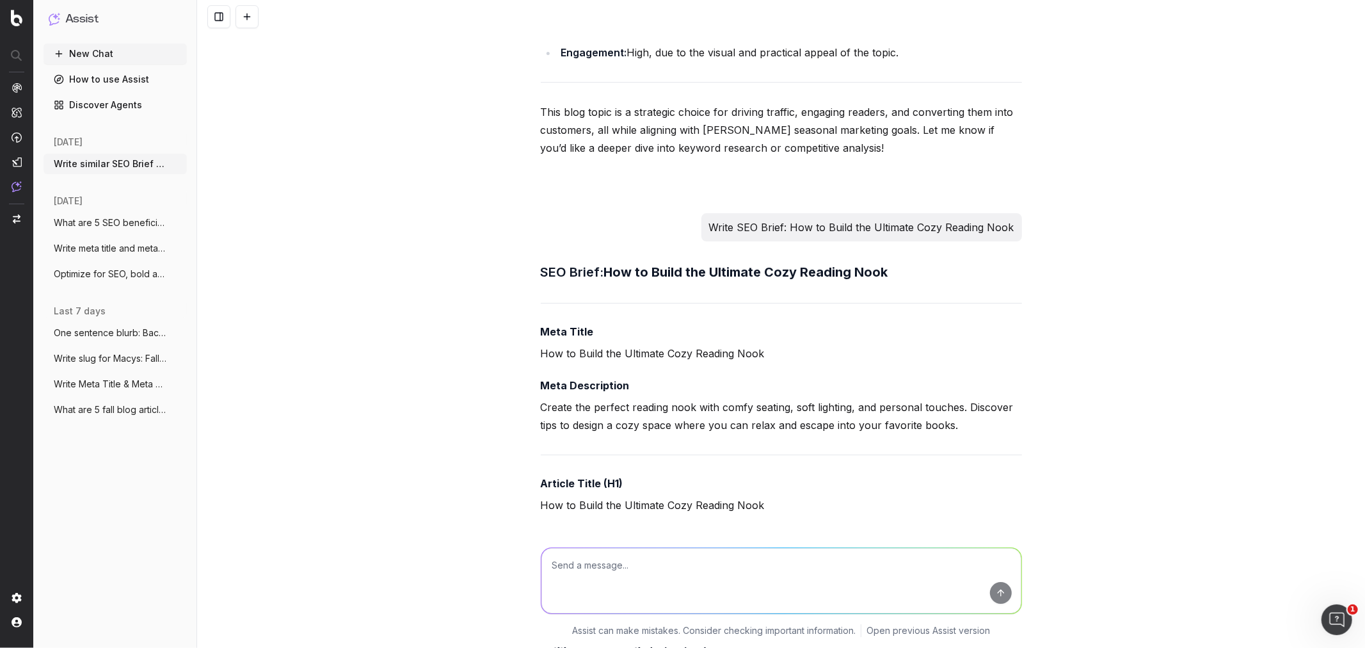
click at [590, 581] on textarea at bounding box center [782, 581] width 480 height 65
paste textarea "SEO Brief Meta Title How to Build the Ultimate Cozy Reading Nook Meta Descripti…"
type textarea "Write SEO Blog Article: SEO Brief Meta Title How to Build the Ultimate Cozy Rea…"
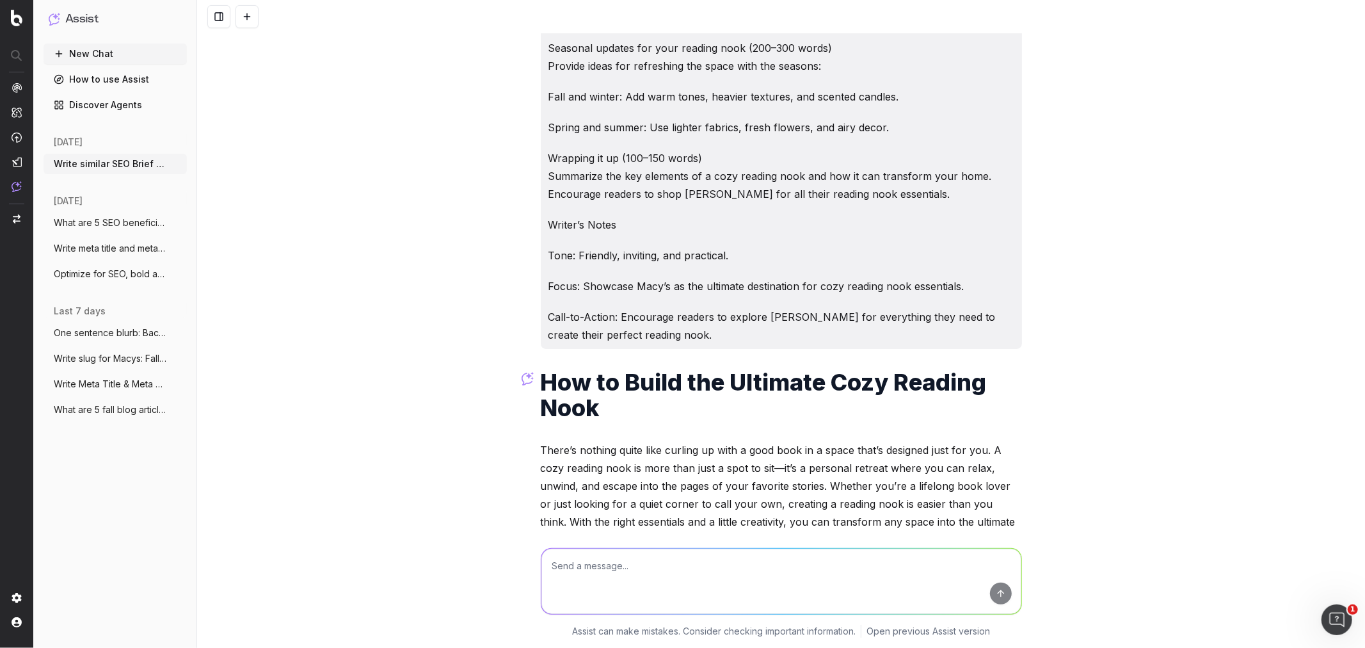
scroll to position [65718, 0]
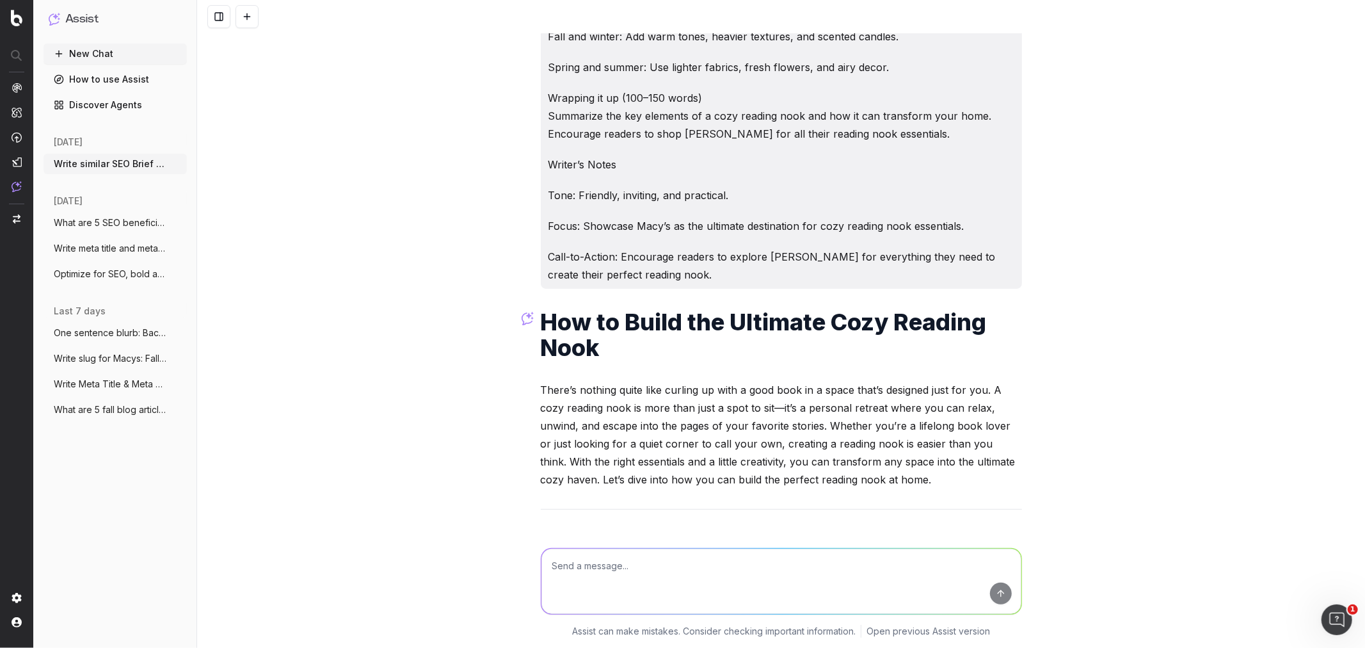
drag, startPoint x: 536, startPoint y: 165, endPoint x: 899, endPoint y: 444, distance: 458.4
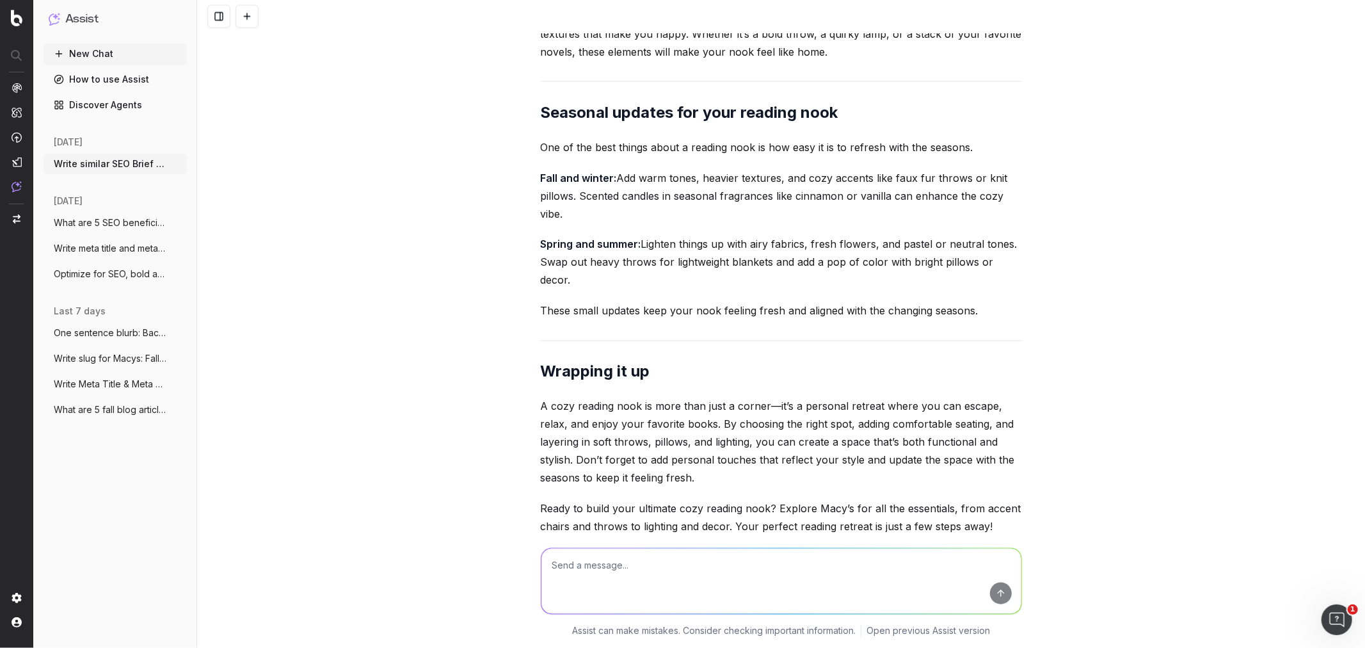
scroll to position [67425, 0]
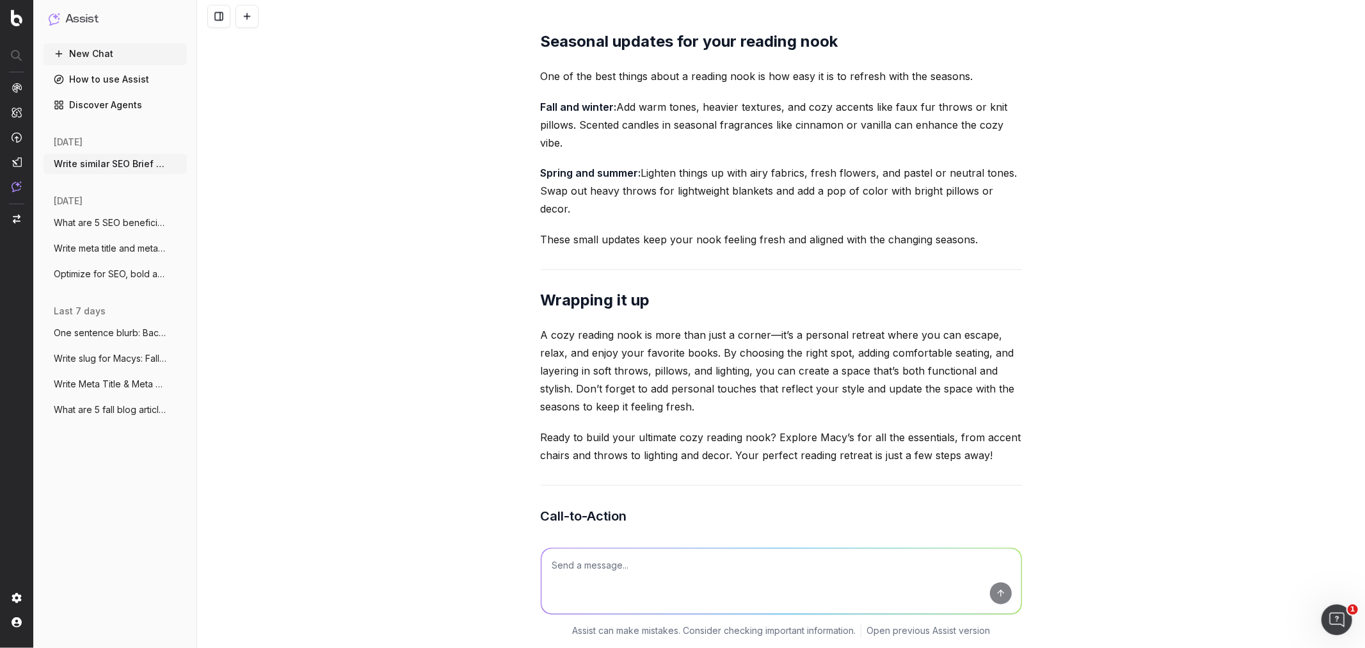
click at [602, 558] on textarea at bounding box center [782, 581] width 480 height 65
paste textarea "• All titles and section header are sentence case • Try to be mindful of repeti…"
type textarea "Expand, make H3s, and revise with these in mind: • All titles and section heade…"
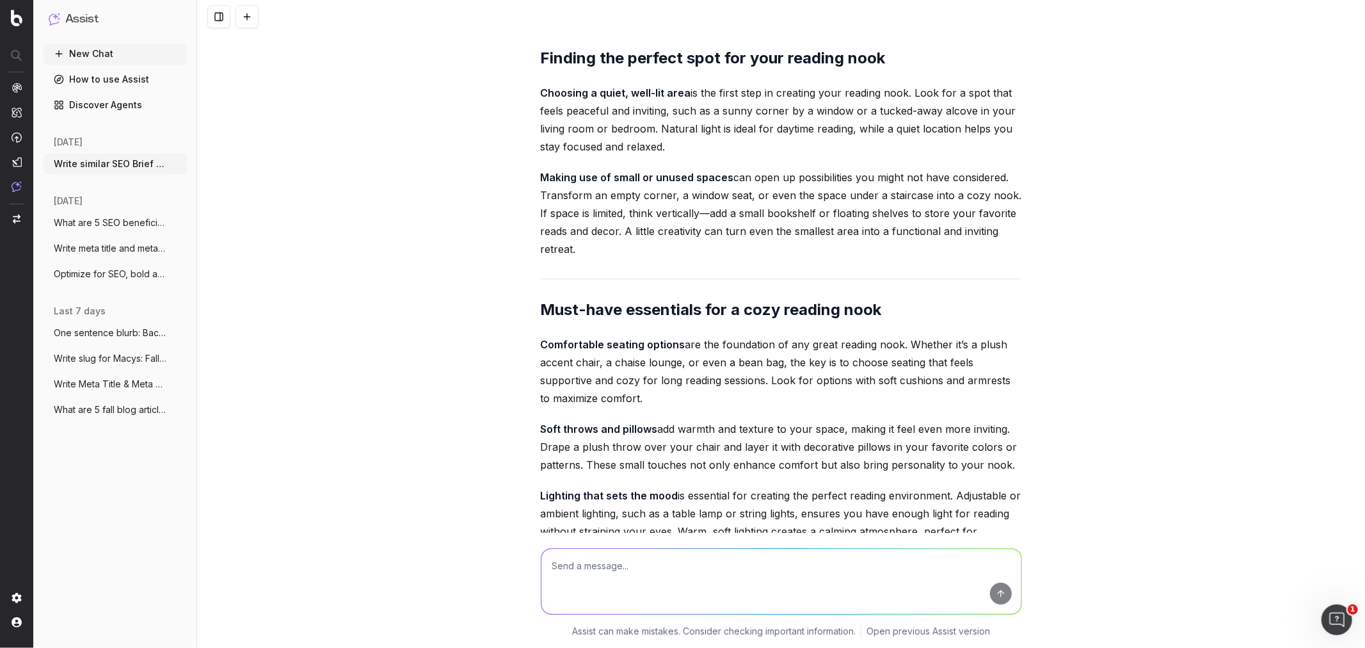
scroll to position [68841, 0]
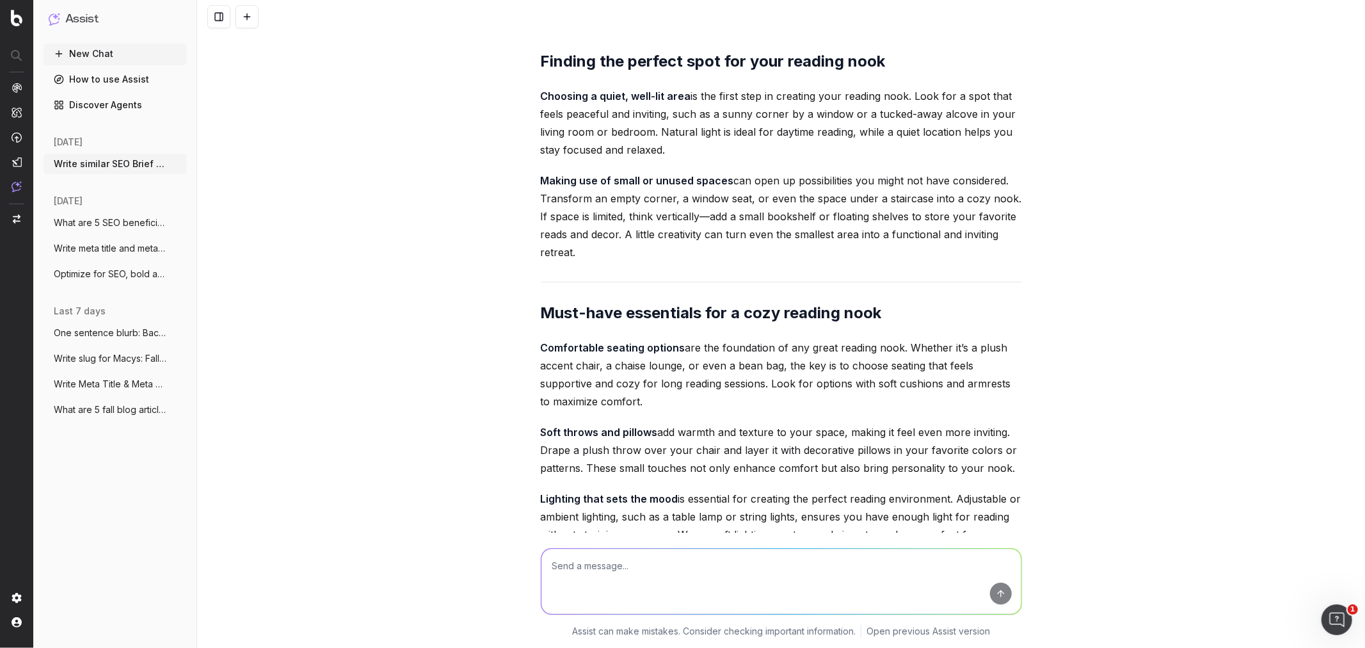
click at [624, 578] on textarea at bounding box center [782, 581] width 480 height 65
type textarea "Write intro sections under each H2"
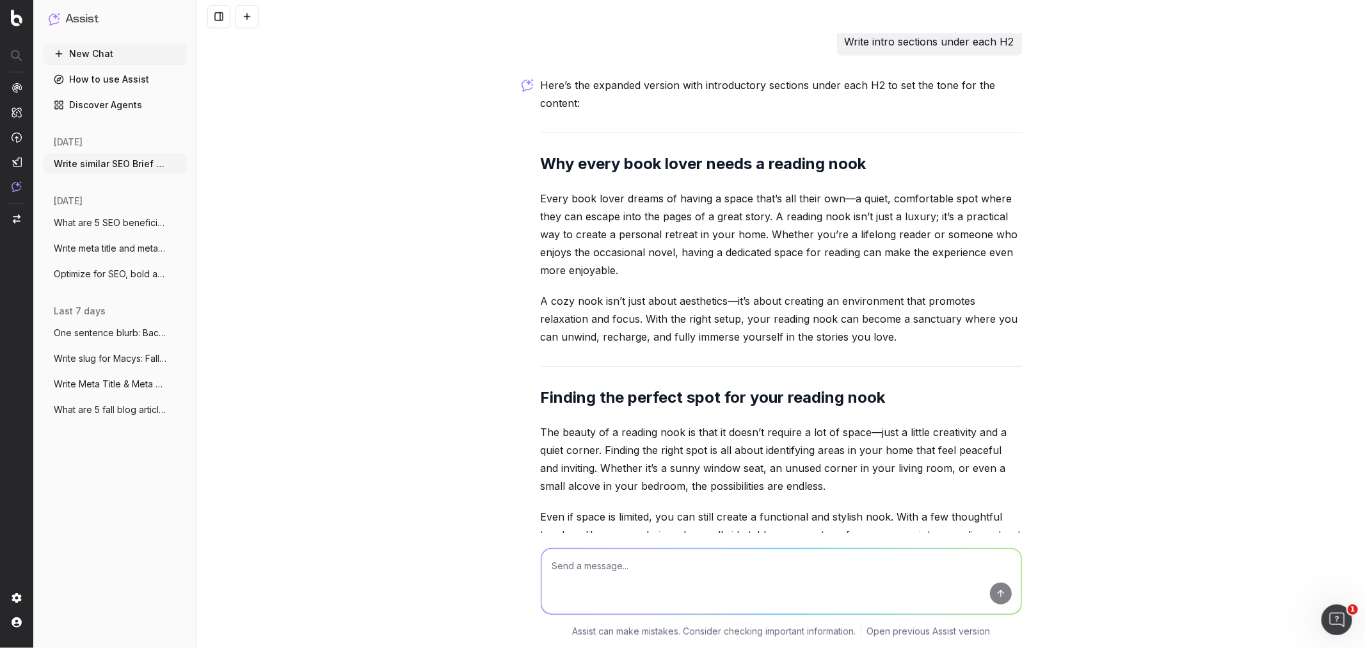
scroll to position [70262, 0]
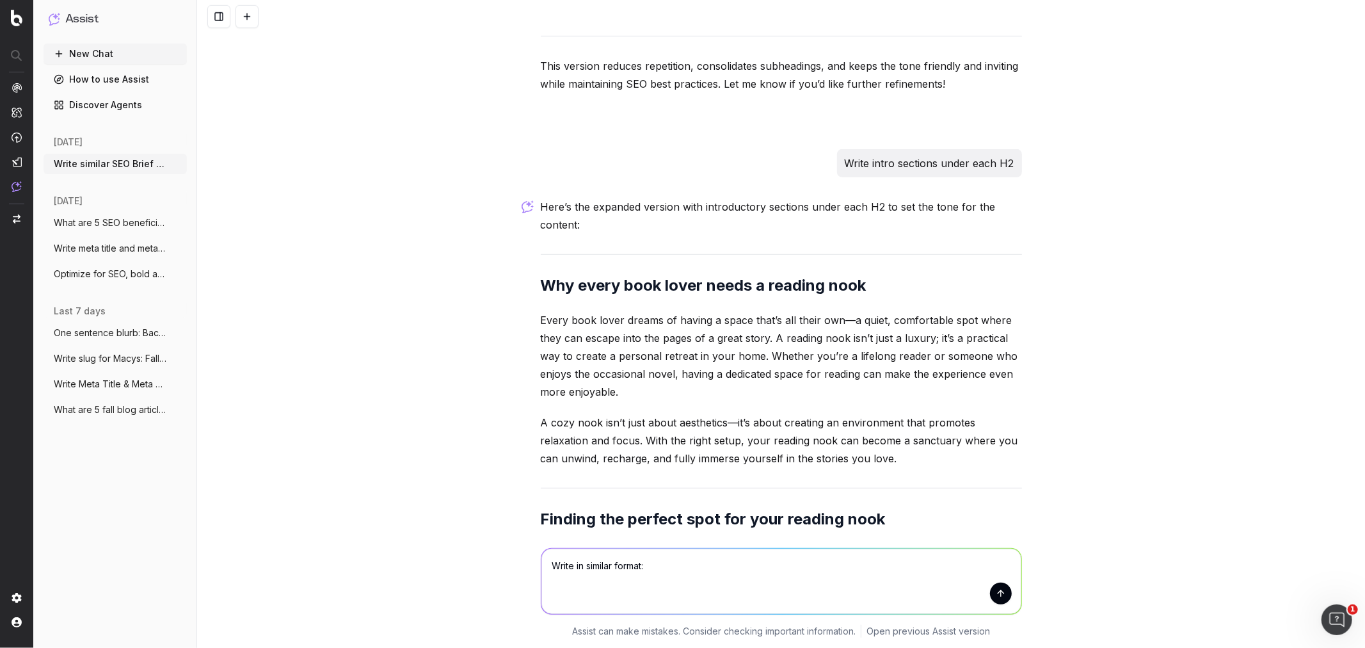
paste textarea "Men's fall style edit: must-have looks for the season Fall is the ultimate seas…"
type textarea "Write in similar format: Men's fall style edit: must-have looks for the season …"
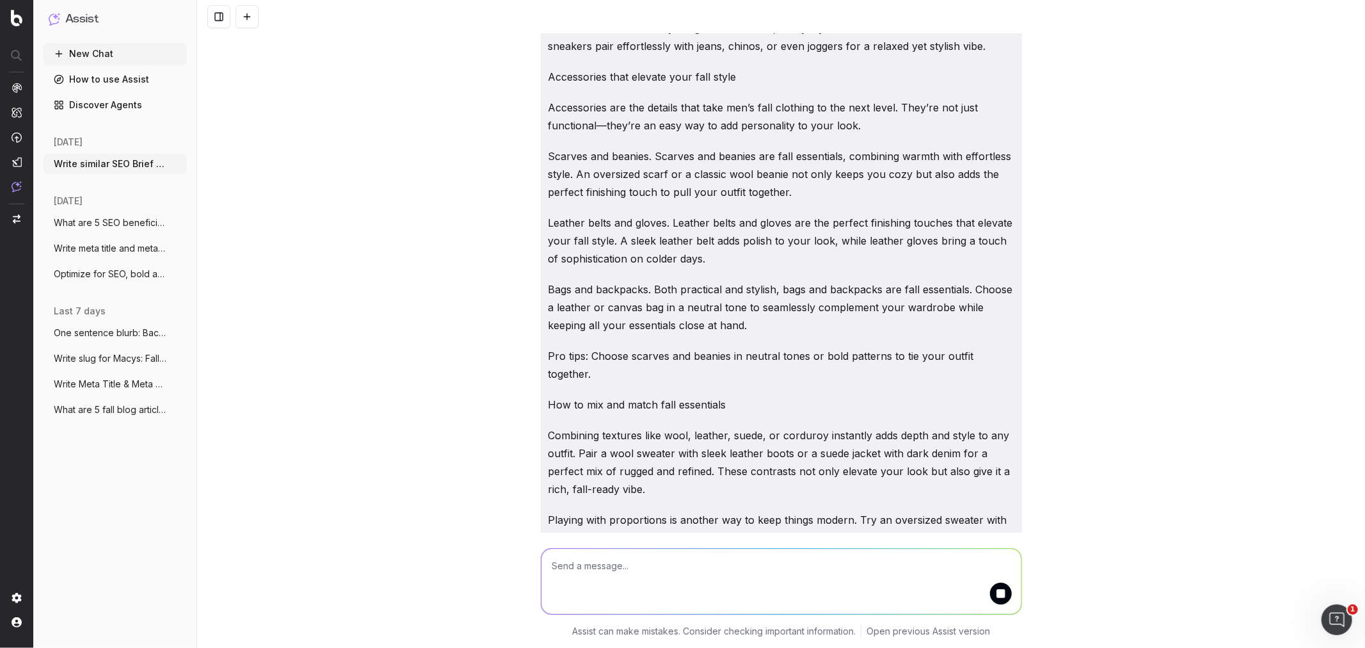
scroll to position [73071, 0]
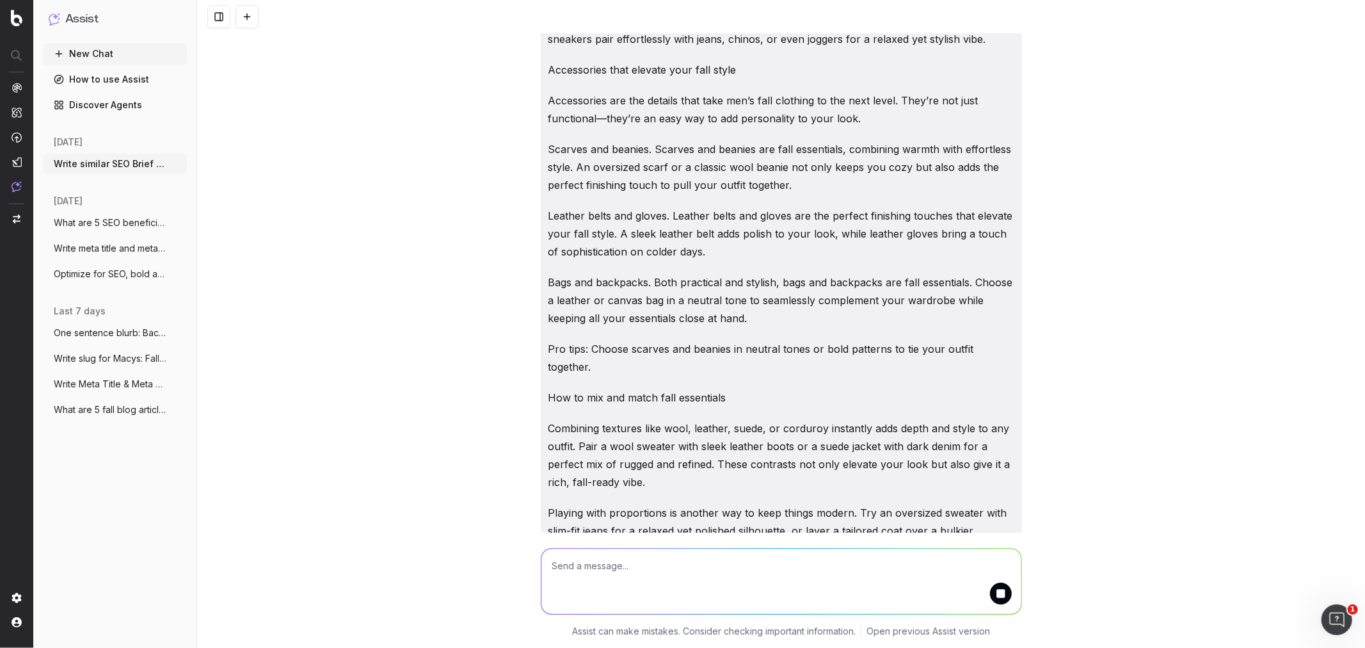
click at [862, 419] on p "Combining textures like wool, leather, suede, or corduroy instantly adds depth …" at bounding box center [782, 455] width 466 height 72
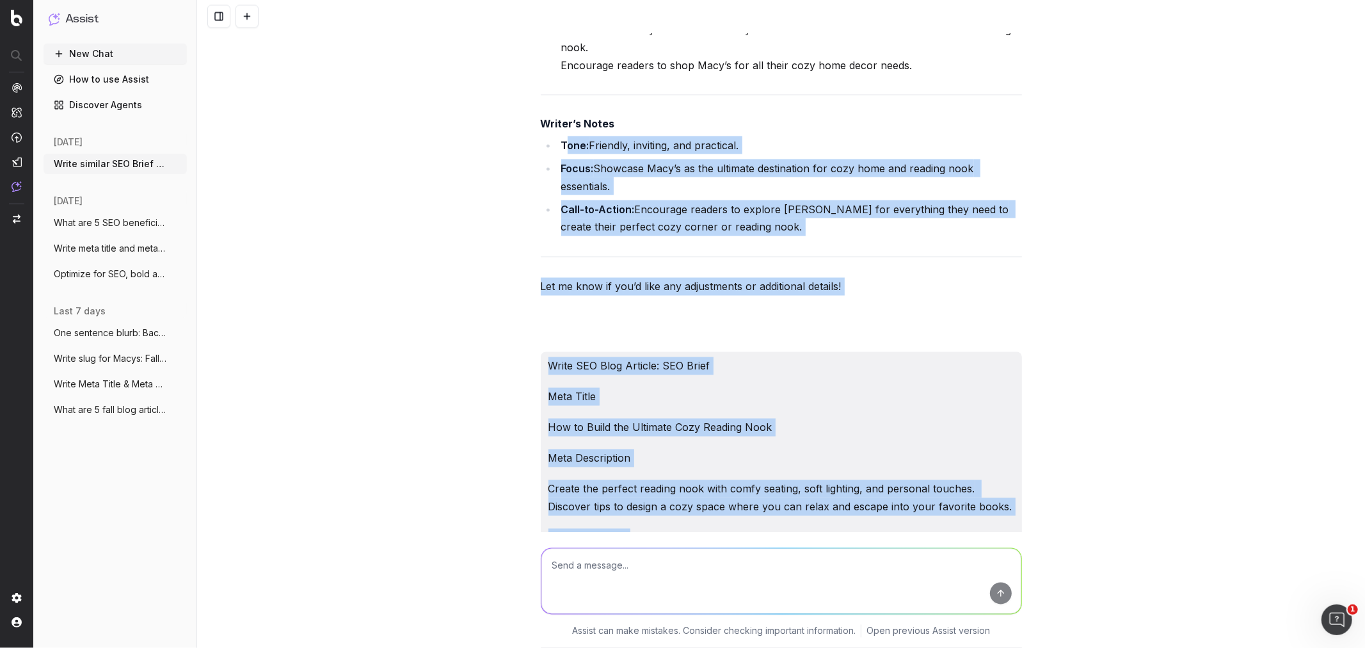
scroll to position [63071, 0]
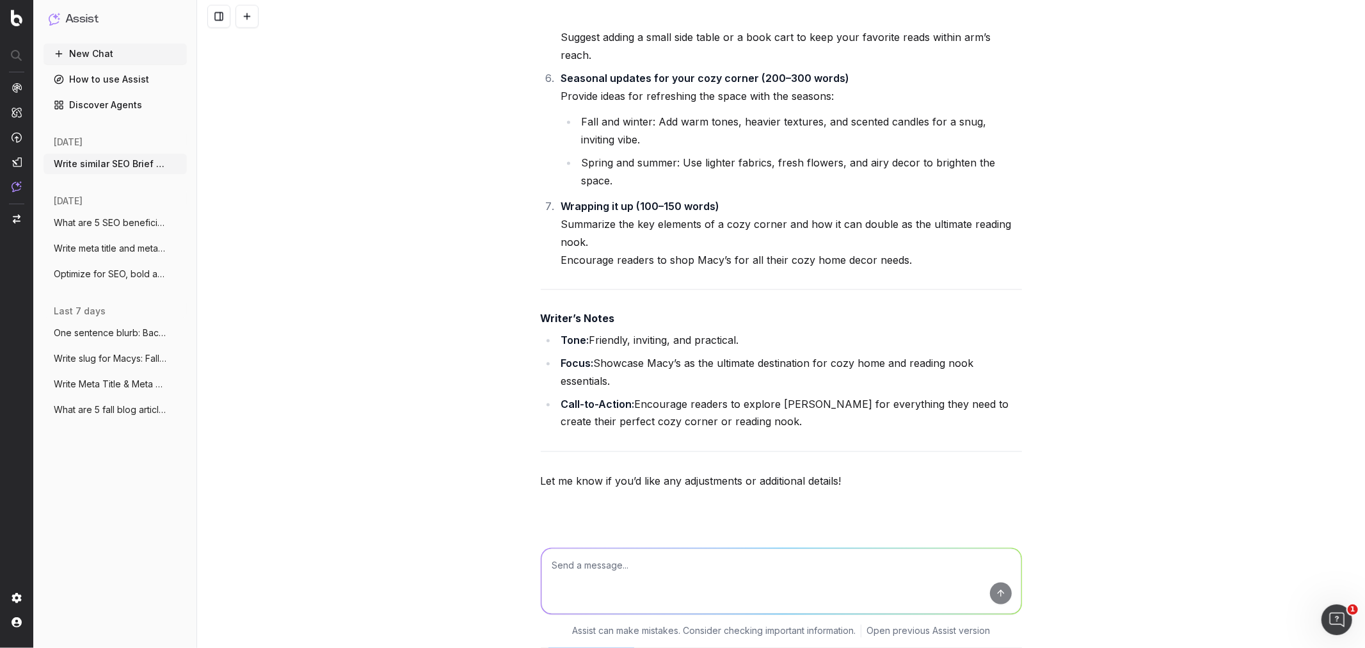
drag, startPoint x: 655, startPoint y: 490, endPoint x: 545, endPoint y: 412, distance: 134.5
copy div "Write SEO Blog Article: SEO Brief Meta Title How to Build the Ultimate Cozy Rea…"
click at [499, 360] on div "Write similar SEO Brief for SEO Briefs: Step Into Fall: A Guide to 5 Essential …" at bounding box center [781, 324] width 1168 height 648
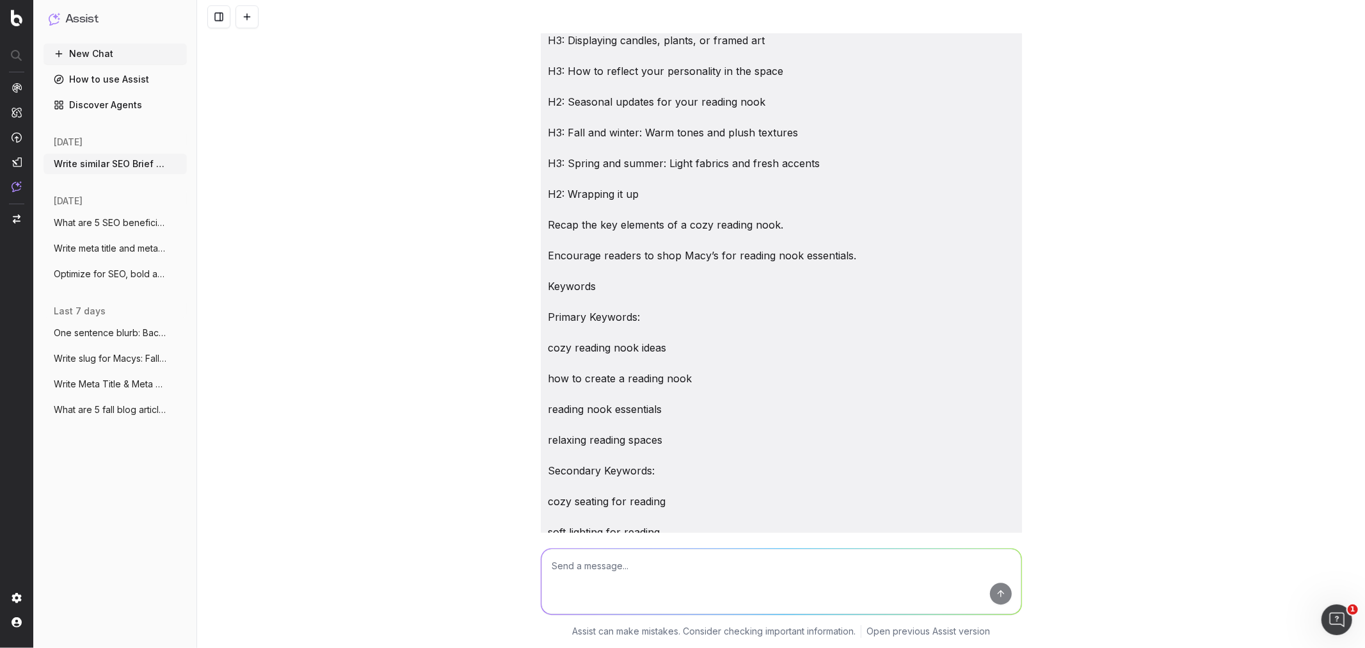
scroll to position [64564, 0]
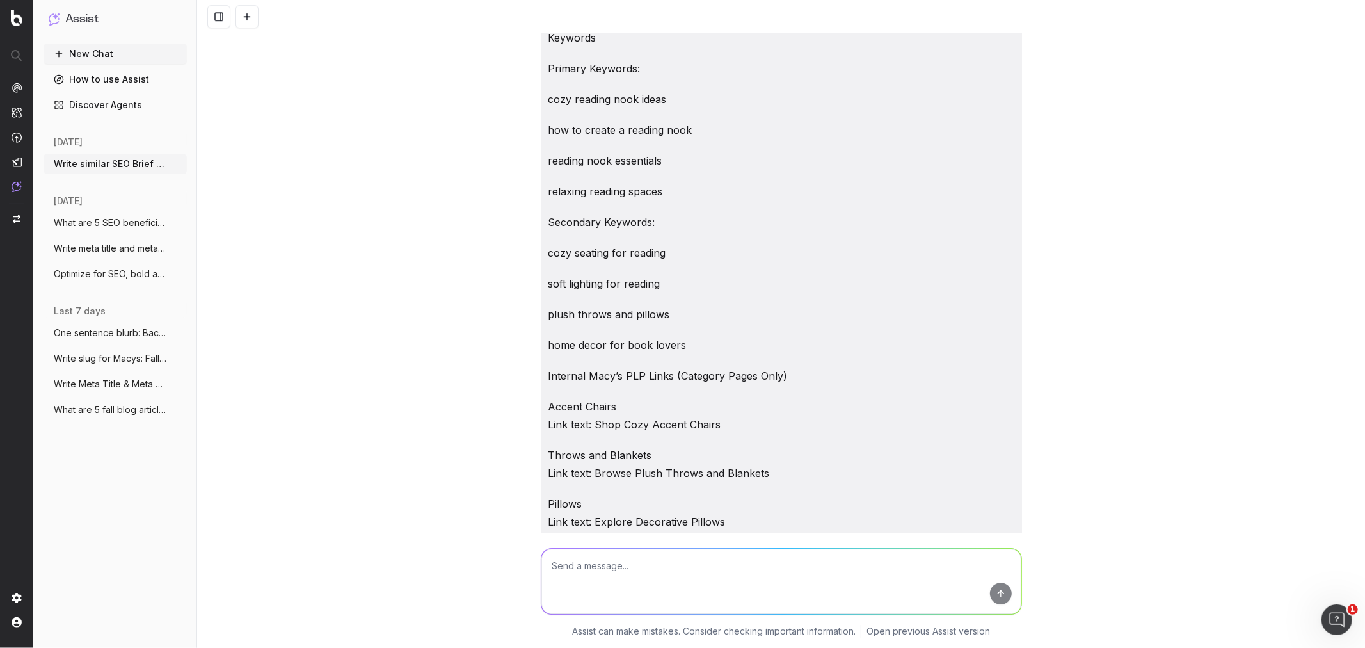
click at [593, 580] on textarea at bounding box center [782, 581] width 480 height 65
paste textarea "How to Build the Ultimate Cozy Reading Nook Introduction Every book lover dream…"
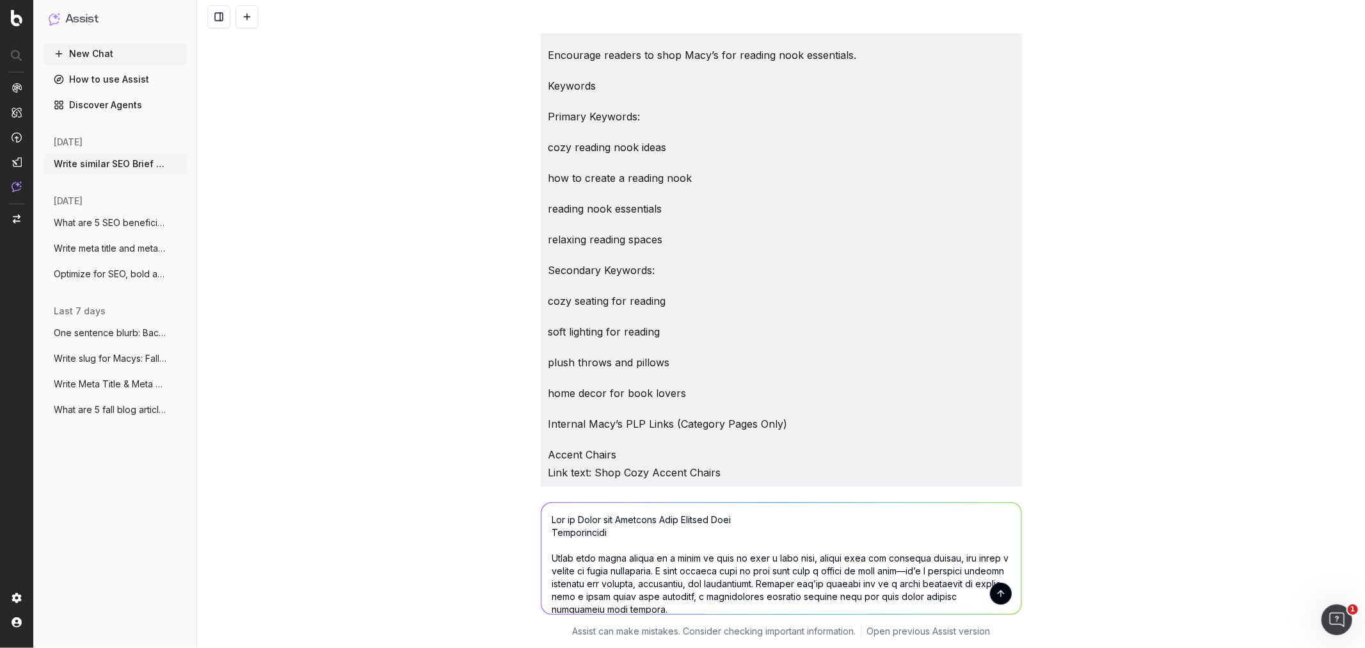
scroll to position [64493, 0]
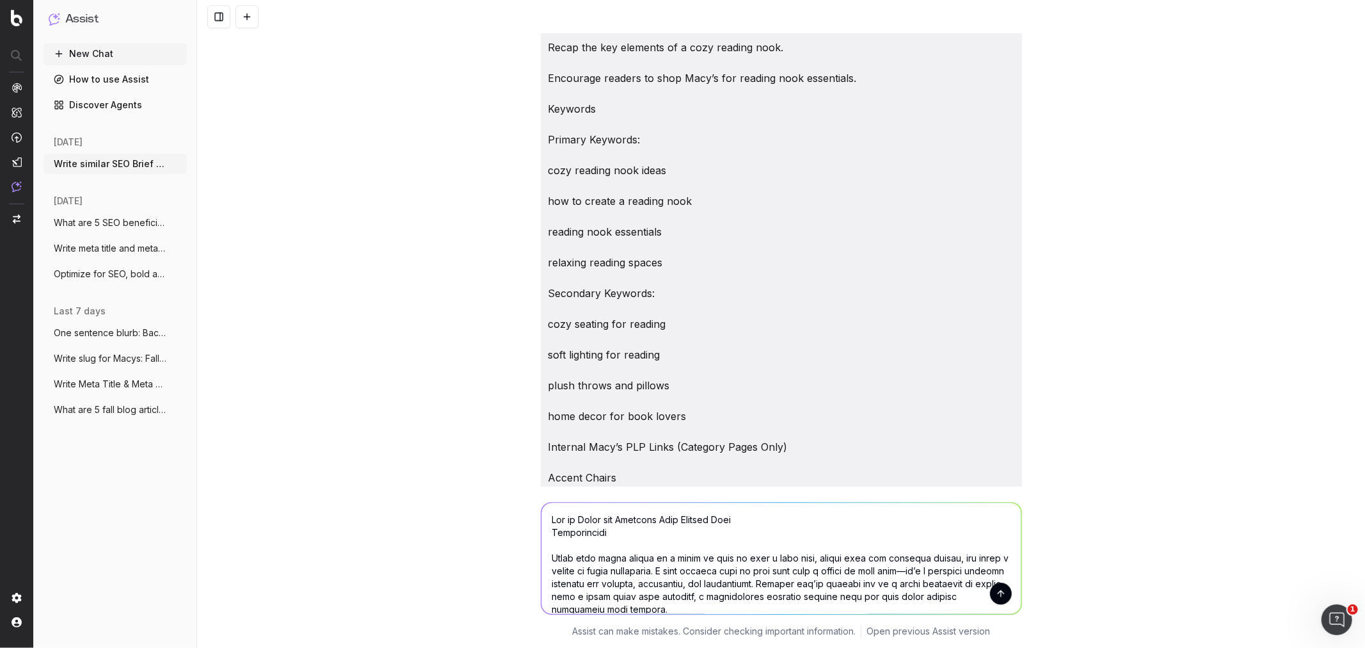
click at [547, 519] on textarea at bounding box center [782, 558] width 480 height 111
click at [730, 521] on textarea at bounding box center [782, 558] width 480 height 111
click at [788, 517] on textarea at bounding box center [782, 558] width 480 height 111
type textarea "Remove internal links, revise to be friendlier, breeze tone: How to Build the U…"
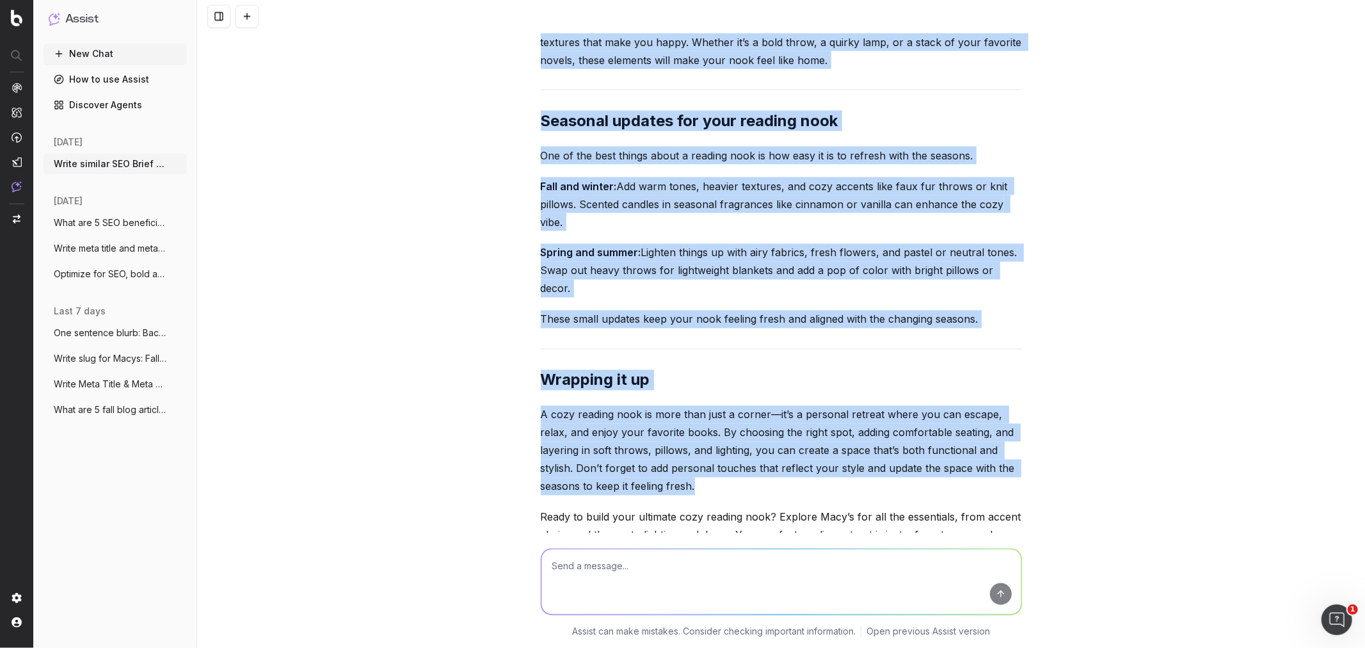
scroll to position [67410, 0]
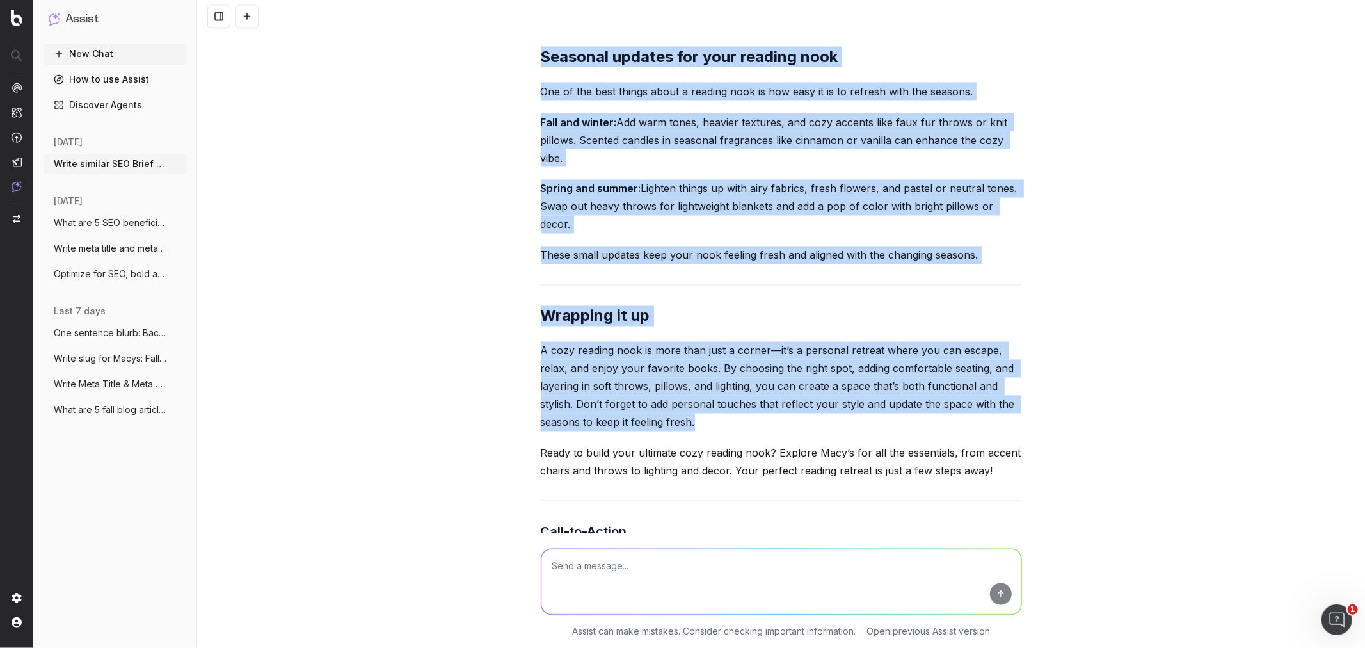
drag, startPoint x: 533, startPoint y: 113, endPoint x: 739, endPoint y: 322, distance: 293.3
copy div "How to Build the Ultimate Cozy Reading Nook There’s nothing quite like curling …"
